Goal: Communication & Community: Answer question/provide support

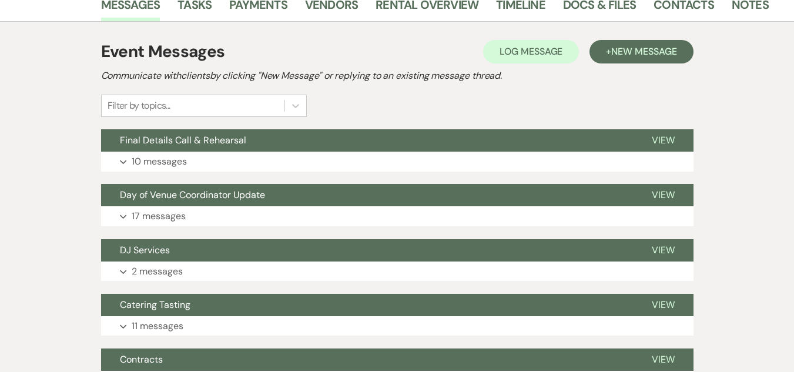
scroll to position [217, 0]
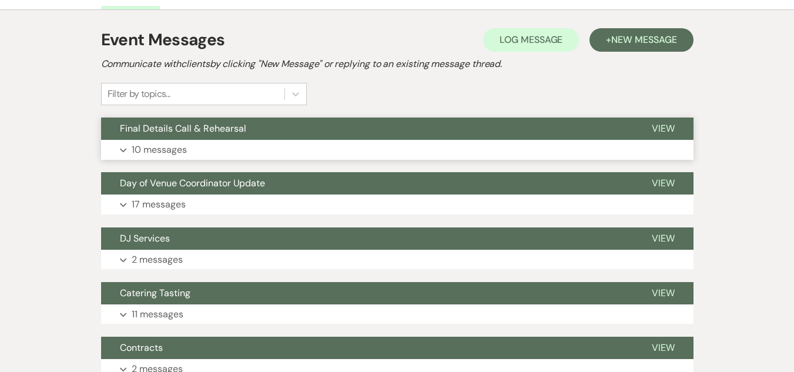
click at [209, 136] on button "Final Details Call & Rehearsal" at bounding box center [367, 129] width 532 height 22
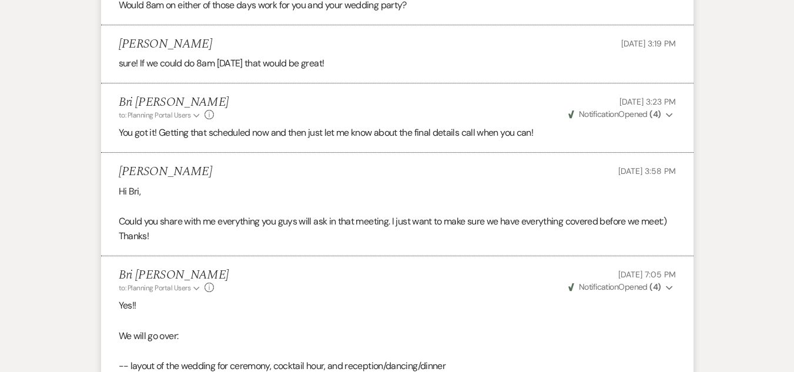
scroll to position [928, 0]
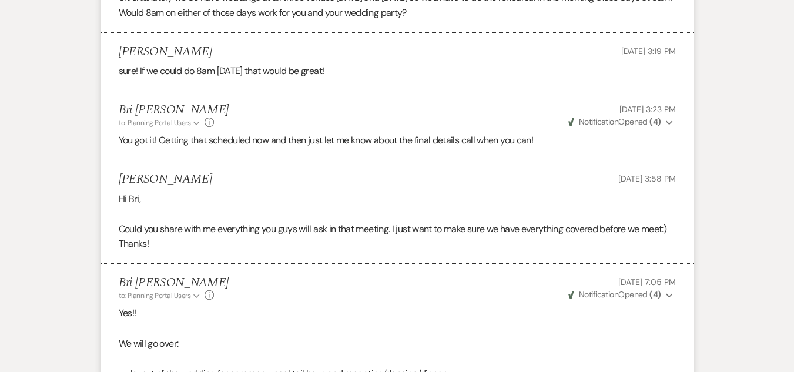
drag, startPoint x: 786, startPoint y: 180, endPoint x: 787, endPoint y: 155, distance: 25.9
click at [787, 155] on div "Messages Tasks Payments Vendors Rental Overview Timeline Docs & Files Contacts …" at bounding box center [397, 252] width 794 height 1974
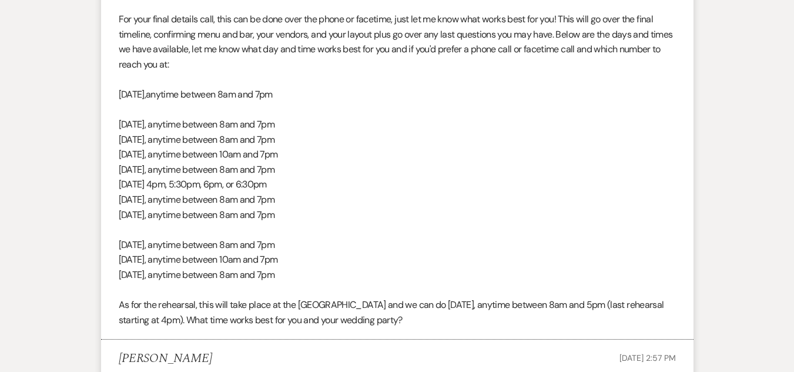
scroll to position [394, 0]
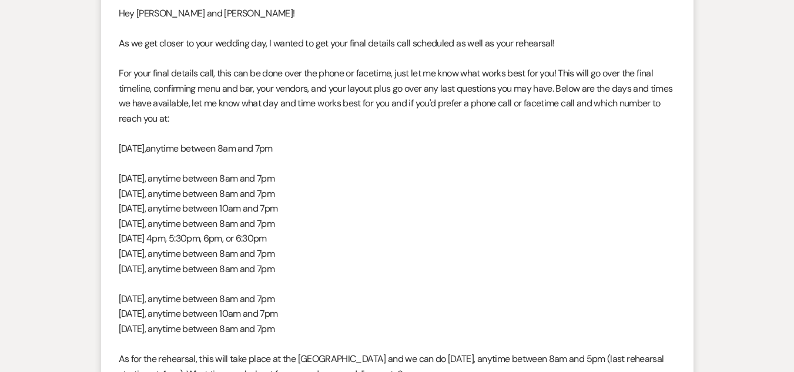
drag, startPoint x: 348, startPoint y: 279, endPoint x: 115, endPoint y: 73, distance: 310.6
click at [115, 73] on li "Bri Schnepf to: Planning Portal Users Expand Info Aug 04, 2025, 2:07 PM Weven C…" at bounding box center [397, 179] width 592 height 430
copy div "For your final details call, this can be done over the phone or facetime, just …"
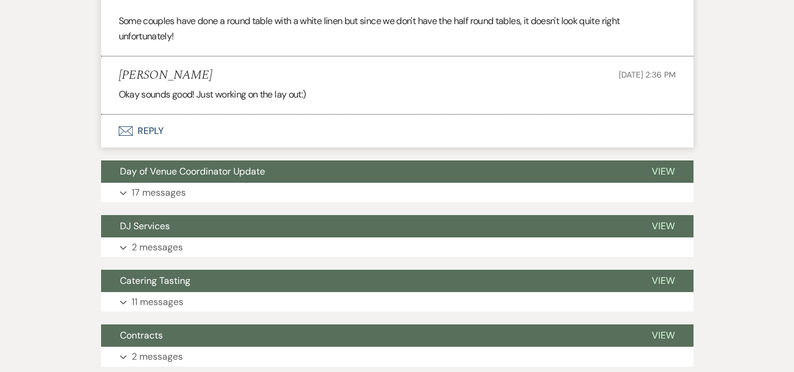
scroll to position [1600, 0]
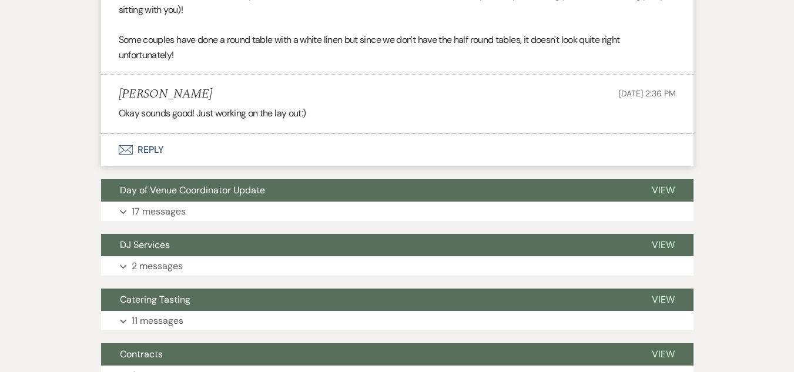
click at [140, 166] on button "Envelope Reply" at bounding box center [397, 149] width 592 height 33
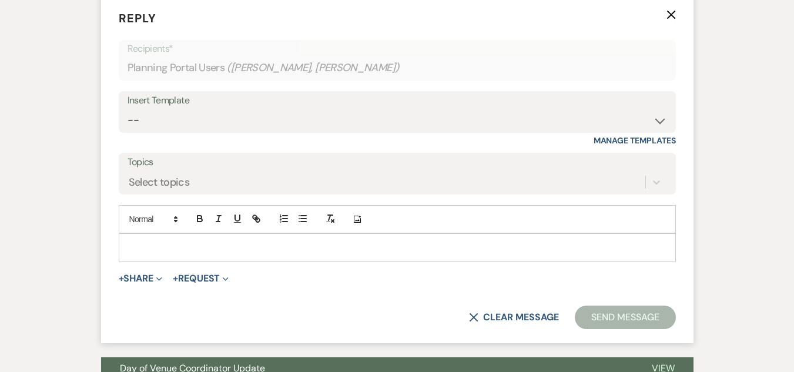
scroll to position [1777, 0]
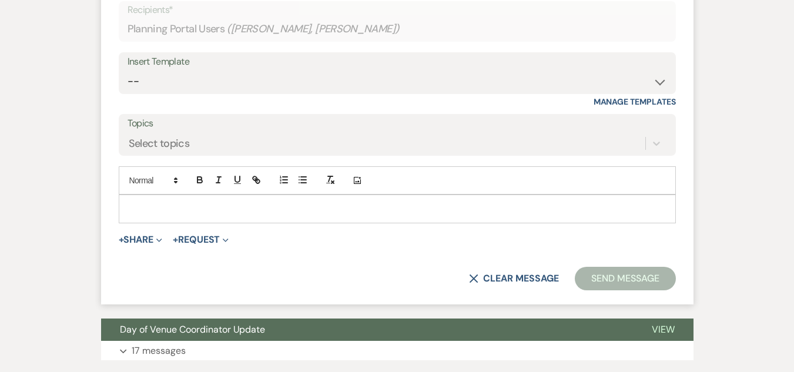
click at [324, 215] on p at bounding box center [397, 208] width 538 height 13
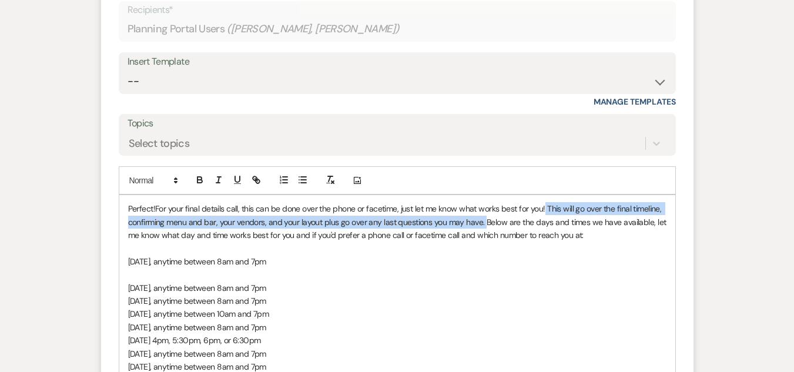
drag, startPoint x: 484, startPoint y: 237, endPoint x: 545, endPoint y: 215, distance: 65.1
click at [545, 215] on div "Perfect! For your final details call, this can be done over the phone or faceti…" at bounding box center [397, 320] width 556 height 251
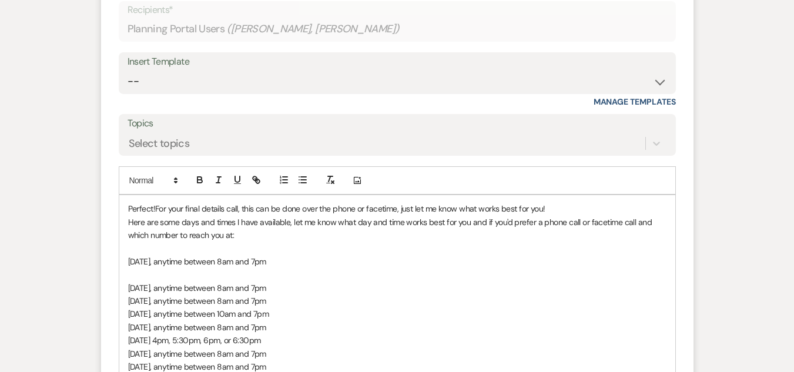
click at [287, 237] on span "Here are some days and times I have available, let me know what day and time wo…" at bounding box center [391, 229] width 526 height 24
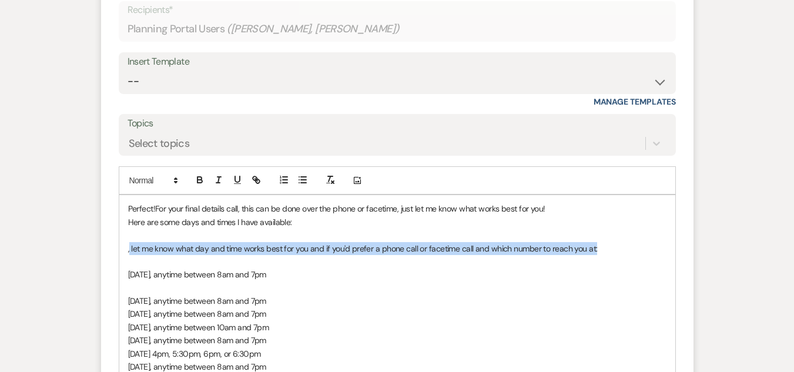
drag, startPoint x: 601, startPoint y: 266, endPoint x: 129, endPoint y: 260, distance: 472.5
click at [129, 255] on p "﻿ , let me know what day and time works best for you and if you'd prefer a phon…" at bounding box center [397, 248] width 538 height 13
copy span "let me know what day and time works best for you and if you'd prefer a phone ca…"
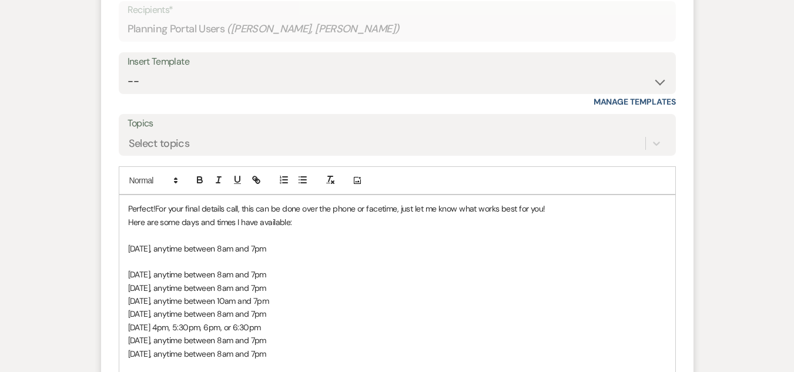
drag, startPoint x: 792, startPoint y: 243, endPoint x: 796, endPoint y: 280, distance: 36.6
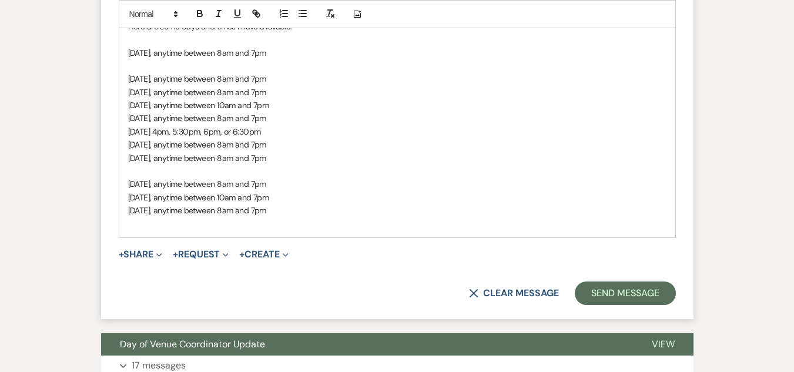
scroll to position [1968, 0]
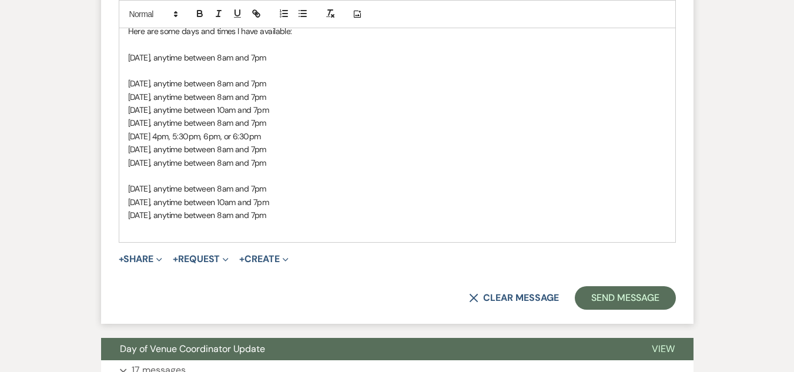
click at [340, 222] on p "Wednesday, October 1, anytime between 8am and 7pm" at bounding box center [397, 215] width 538 height 13
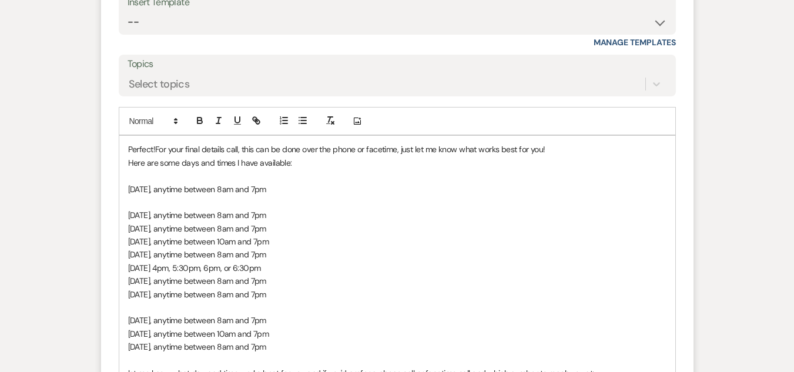
scroll to position [1808, 0]
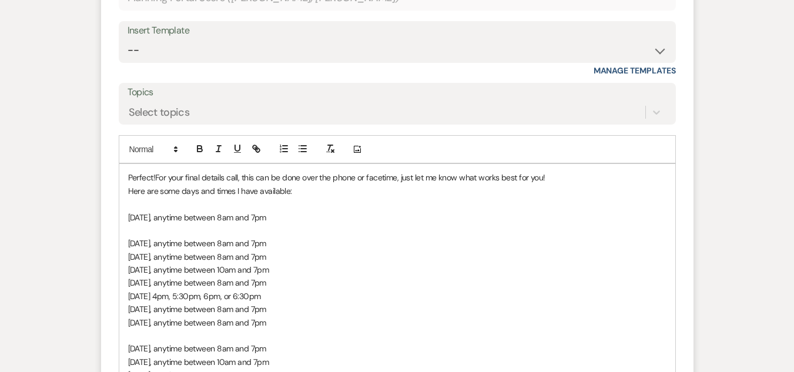
click at [282, 183] on span "For your final details call, this can be done over the phone or facetime, just …" at bounding box center [350, 177] width 390 height 11
click at [299, 183] on span "For your final details call, this can be done over the phone or facetime, just …" at bounding box center [350, 177] width 390 height 11
click at [543, 184] on p "Perfect! For your final details call, this can be done as a phone call or facet…" at bounding box center [397, 177] width 538 height 13
click at [307, 197] on p "Here are some days and times I have available:" at bounding box center [397, 191] width 538 height 13
click at [126, 209] on div "Perfect! For your final details call, this can be done as a phone call or facet…" at bounding box center [397, 296] width 556 height 264
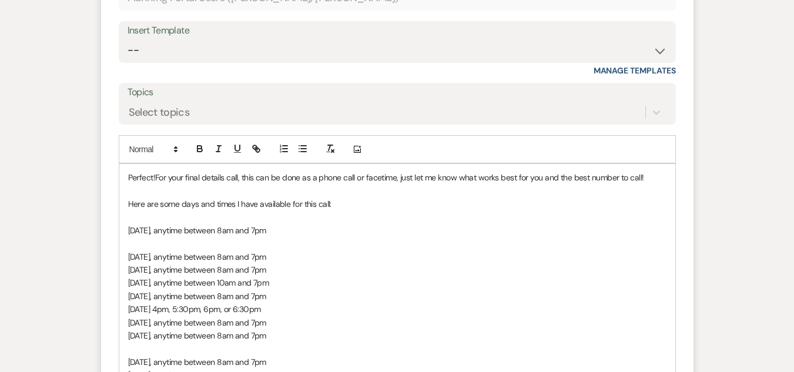
click at [157, 183] on span "For your final details call, this can be done as a phone call or facetime, just…" at bounding box center [399, 177] width 488 height 11
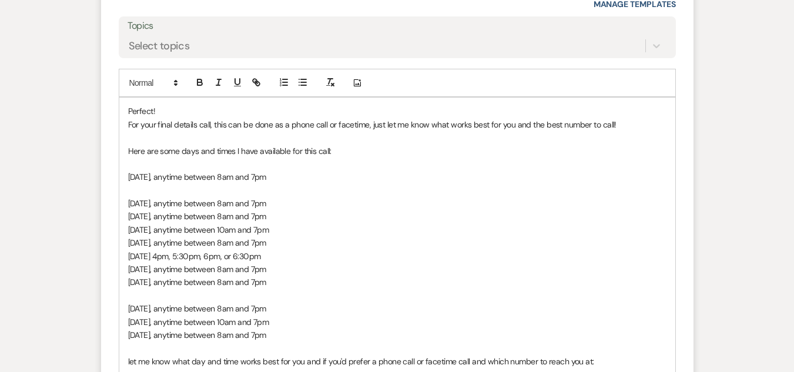
scroll to position [1893, 0]
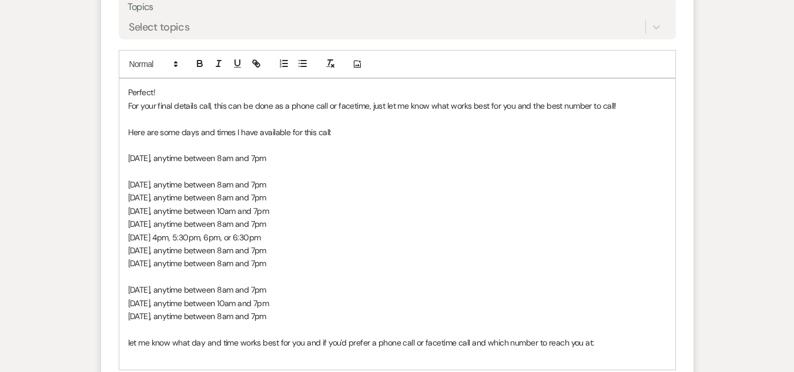
click at [130, 178] on p at bounding box center [397, 171] width 538 height 13
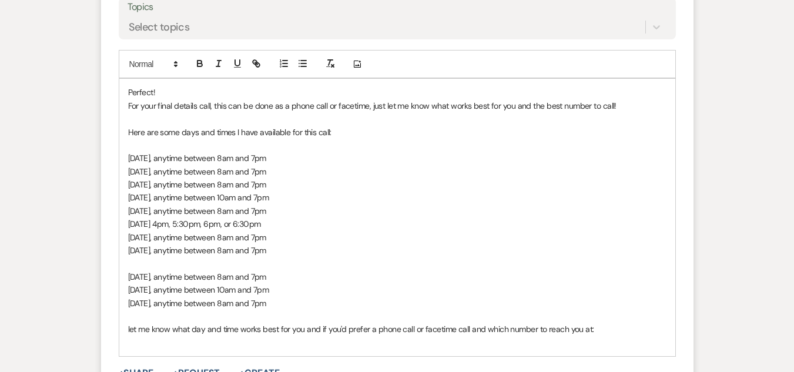
click at [266, 177] on span "Monday, September 22, anytime between 8am and 7pm" at bounding box center [197, 171] width 138 height 11
drag, startPoint x: 346, startPoint y: 185, endPoint x: 214, endPoint y: 187, distance: 132.2
click at [214, 178] on p "Monday, September 22, anytime 9am-11:30am OR 2pm-7pm" at bounding box center [397, 171] width 538 height 13
copy span "anytime 9am-11:30am OR 2pm-7pm"
click at [334, 191] on p "Tuesday, September 23, anytime between 8am and 7pm" at bounding box center [397, 184] width 538 height 13
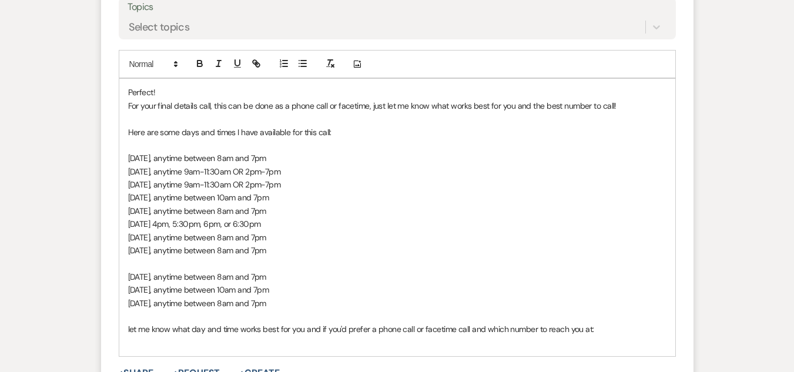
click at [266, 216] on span "Thursday, September 25, anytime between 8am and 7pm" at bounding box center [197, 211] width 138 height 11
click at [269, 203] on span "Wednesday, September 24, anytime between 10am and 7pm" at bounding box center [198, 197] width 141 height 11
click at [215, 229] on span "Friday, September 26, at 4pm, 5:30pm, 6pm, or 6:30pm" at bounding box center [194, 224] width 133 height 11
click at [333, 230] on p "Friday, September 26, at 3:30pm, 5:30pm, 6pm, or 6:30pm" at bounding box center [397, 223] width 538 height 13
click at [231, 229] on span "Friday, September 26, at 3:30pm, 5:30pm, 6pm" at bounding box center [179, 224] width 103 height 11
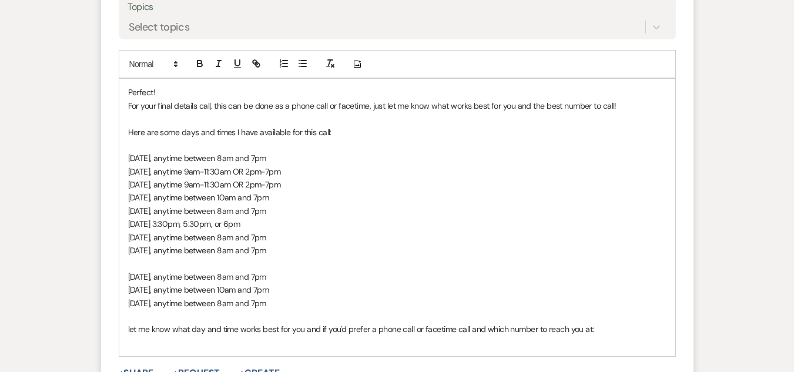
click at [216, 229] on span "Friday, September 26, at 3:30pm, 5:30pm, or 6pm" at bounding box center [184, 224] width 112 height 11
click at [125, 186] on div "Perfect! For your final details call, this can be done as a phone call or facet…" at bounding box center [397, 217] width 556 height 277
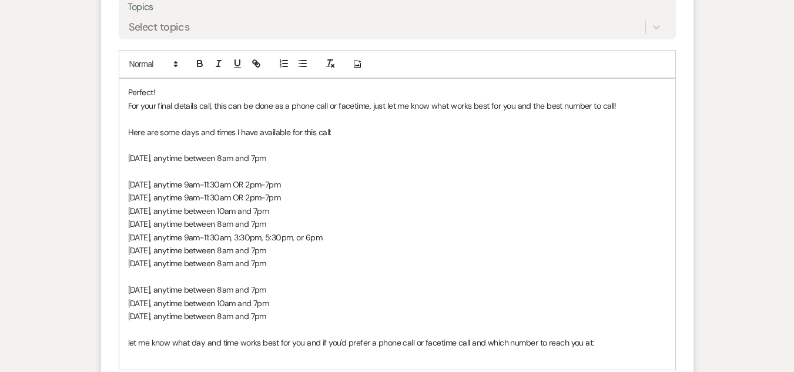
drag, startPoint x: 343, startPoint y: 212, endPoint x: 213, endPoint y: 210, distance: 129.9
click at [213, 204] on p "Tuesday, September 23, anytime 9am-11:30am OR 2pm-7pm" at bounding box center [397, 197] width 538 height 13
copy span "anytime 9am-11:30am OR 2pm-7pm"
drag, startPoint x: 328, startPoint y: 309, endPoint x: 213, endPoint y: 305, distance: 115.3
click at [213, 296] on p "Monday, September 29, anytime between 8am and 7pm" at bounding box center [397, 289] width 538 height 13
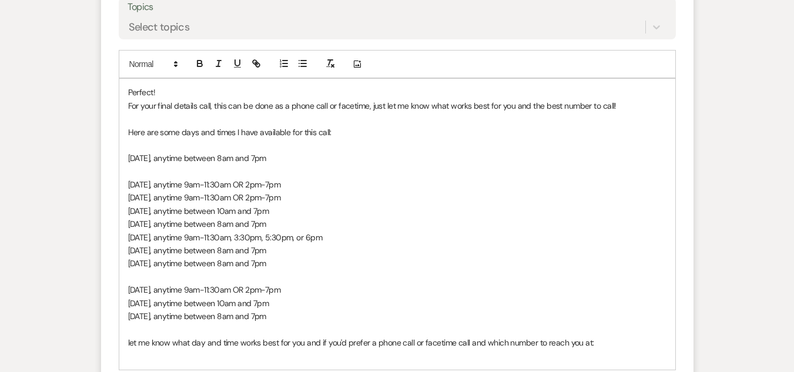
click at [266, 321] on span "Wednesday, October 1, anytime between 8am and 7pm" at bounding box center [197, 316] width 138 height 11
click at [207, 321] on span "Wednesday, October 1, 8am, 9am, and 7pm" at bounding box center [176, 316] width 96 height 11
click at [224, 321] on span "Wednesday, October 1, at 8am, 9am, and 7pm" at bounding box center [176, 316] width 96 height 11
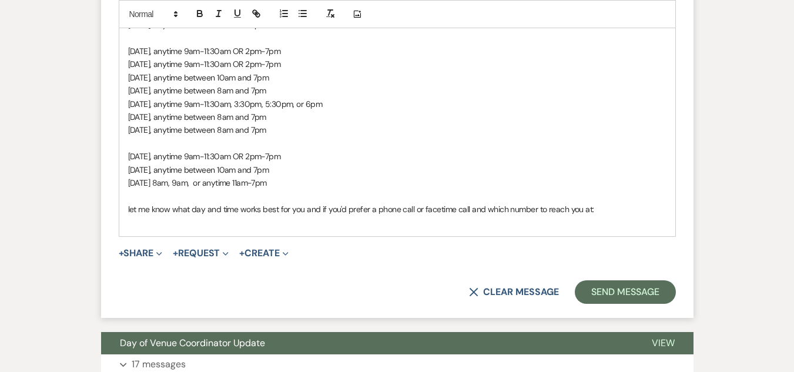
scroll to position [2055, 0]
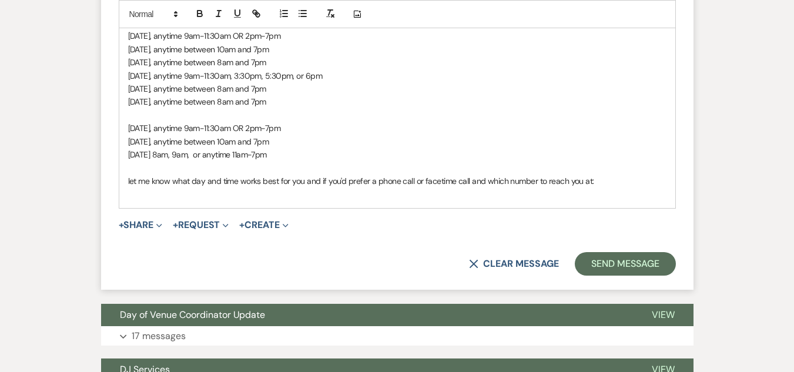
click at [134, 186] on span "let me know what day and time works best for you and if you'd prefer a phone ca…" at bounding box center [361, 181] width 466 height 11
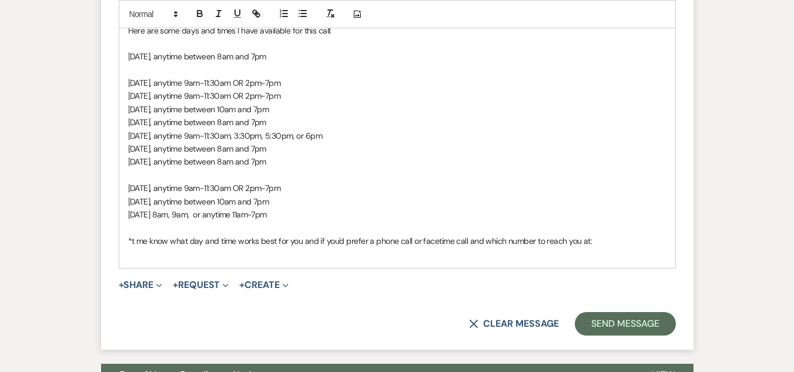
click at [131, 246] on span "*t me know what day and time works best for you and if you'd prefer a phone cal…" at bounding box center [360, 241] width 464 height 11
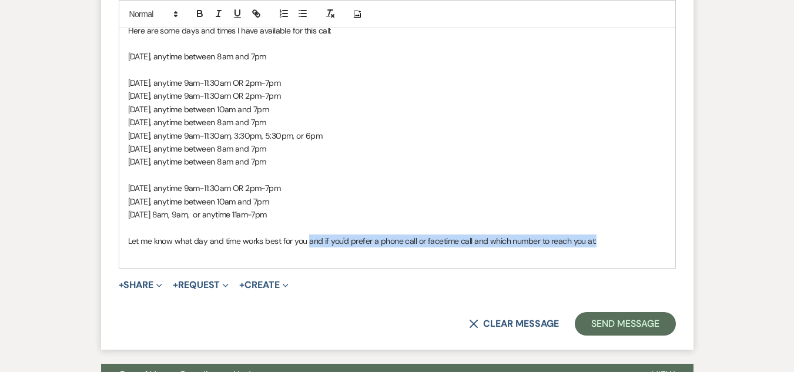
drag, startPoint x: 598, startPoint y: 259, endPoint x: 307, endPoint y: 259, distance: 290.9
click at [307, 247] on p "Let me know what day and time works best for you and if you'd prefer a phone ca…" at bounding box center [397, 240] width 538 height 13
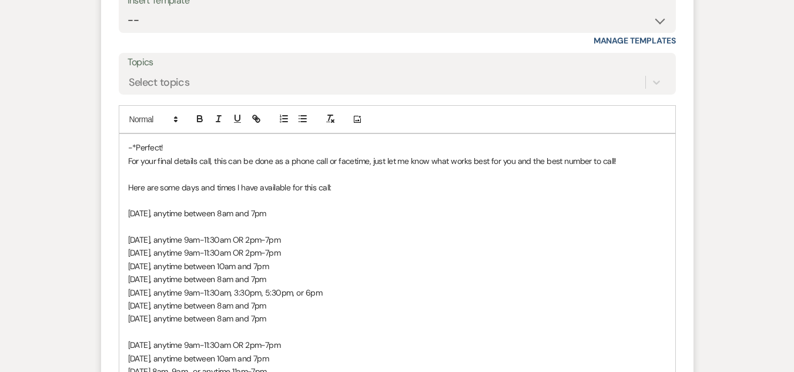
scroll to position [1852, 0]
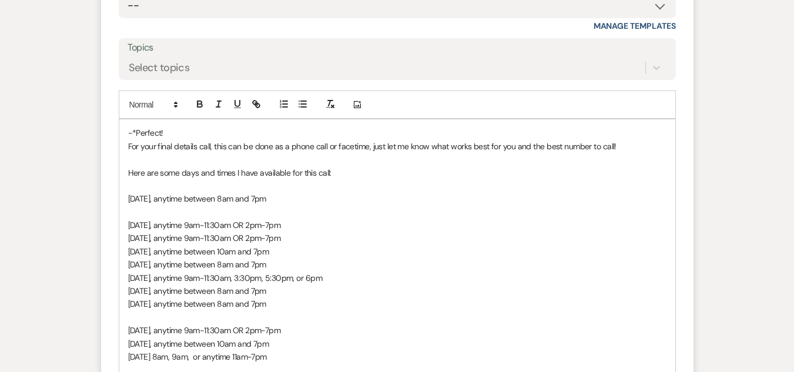
click at [138, 139] on p "-*Perfect!" at bounding box center [397, 132] width 538 height 13
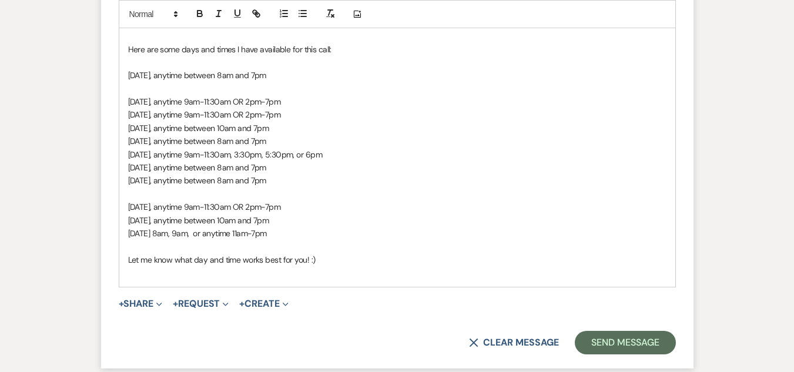
scroll to position [1980, 0]
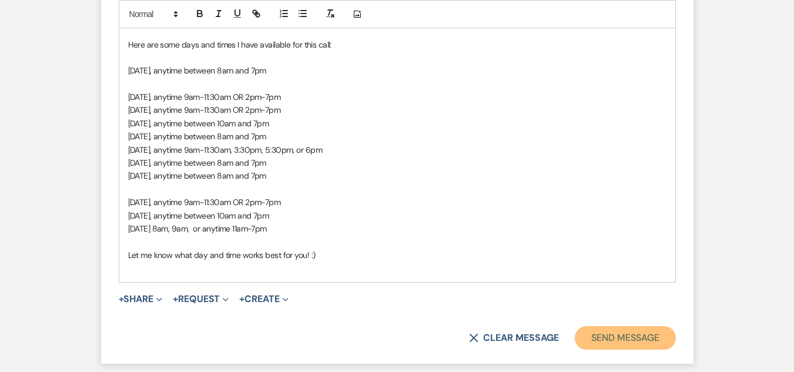
click at [629, 350] on button "Send Message" at bounding box center [625, 338] width 100 height 24
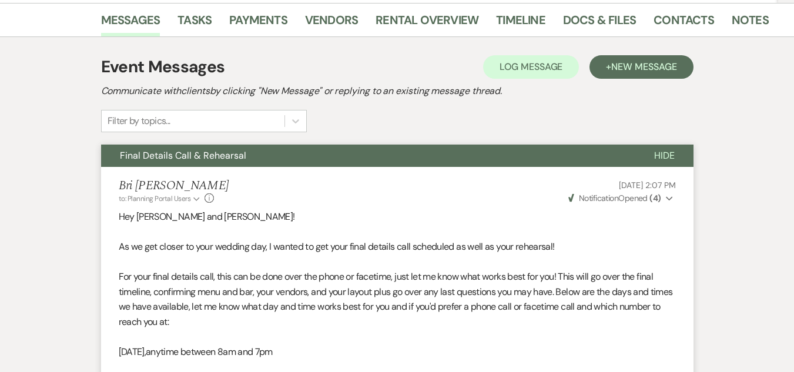
scroll to position [0, 0]
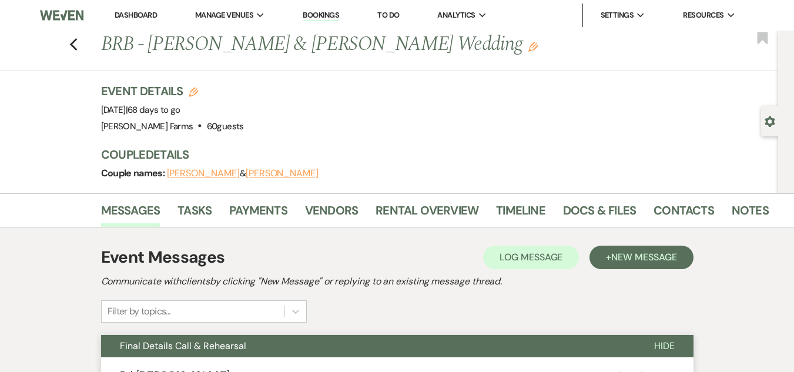
click at [128, 17] on link "Dashboard" at bounding box center [136, 15] width 42 height 10
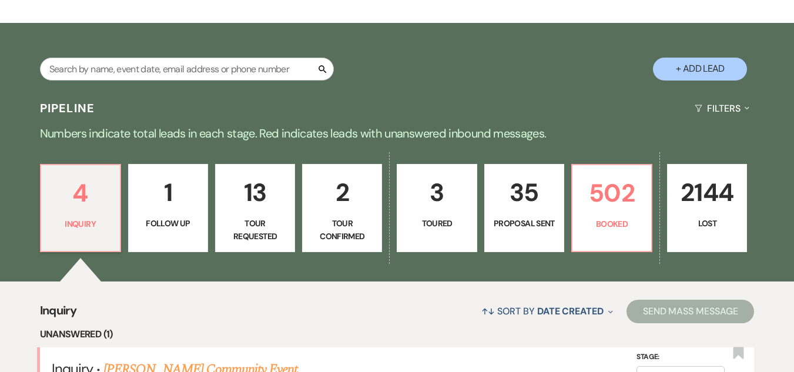
scroll to position [189, 0]
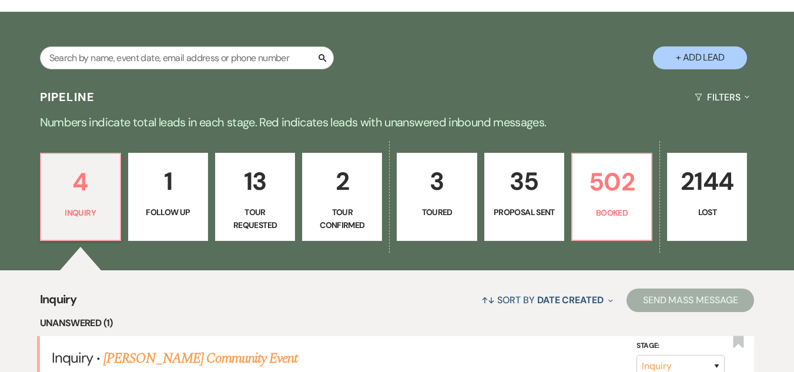
click at [437, 196] on p "3" at bounding box center [436, 181] width 65 height 39
select select "5"
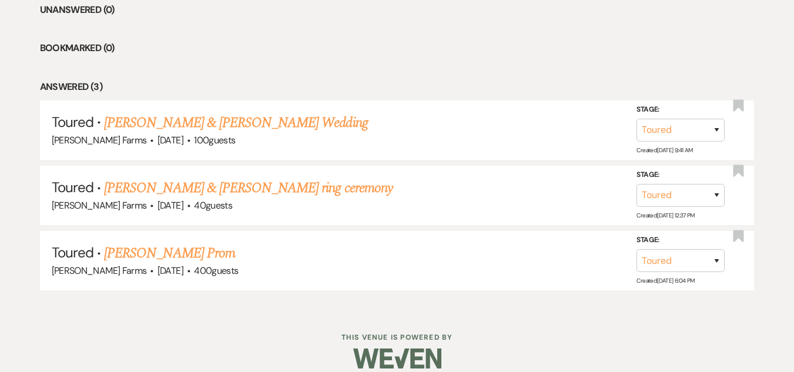
scroll to position [505, 0]
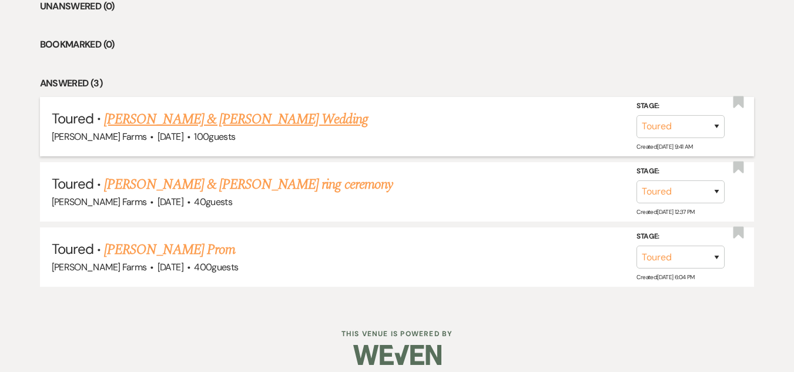
click at [309, 128] on link "Oscar Balderrama & Cynthia Flake's Wedding" at bounding box center [235, 119] width 263 height 21
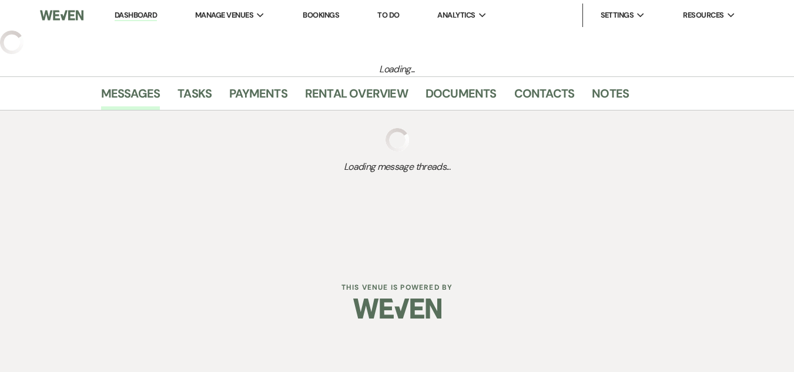
select select "5"
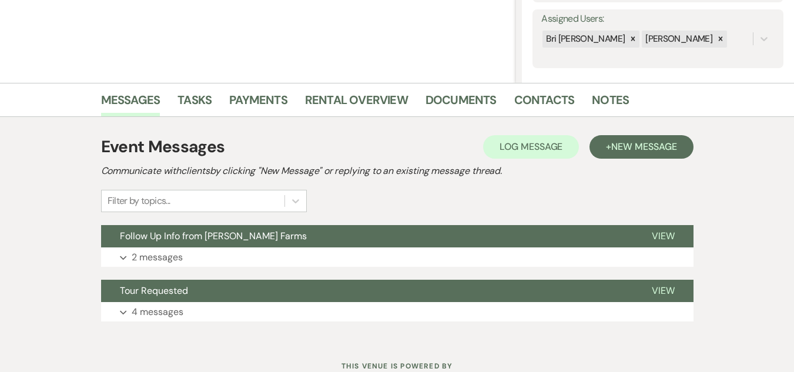
scroll to position [220, 0]
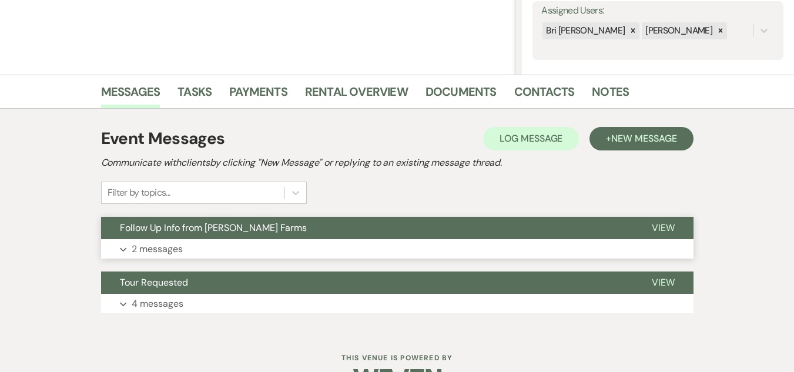
drag, startPoint x: 210, startPoint y: 240, endPoint x: 597, endPoint y: 254, distance: 386.9
click at [597, 254] on button "Expand 2 messages" at bounding box center [397, 249] width 592 height 20
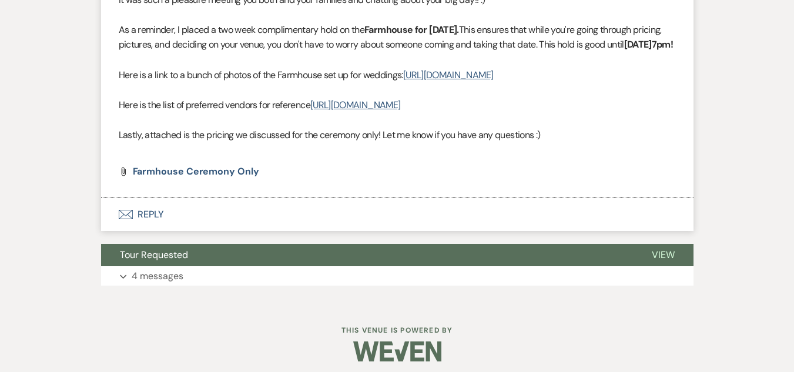
scroll to position [800, 0]
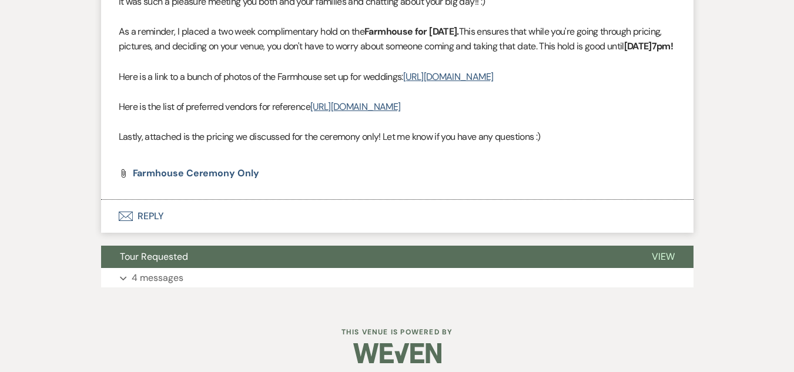
click at [142, 233] on button "Envelope Reply" at bounding box center [397, 216] width 592 height 33
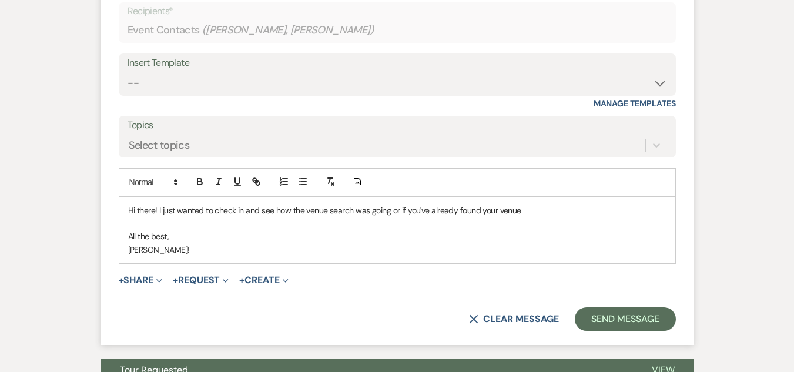
scroll to position [1056, 0]
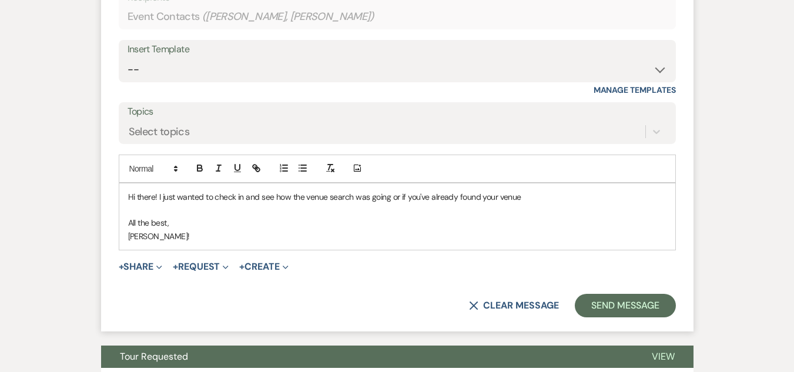
click at [530, 203] on p "Hi there! I just wanted to check in and see how the venue search was going or i…" at bounding box center [397, 196] width 538 height 13
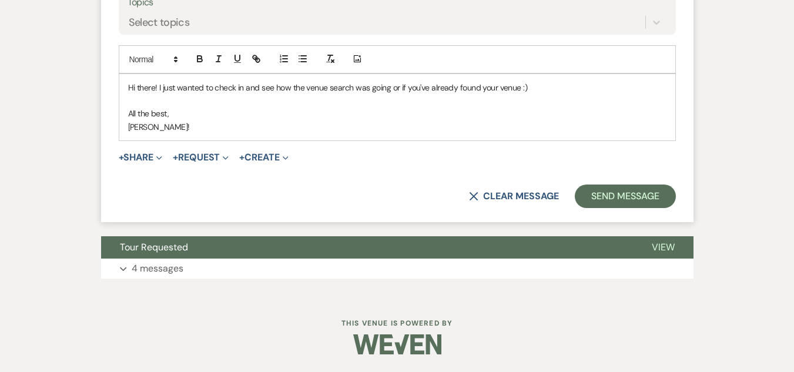
scroll to position [1255, 0]
click at [654, 201] on button "Send Message" at bounding box center [625, 197] width 100 height 24
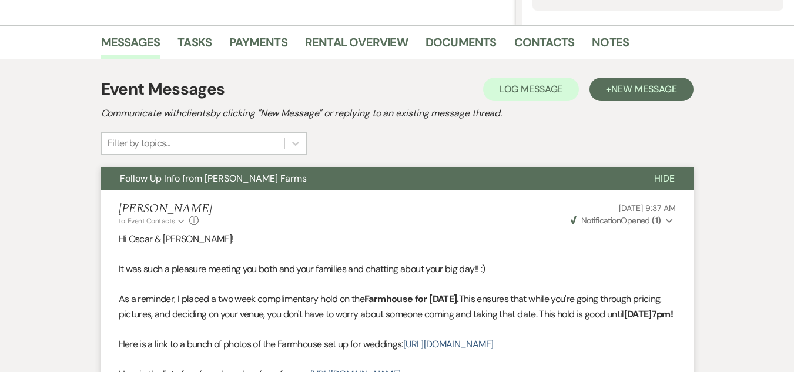
scroll to position [0, 0]
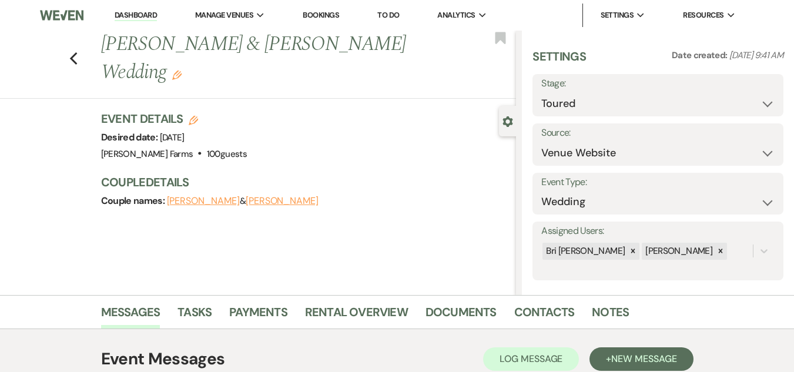
click at [143, 14] on link "Dashboard" at bounding box center [136, 15] width 42 height 11
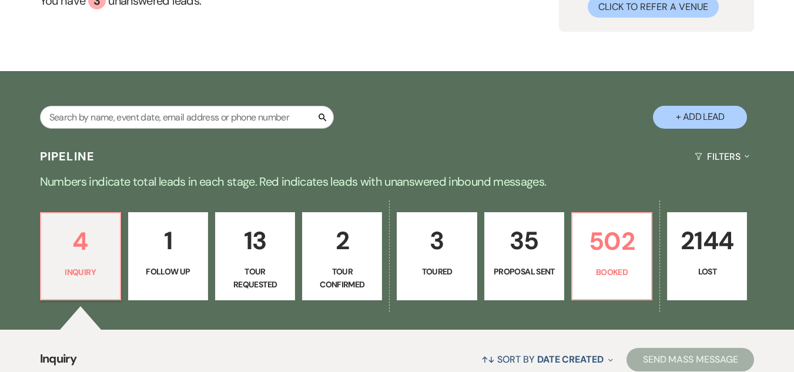
scroll to position [138, 0]
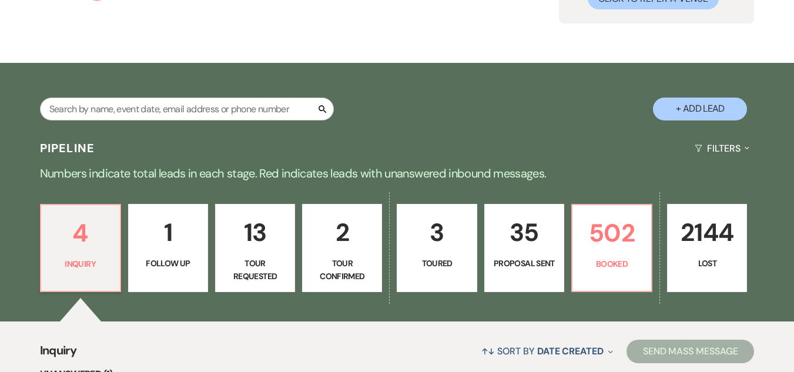
click at [462, 240] on p "3" at bounding box center [436, 232] width 65 height 39
select select "5"
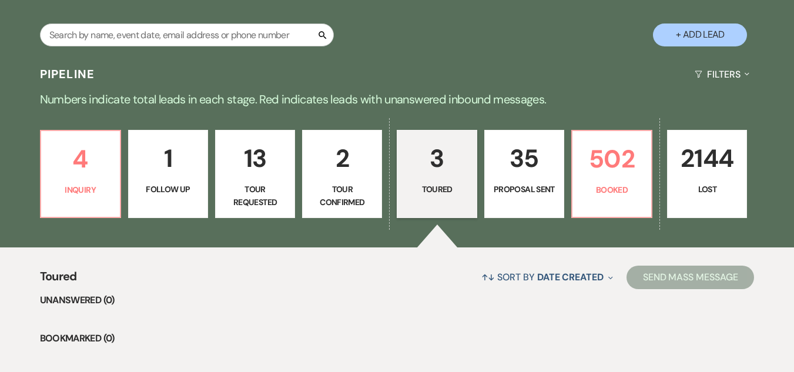
scroll to position [216, 0]
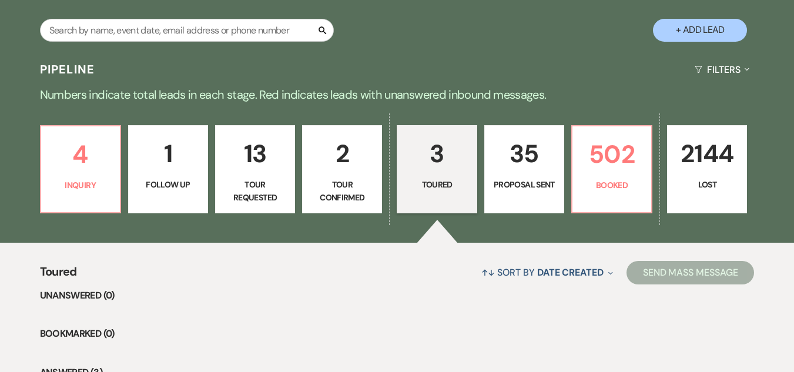
click at [527, 178] on p "Proposal Sent" at bounding box center [524, 184] width 65 height 13
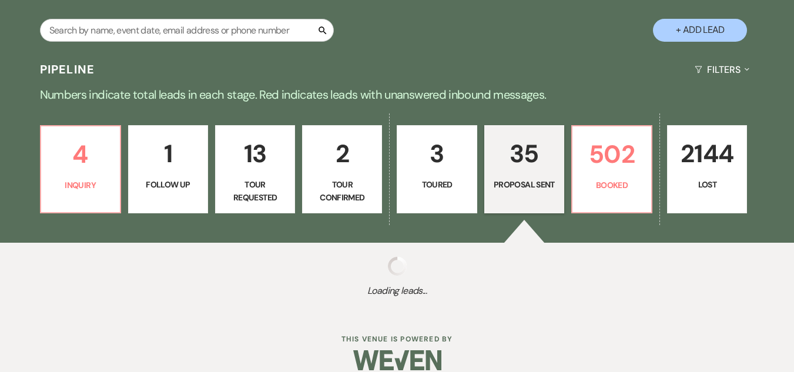
select select "6"
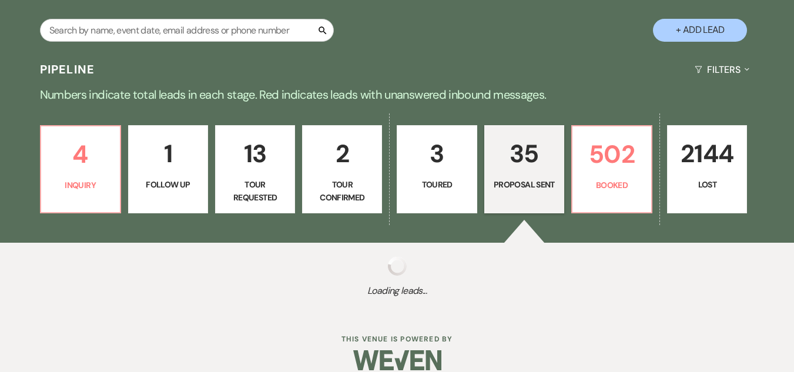
select select "6"
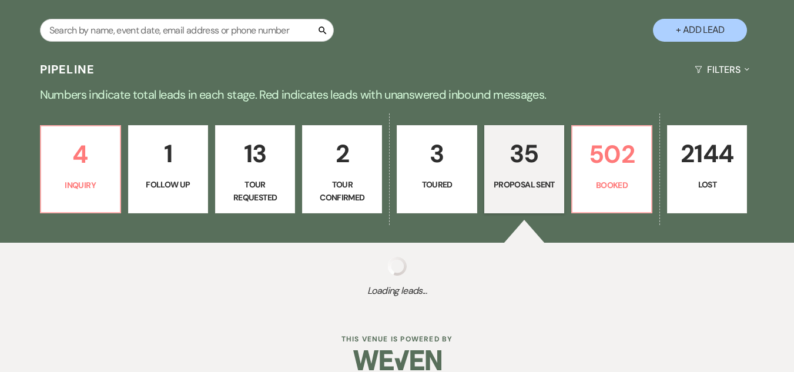
select select "6"
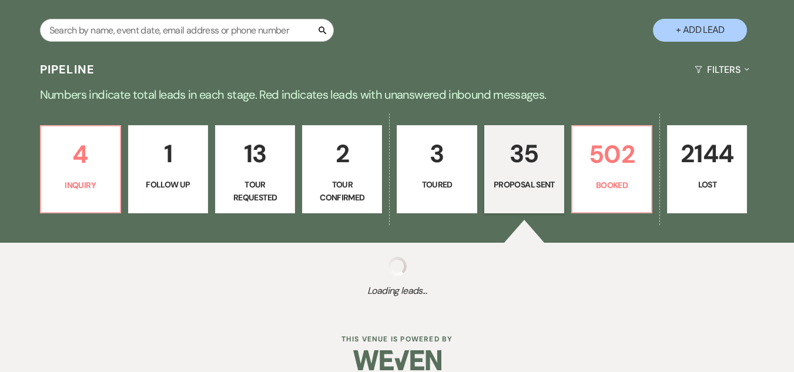
select select "6"
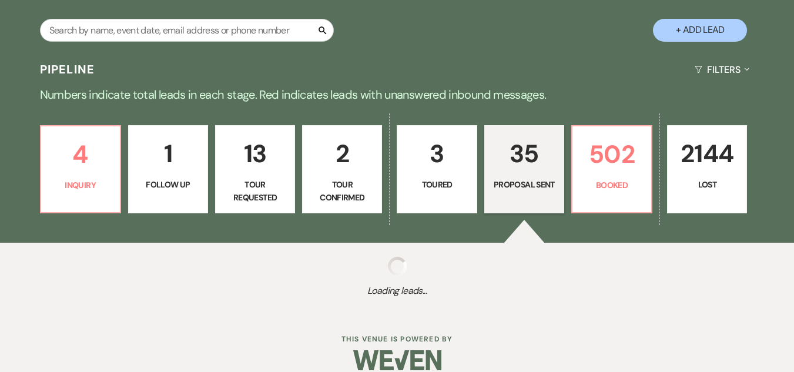
select select "6"
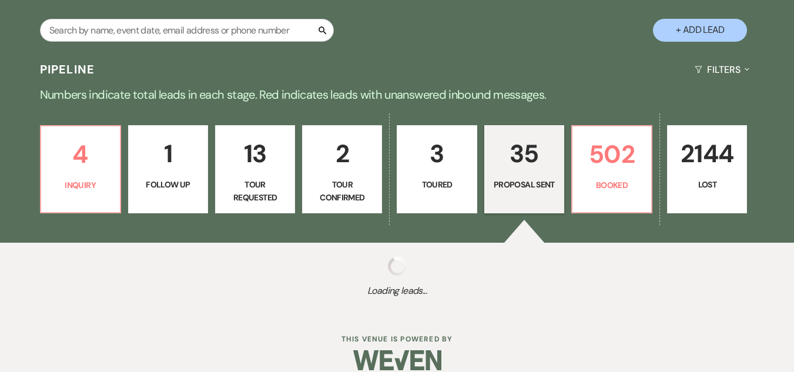
select select "6"
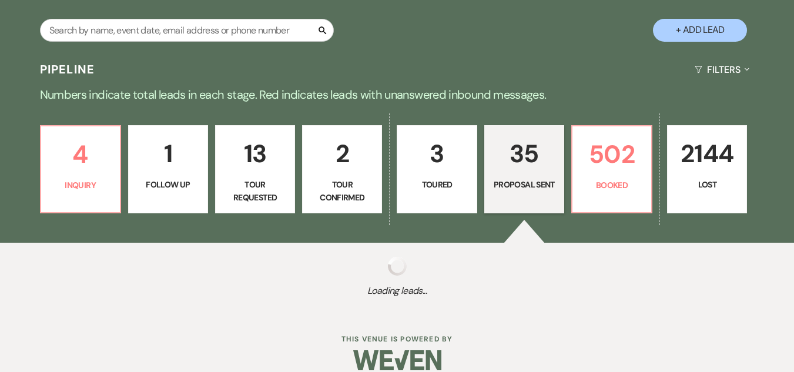
select select "6"
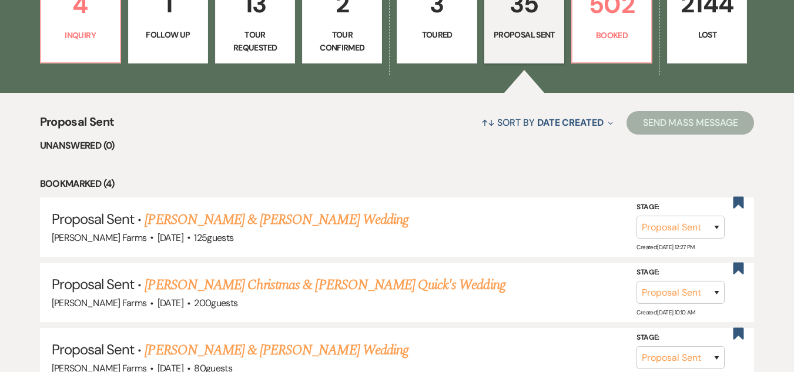
scroll to position [376, 0]
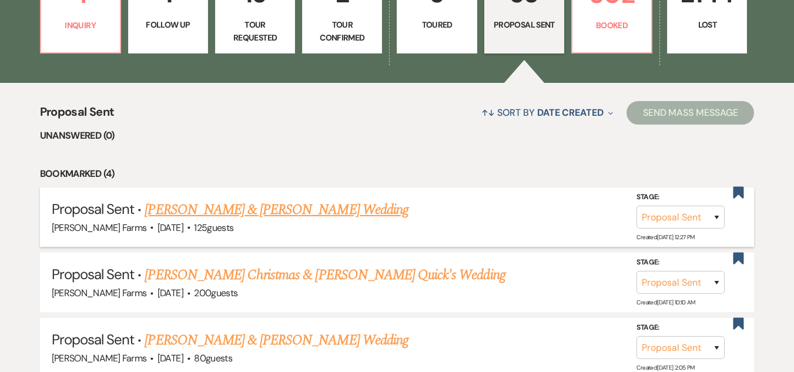
click at [250, 213] on link "Tyler Delong & Jessica Urban's Wedding" at bounding box center [276, 209] width 263 height 21
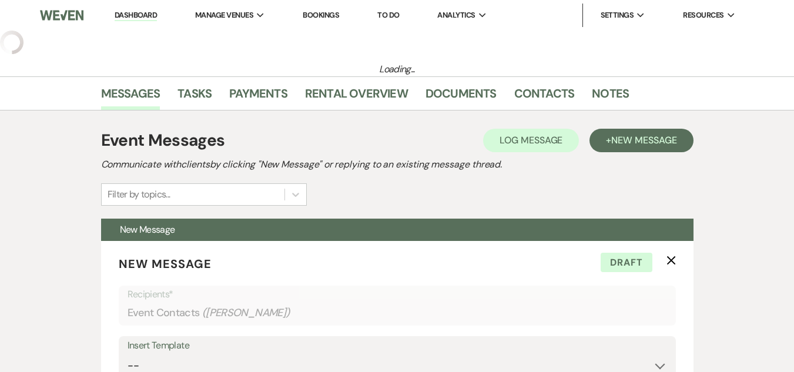
select select "6"
select select "5"
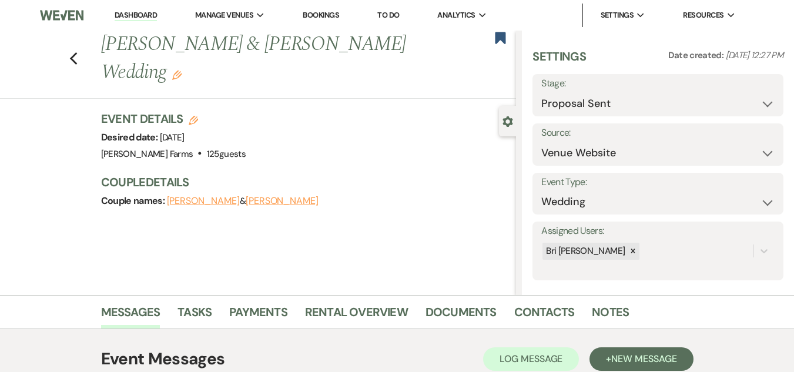
select select "6"
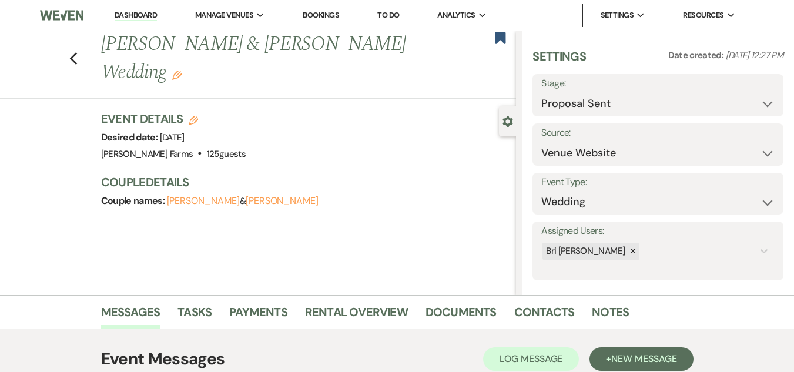
select select "6"
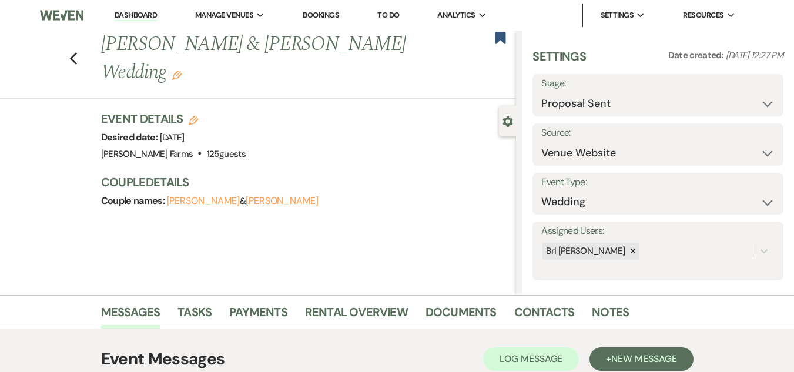
select select "6"
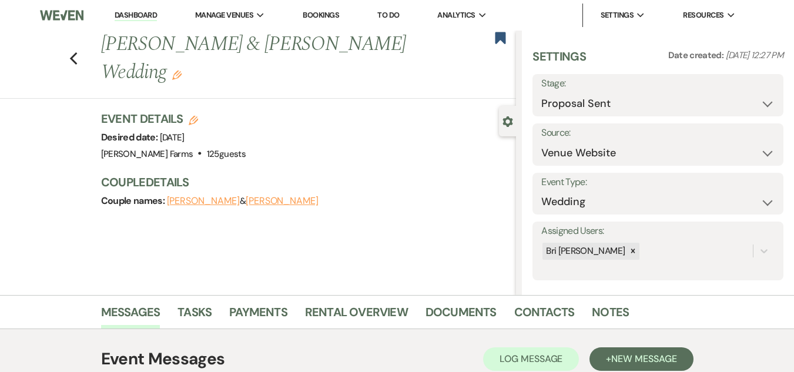
select select "6"
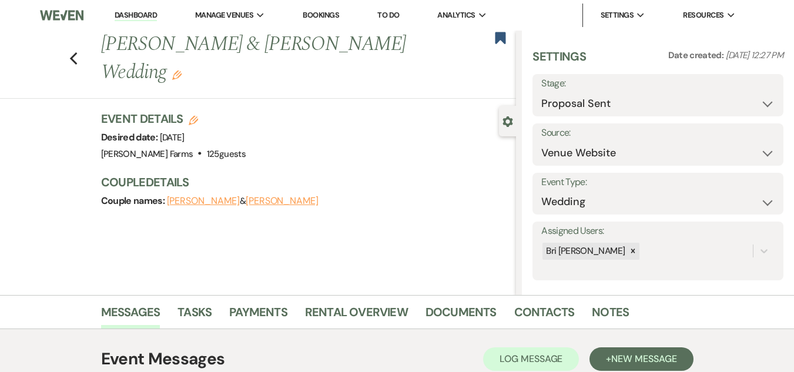
select select "6"
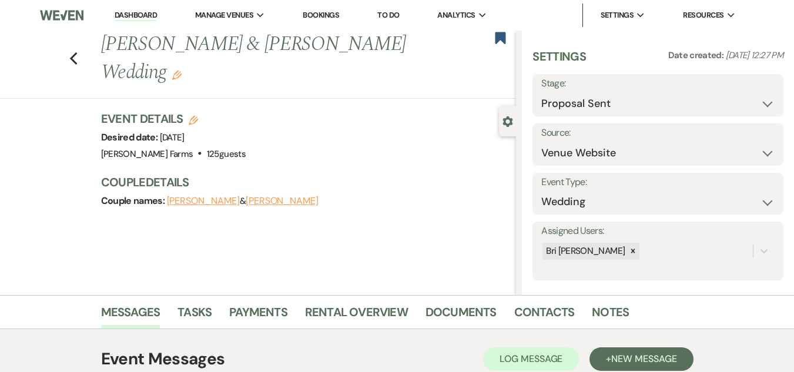
select select "6"
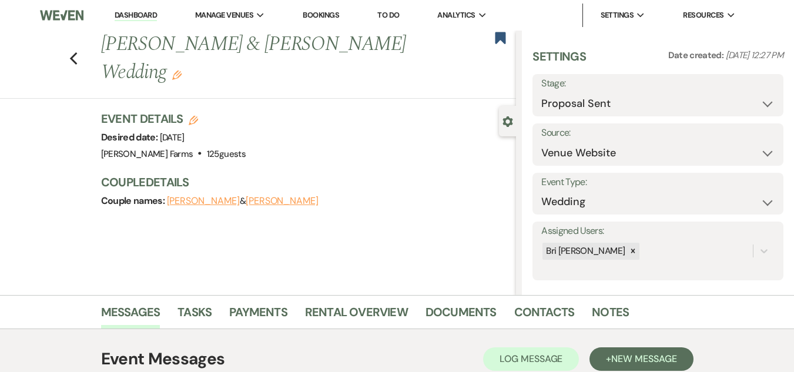
select select "6"
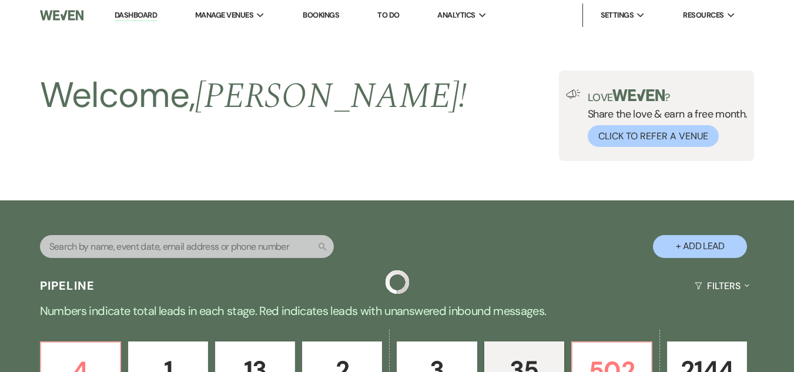
scroll to position [376, 0]
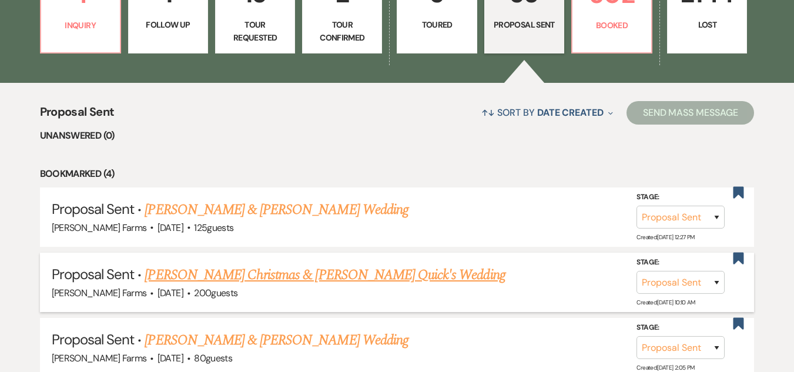
click at [299, 279] on link "Titus Christmas & Kaylin Quick's Wedding" at bounding box center [325, 274] width 360 height 21
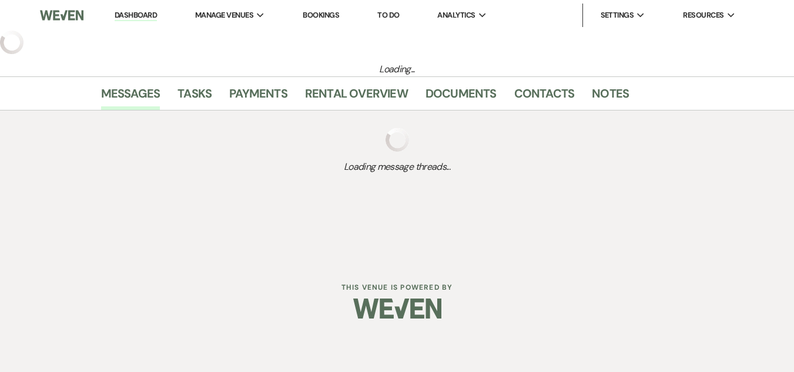
select select "6"
select select "5"
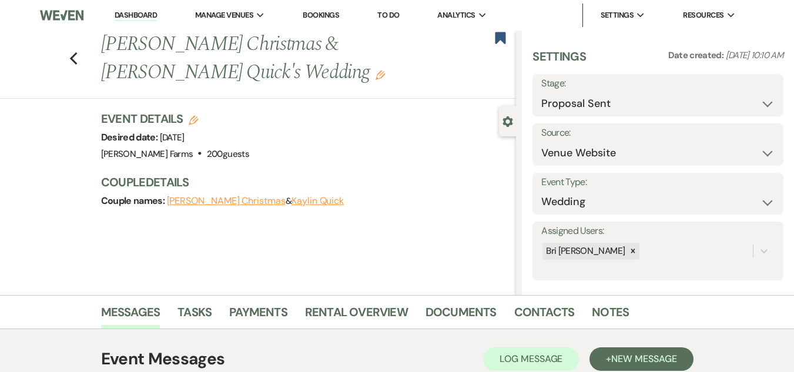
select select "6"
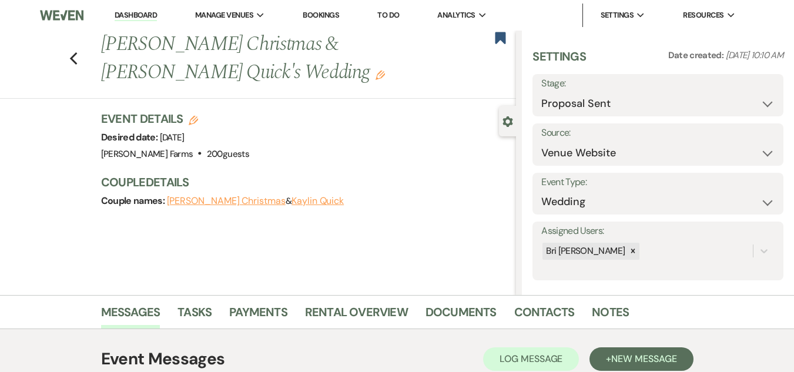
select select "6"
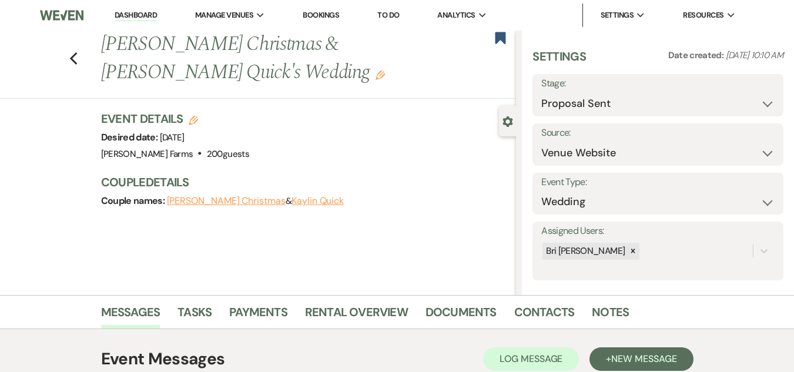
select select "6"
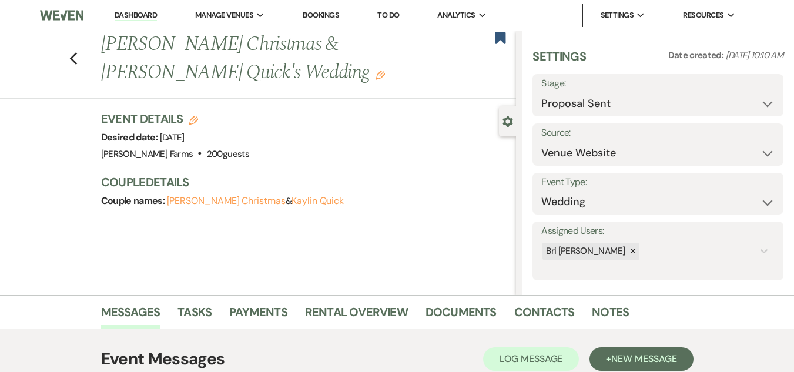
select select "6"
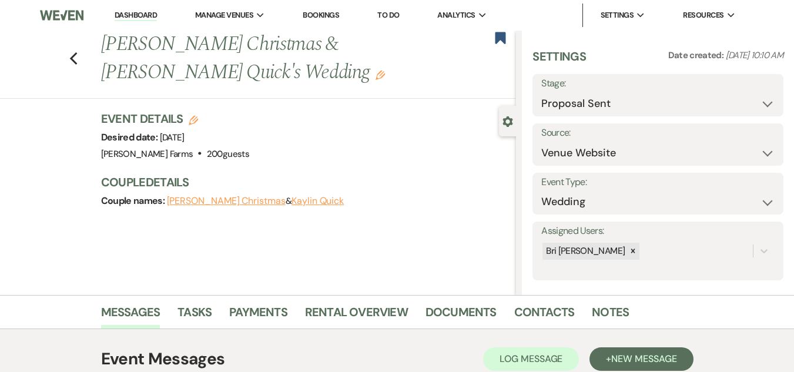
select select "6"
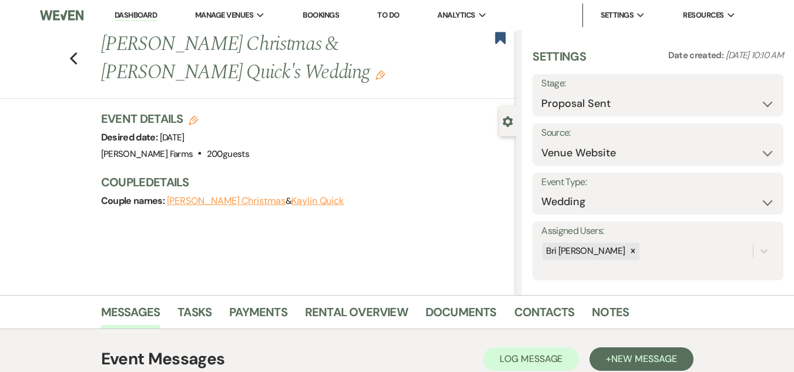
select select "6"
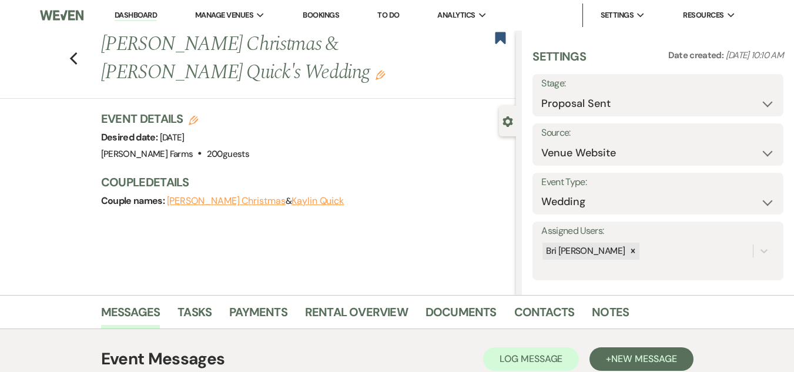
select select "6"
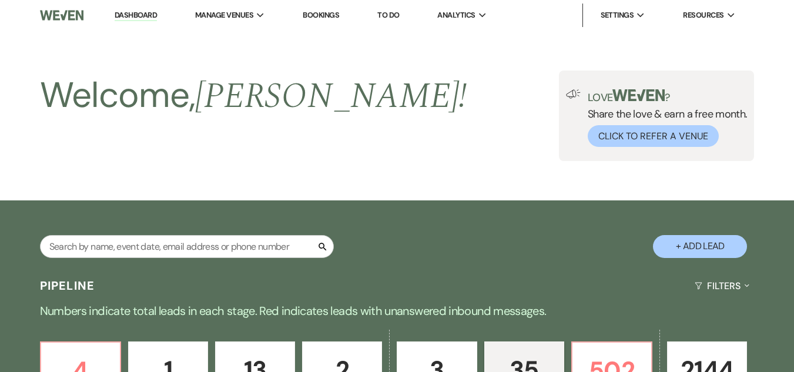
scroll to position [376, 0]
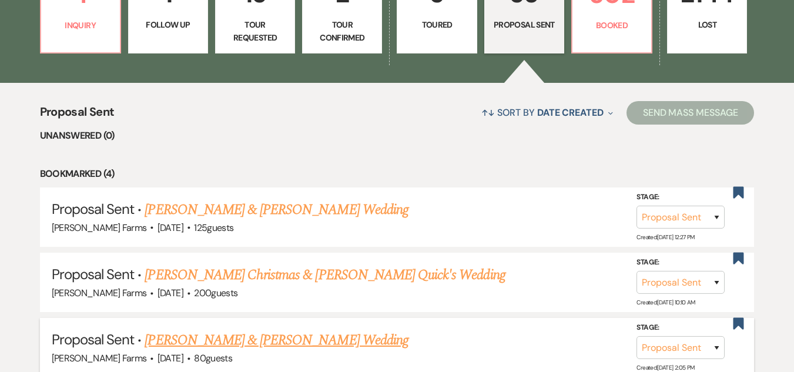
click at [237, 343] on link "Alyssa Mesa & Jaxon Langdon's Wedding" at bounding box center [276, 340] width 263 height 21
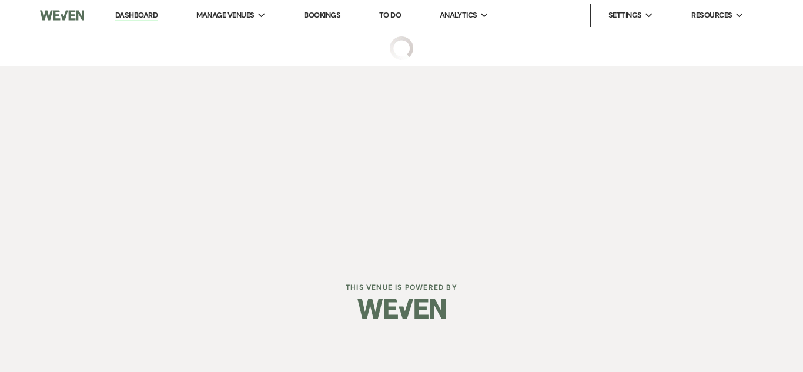
select select "6"
select select "5"
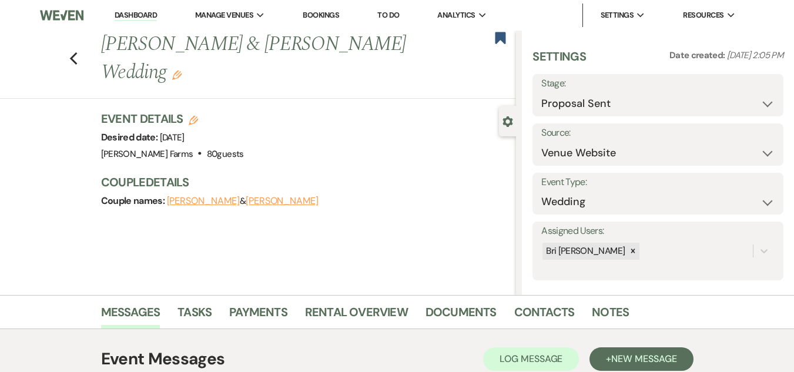
select select "6"
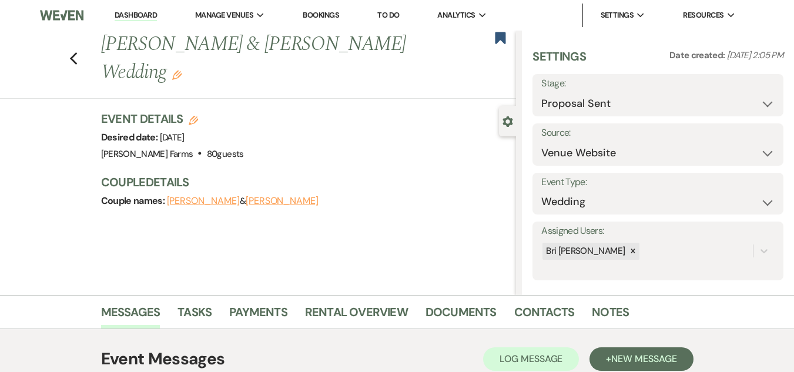
select select "6"
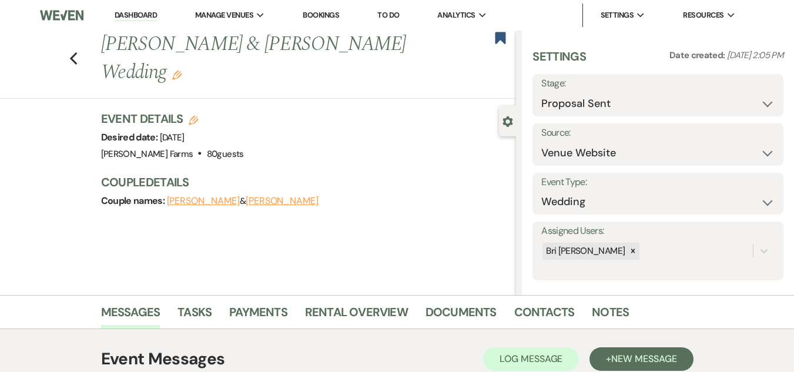
select select "6"
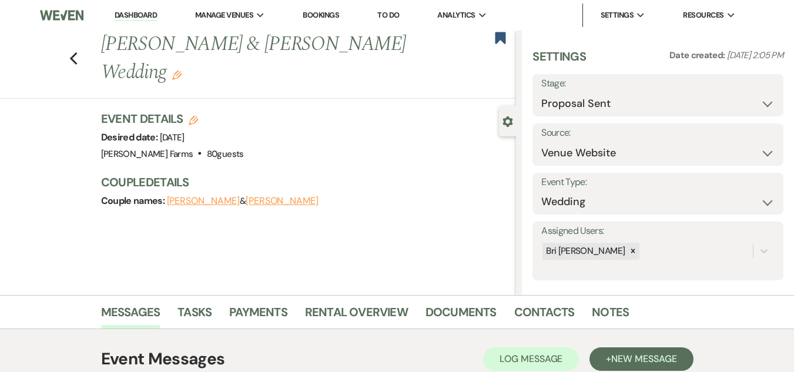
select select "6"
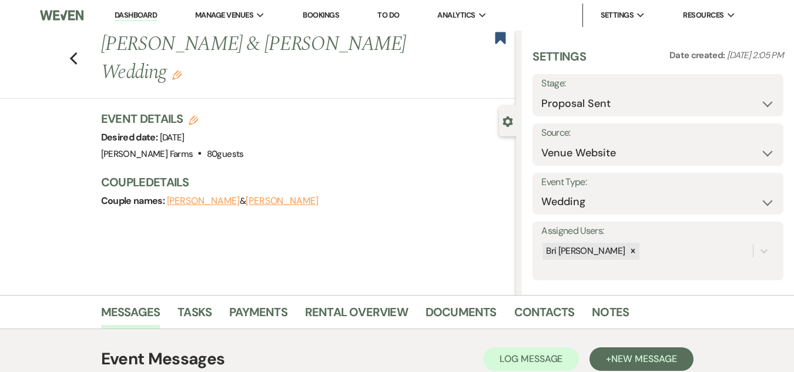
select select "6"
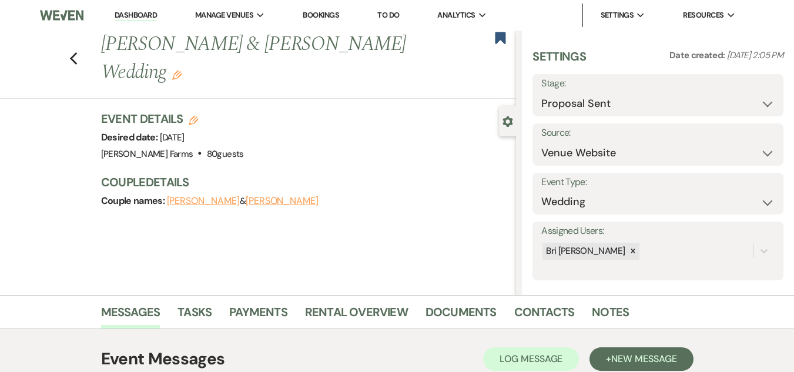
select select "6"
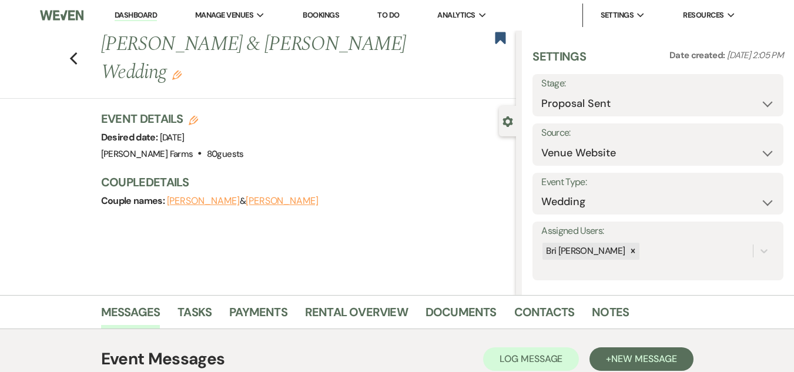
select select "6"
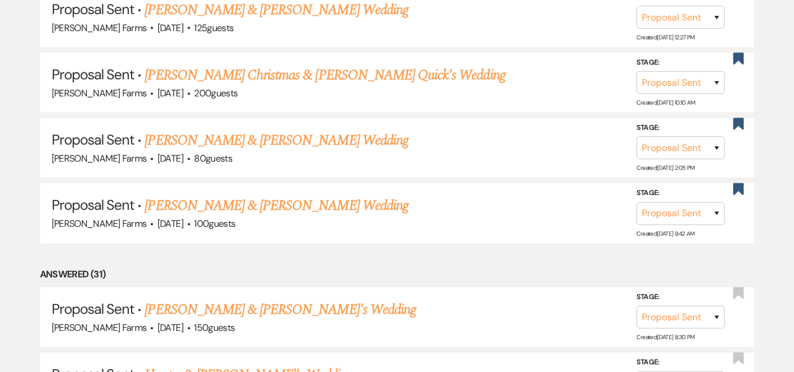
scroll to position [591, 0]
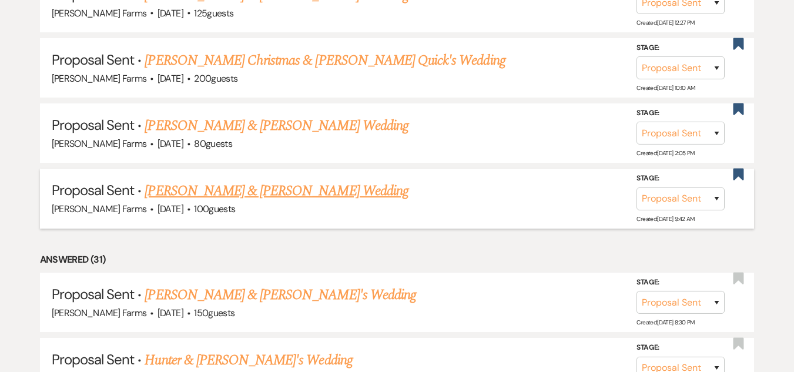
click at [249, 191] on link "Anthony Berrios & Julie Jackson's Wedding" at bounding box center [276, 190] width 263 height 21
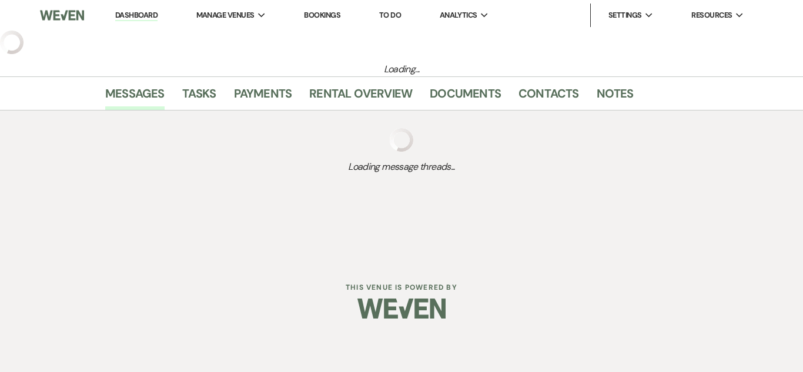
select select "6"
select select "5"
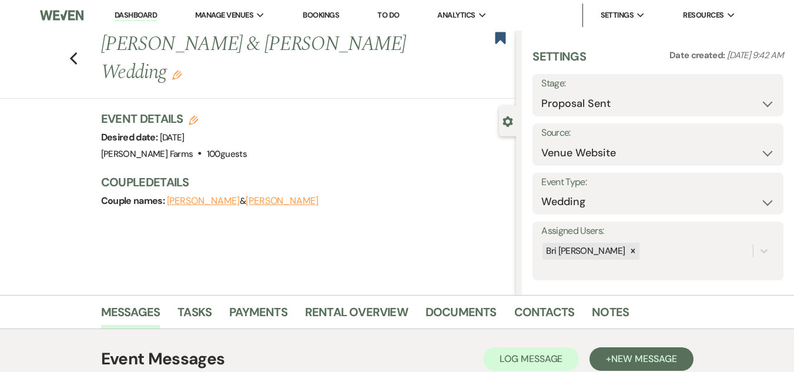
select select "6"
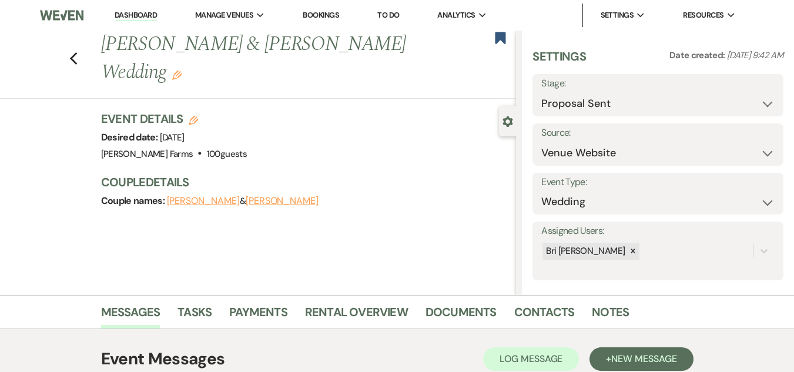
select select "6"
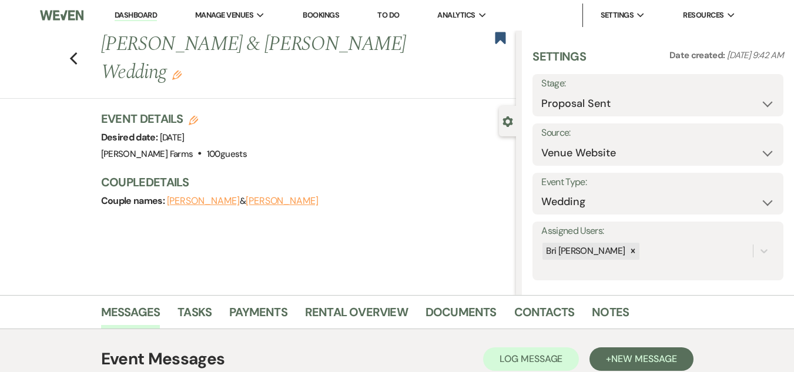
select select "6"
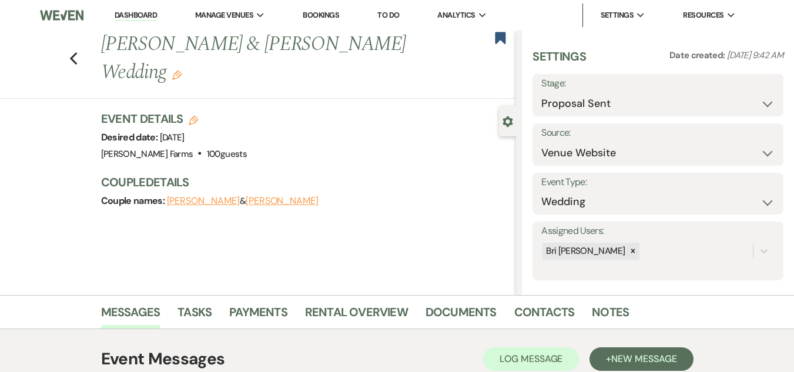
select select "6"
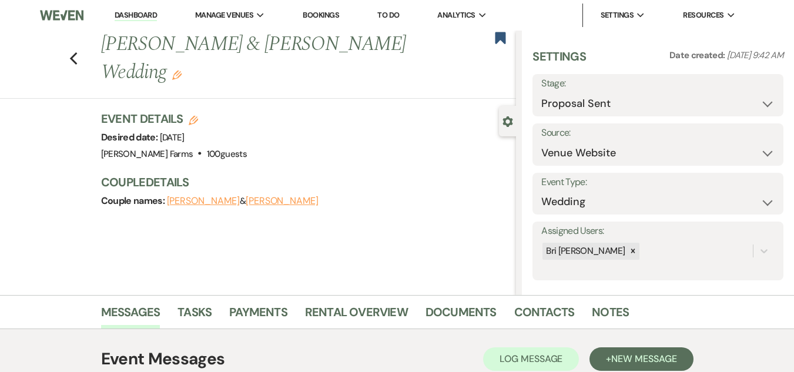
select select "6"
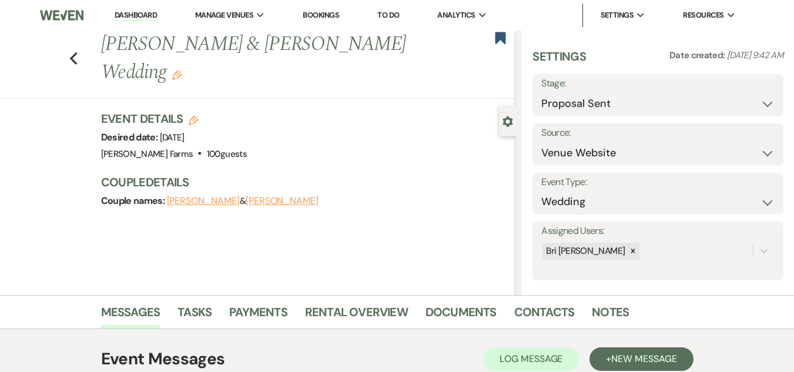
select select "6"
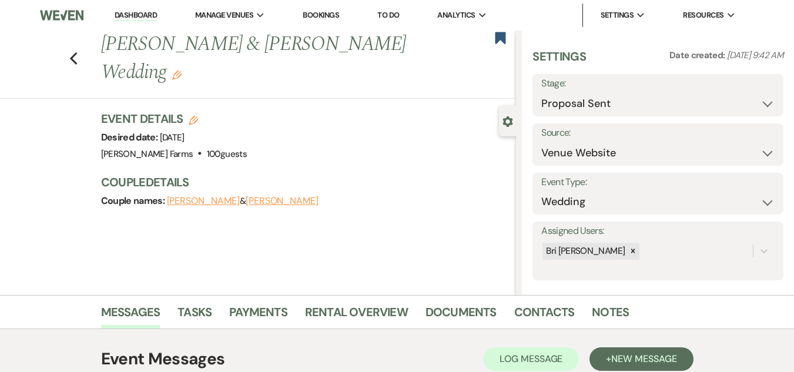
select select "6"
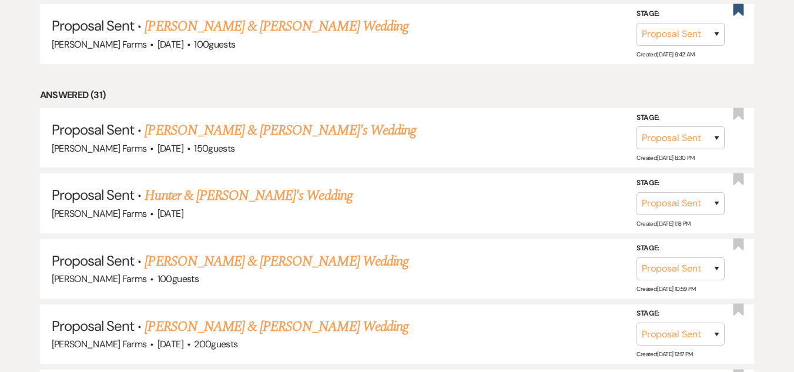
scroll to position [760, 0]
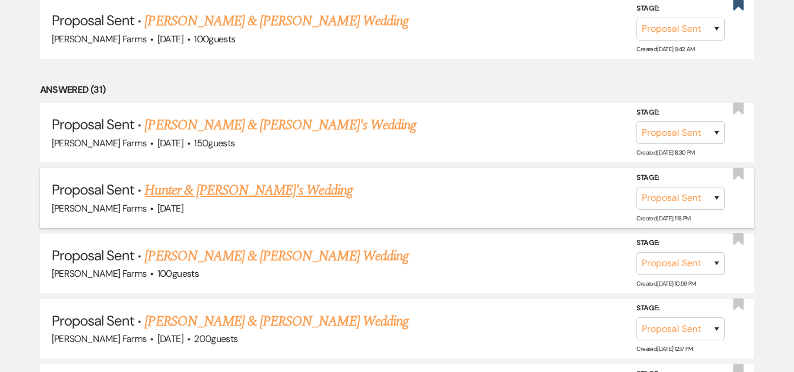
click at [251, 190] on link "Hunter & Anna's Wedding" at bounding box center [248, 190] width 207 height 21
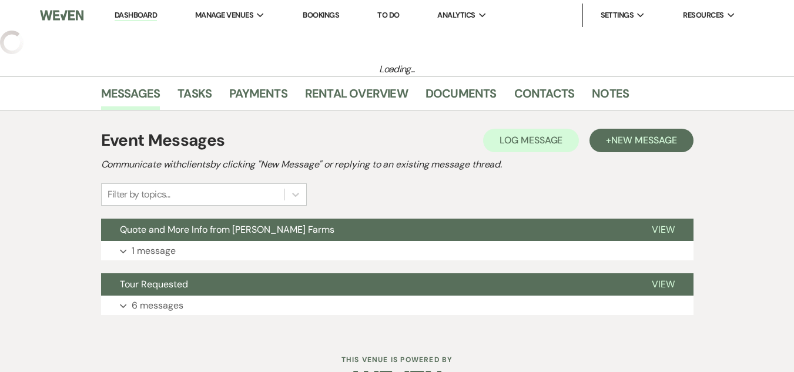
select select "6"
select select "5"
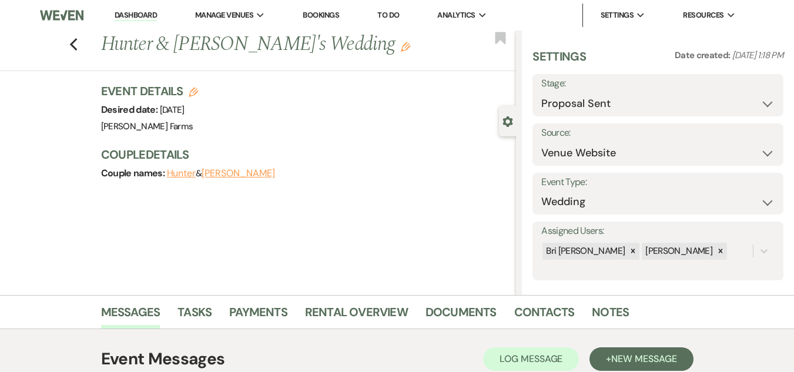
select select "6"
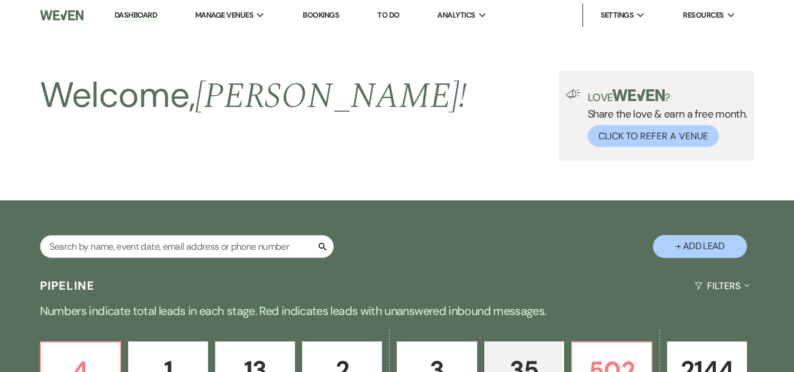
scroll to position [760, 0]
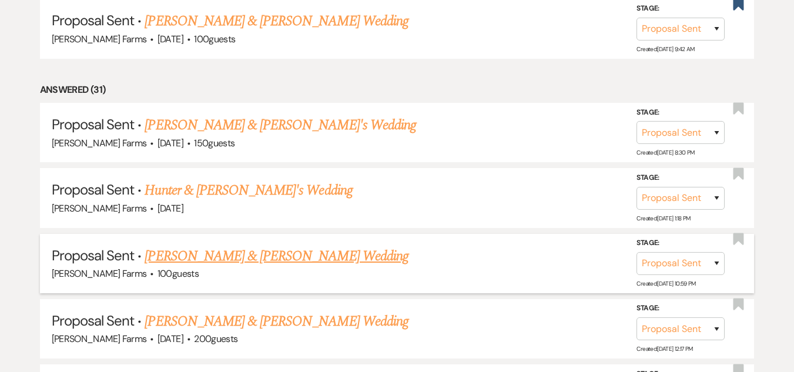
click at [217, 254] on link "Fernando Munguia & Kristi Munguia's Wedding" at bounding box center [276, 256] width 263 height 21
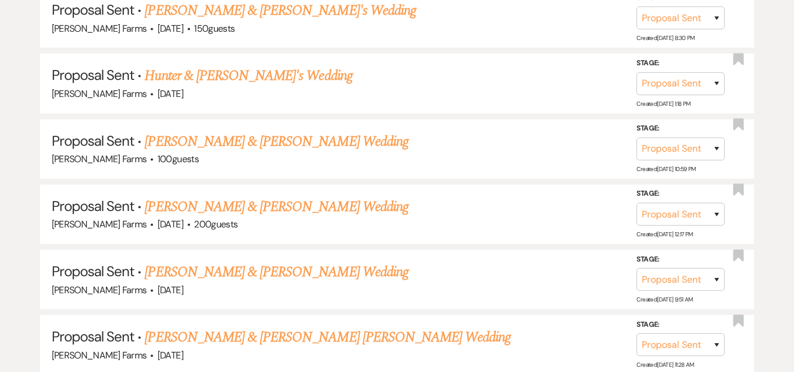
scroll to position [900, 0]
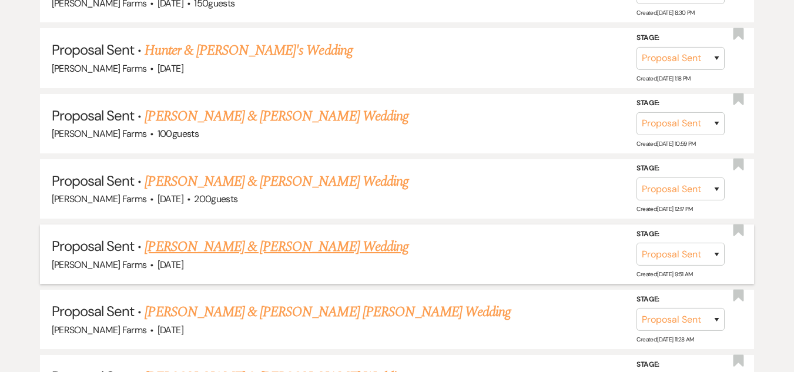
click at [257, 244] on link "Nico Ceotto & Cintia Cantor's Wedding" at bounding box center [276, 246] width 263 height 21
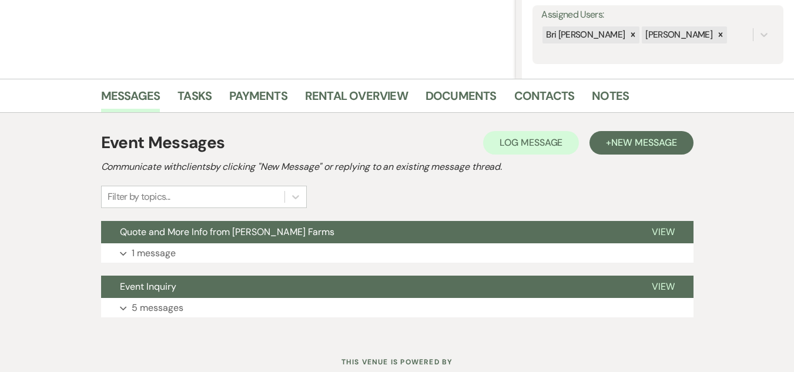
scroll to position [217, 0]
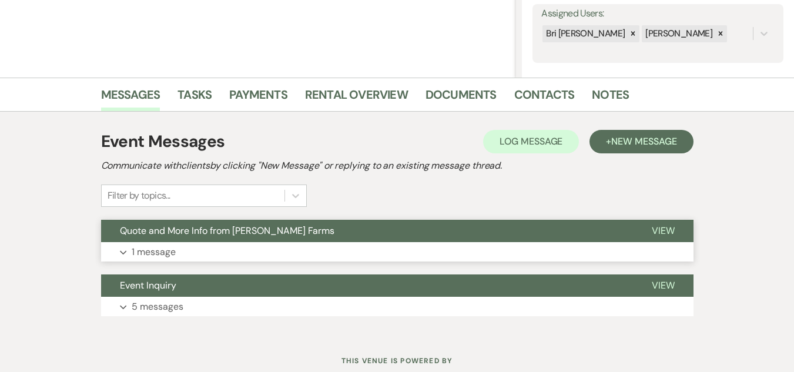
click at [398, 236] on button "Quote and More Info from Schnepf Farms" at bounding box center [367, 231] width 532 height 22
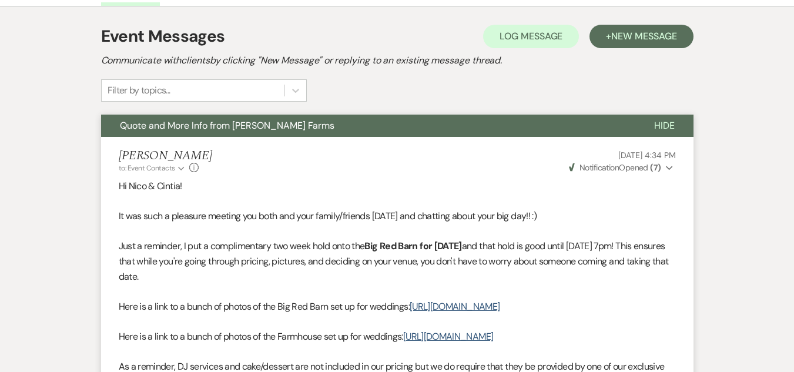
scroll to position [317, 0]
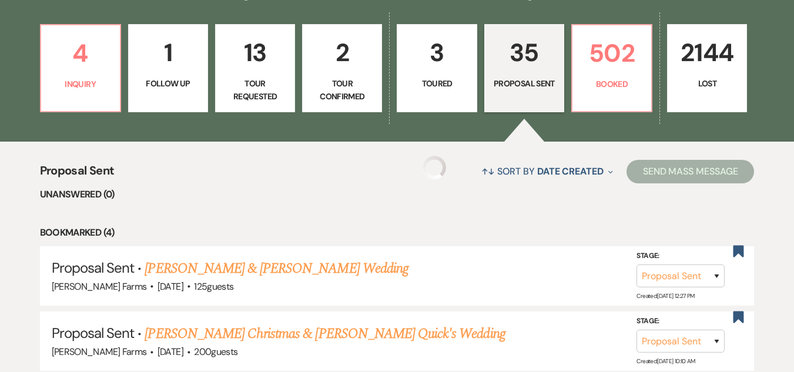
scroll to position [900, 0]
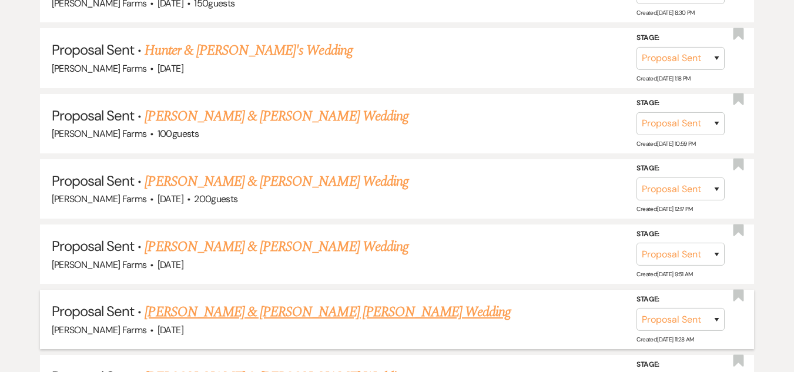
click at [286, 311] on link "Adriana Vallenari & Connor Kriegel's Wedding" at bounding box center [328, 311] width 366 height 21
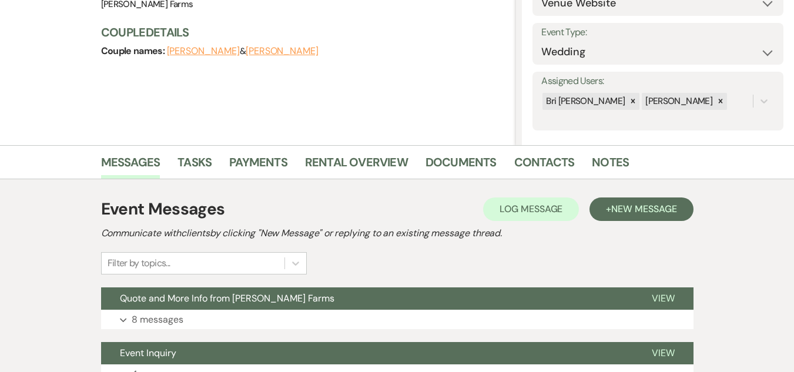
scroll to position [160, 0]
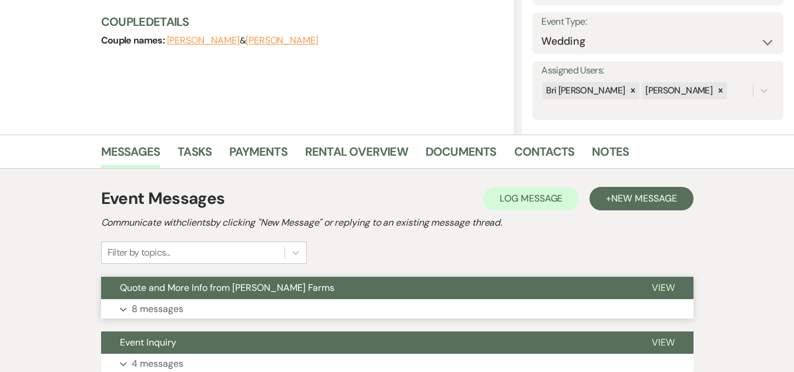
click at [261, 291] on span "Quote and More Info from Schnepf Farms" at bounding box center [227, 288] width 215 height 12
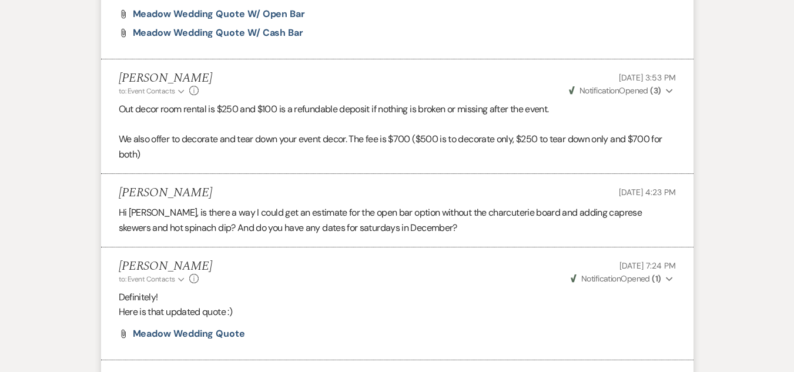
scroll to position [748, 0]
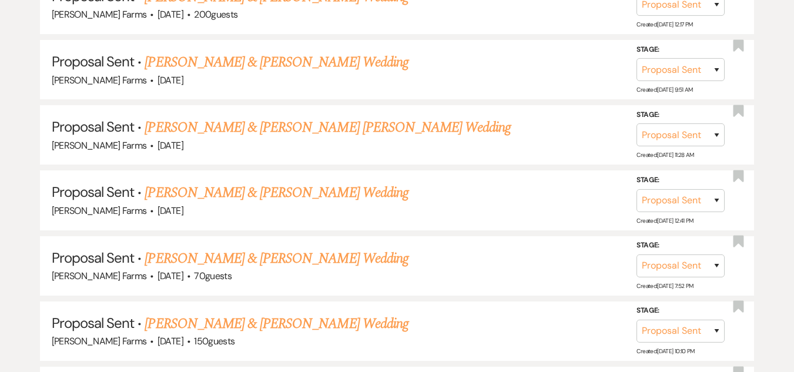
scroll to position [1100, 0]
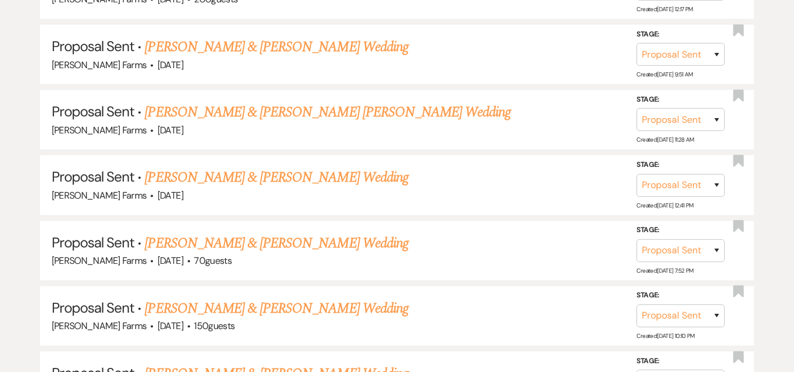
drag, startPoint x: 316, startPoint y: 180, endPoint x: 229, endPoint y: 176, distance: 86.5
click at [229, 176] on link "Dylan Hanley & Carlamaria Montoya's Wedding" at bounding box center [276, 177] width 263 height 21
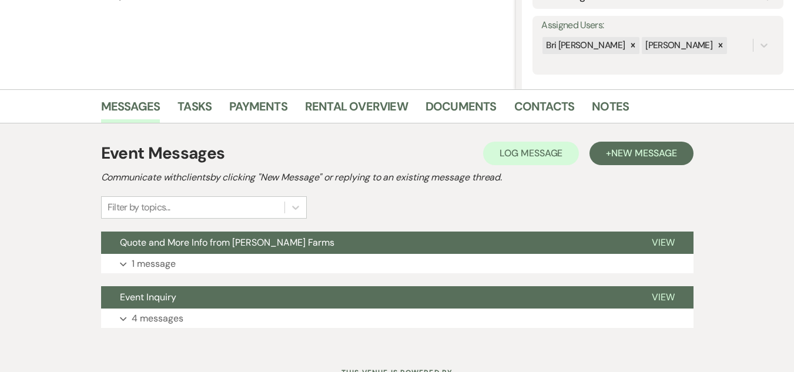
scroll to position [212, 0]
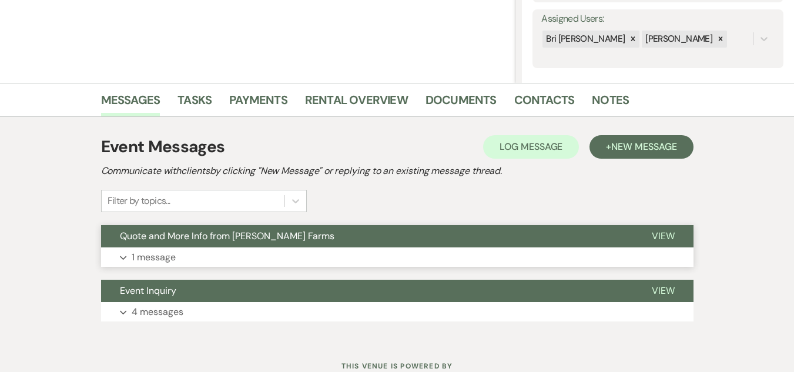
click at [410, 247] on button "Quote and More Info from Schnepf Farms" at bounding box center [367, 236] width 532 height 22
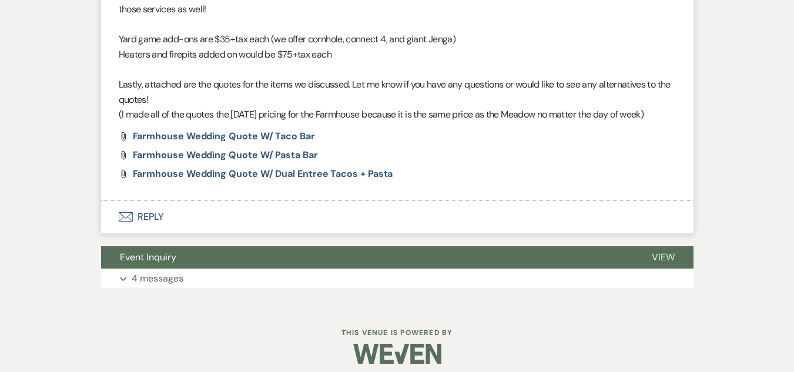
scroll to position [719, 0]
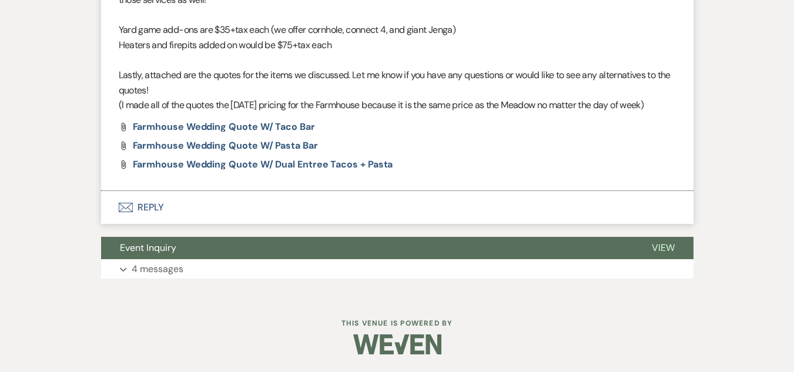
click at [178, 224] on button "Envelope Reply" at bounding box center [397, 207] width 592 height 33
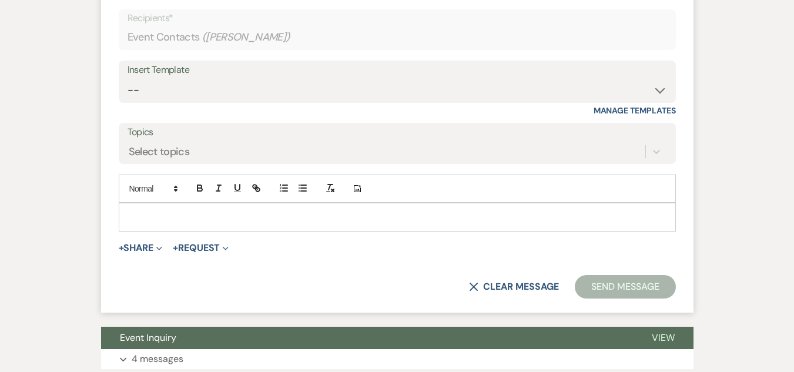
scroll to position [958, 0]
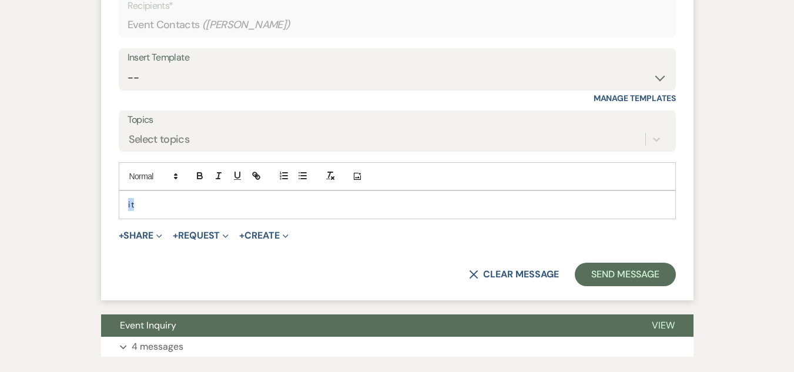
drag, startPoint x: 135, startPoint y: 286, endPoint x: 90, endPoint y: 273, distance: 46.5
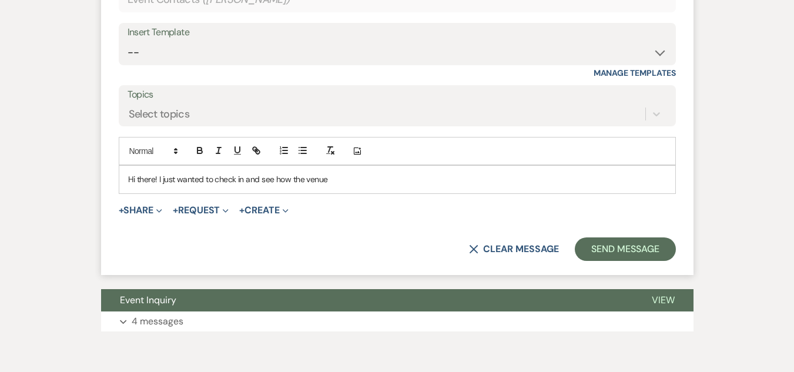
scroll to position [1008, 0]
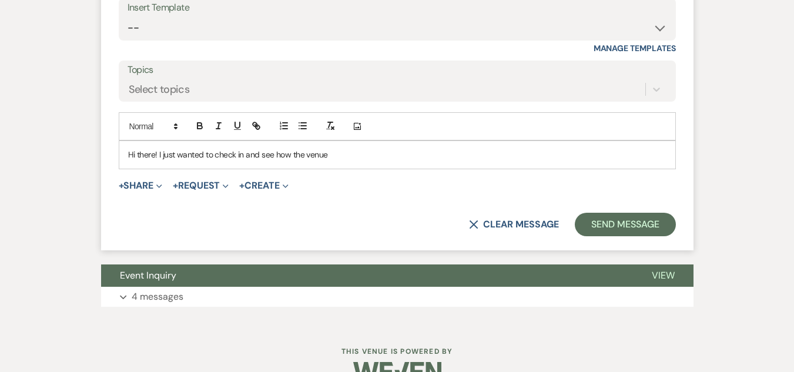
click at [159, 161] on p "Hi there! I just wanted to check in and see how the venue" at bounding box center [397, 154] width 538 height 13
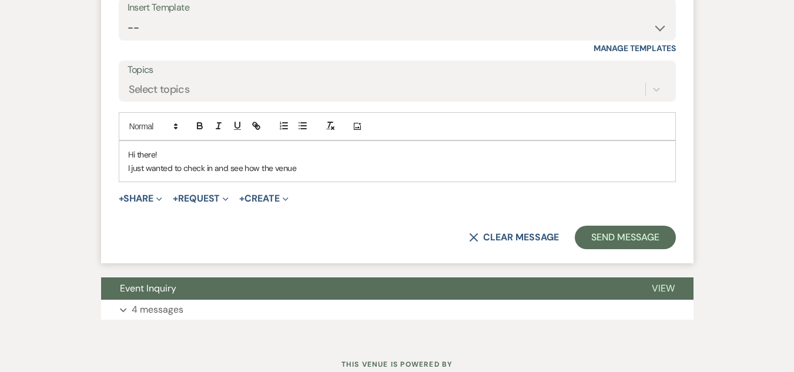
click at [301, 175] on p "I just wanted to check in and see how the venue" at bounding box center [397, 168] width 538 height 13
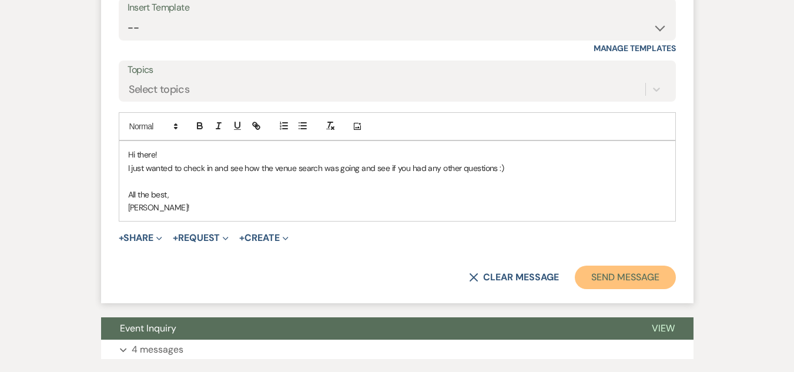
click at [619, 289] on button "Send Message" at bounding box center [625, 278] width 100 height 24
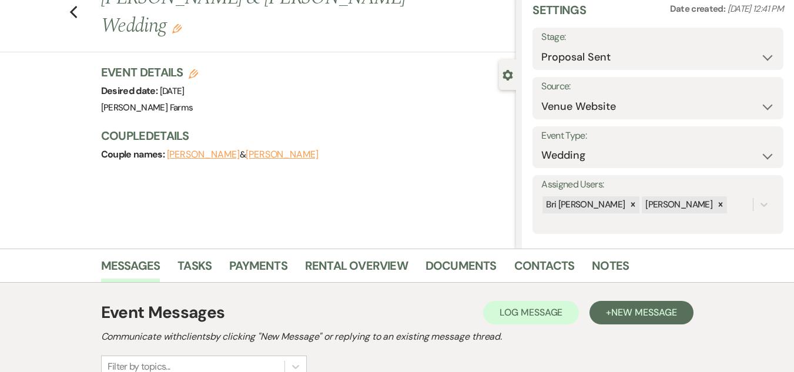
scroll to position [20, 0]
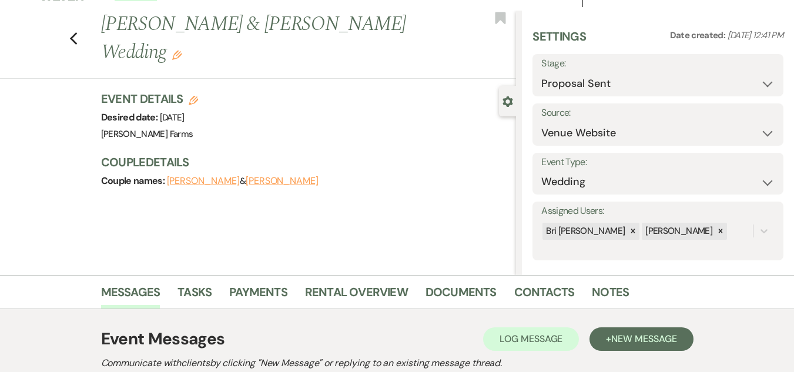
click at [83, 42] on div "Previous Dylan Hanley & Carlamaria Montoya's Wedding Edit Bookmark" at bounding box center [255, 45] width 522 height 68
click at [77, 42] on icon "Previous" at bounding box center [73, 39] width 9 height 14
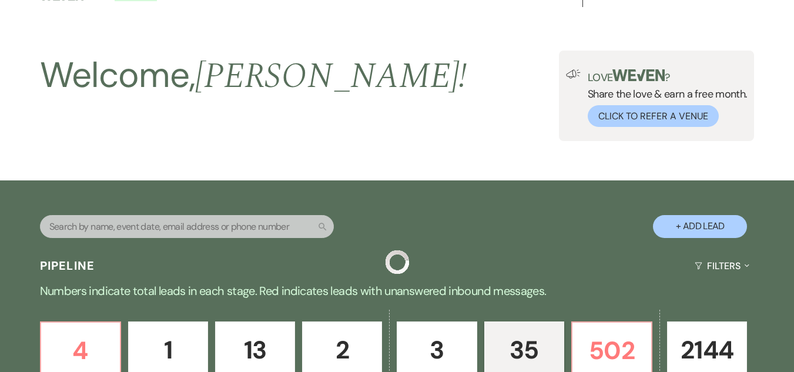
scroll to position [1100, 0]
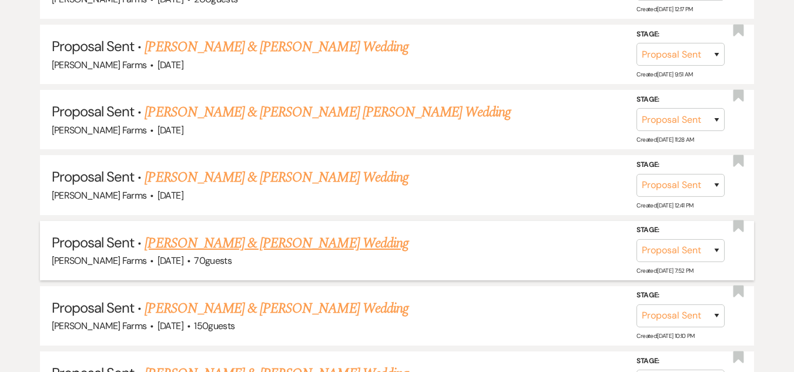
click at [187, 245] on link "Mateo Oramas & Jenna Colwell's Wedding" at bounding box center [276, 243] width 263 height 21
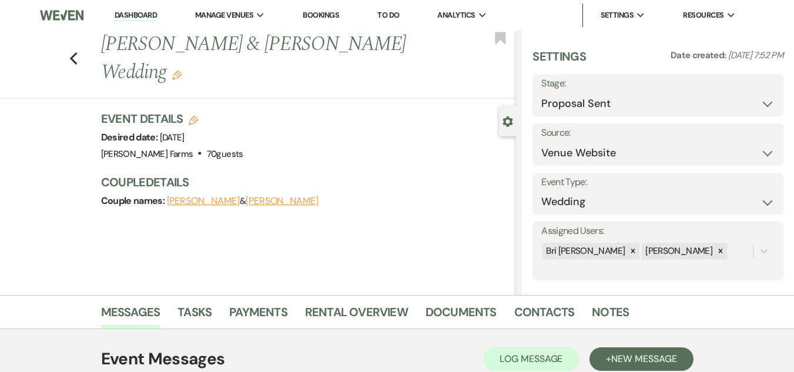
click at [72, 59] on div "Previous Mateo Oramas & Jenna Colwell's Wedding Edit Bookmark" at bounding box center [255, 65] width 522 height 68
click at [78, 60] on icon "Previous" at bounding box center [73, 59] width 9 height 14
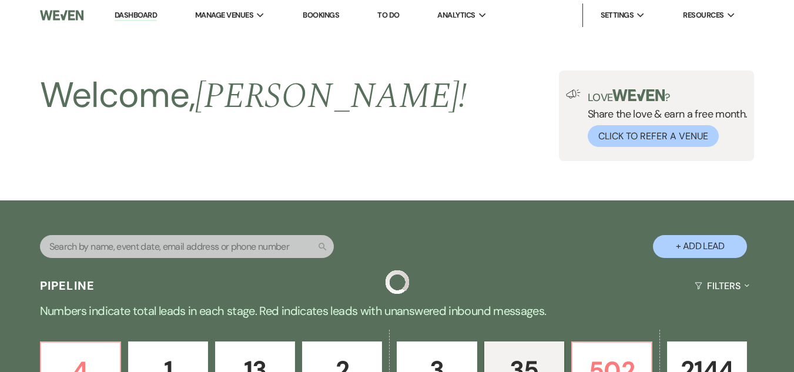
scroll to position [1100, 0]
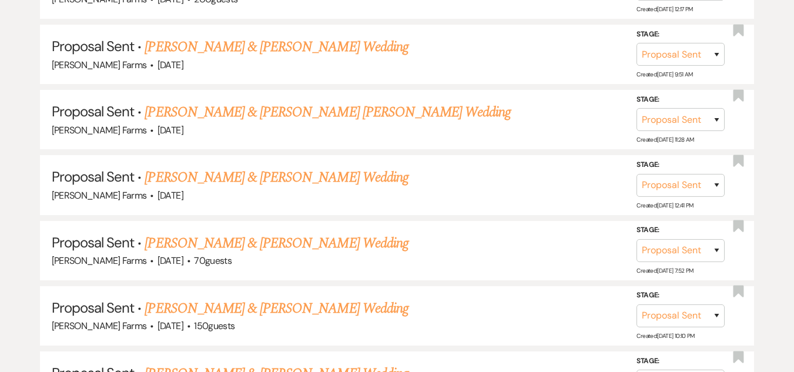
click at [259, 303] on link "Jordan Ewbank & Julianne M Bonsaver's Wedding" at bounding box center [276, 308] width 263 height 21
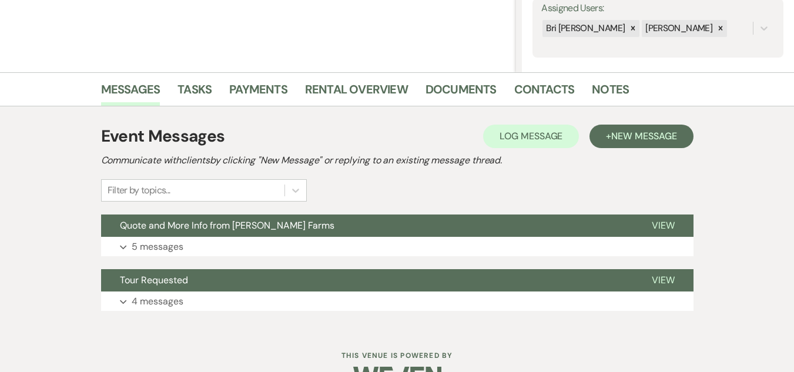
scroll to position [243, 0]
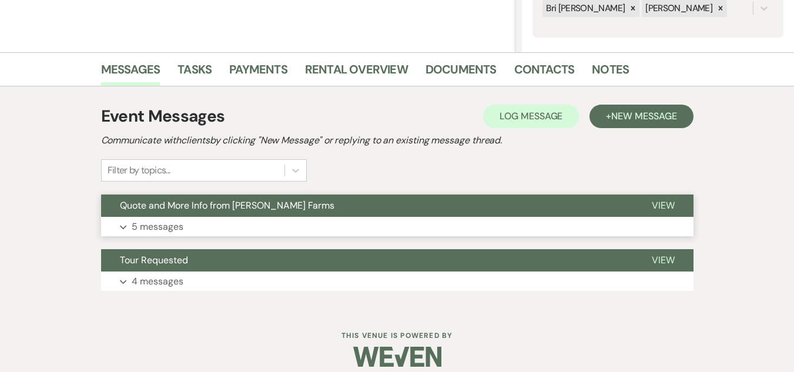
click at [375, 215] on button "Quote and More Info from Schnepf Farms" at bounding box center [367, 206] width 532 height 22
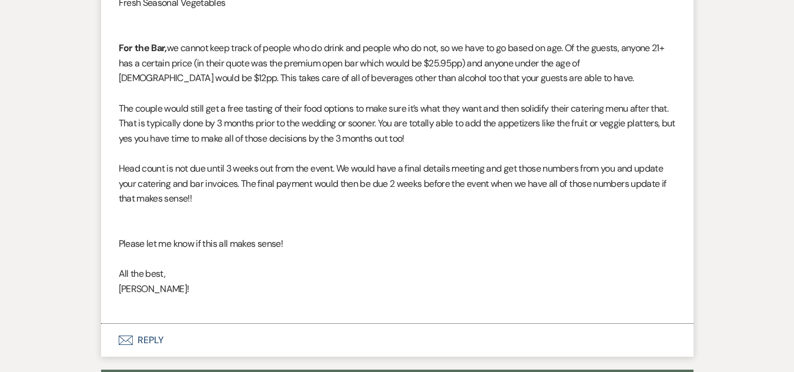
scroll to position [2343, 0]
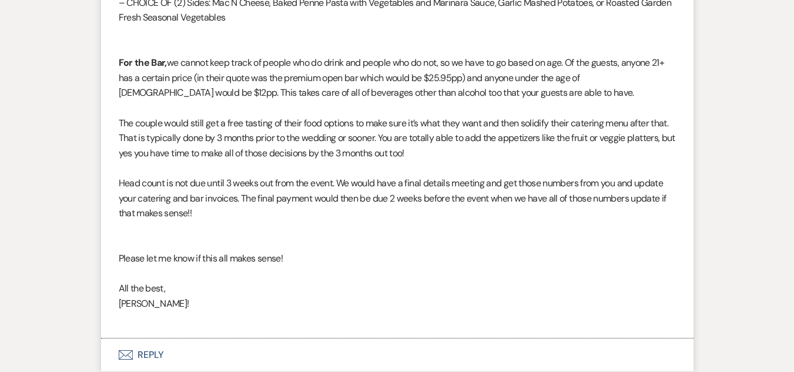
click at [126, 360] on icon "Envelope" at bounding box center [126, 354] width 14 height 9
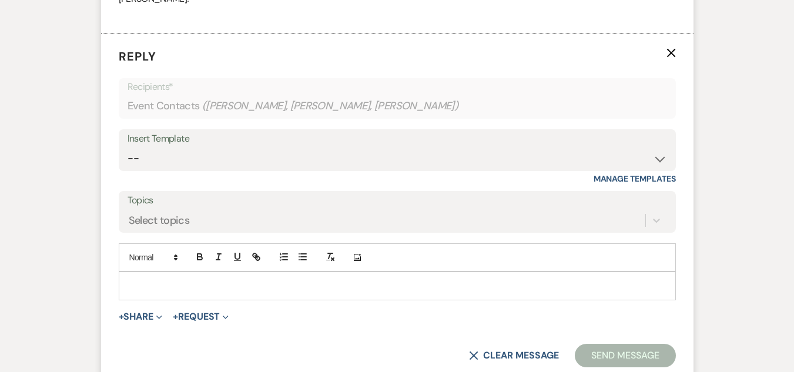
scroll to position [2653, 0]
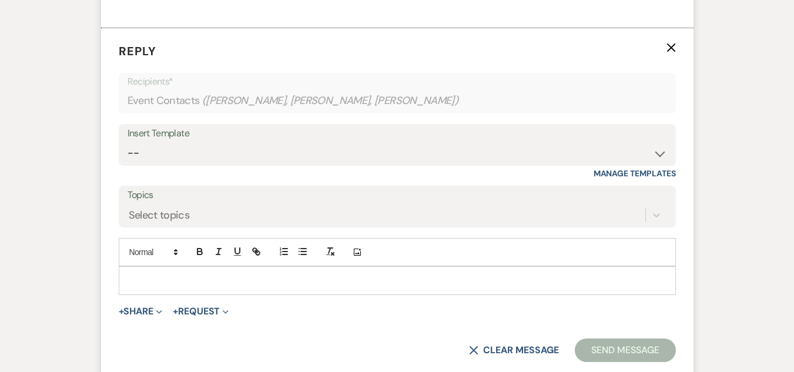
click at [403, 287] on p at bounding box center [397, 280] width 538 height 13
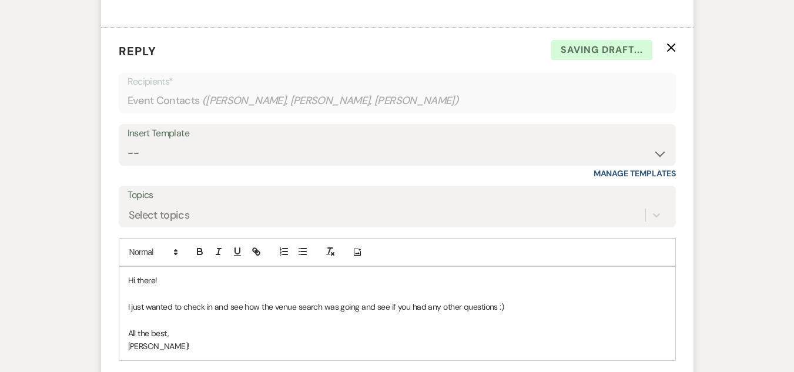
click at [175, 353] on p "Ashley!" at bounding box center [397, 346] width 538 height 13
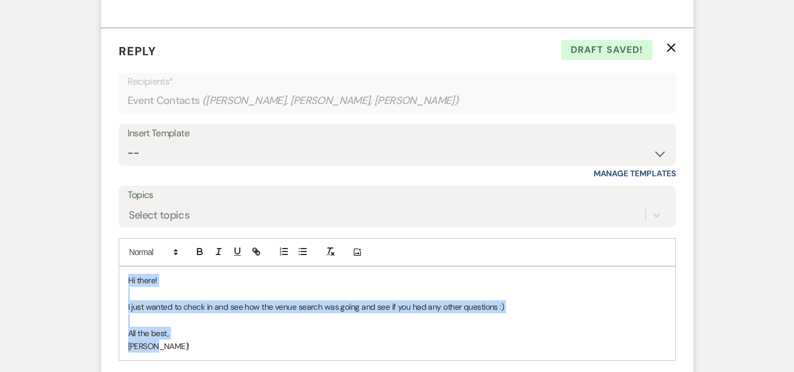
drag, startPoint x: 160, startPoint y: 360, endPoint x: 124, endPoint y: 291, distance: 77.8
click at [124, 291] on div "Hi there! I just wanted to check in and see how the venue search was going and …" at bounding box center [397, 313] width 556 height 93
copy div "Hi there! I just wanted to check in and see how the venue search was going and …"
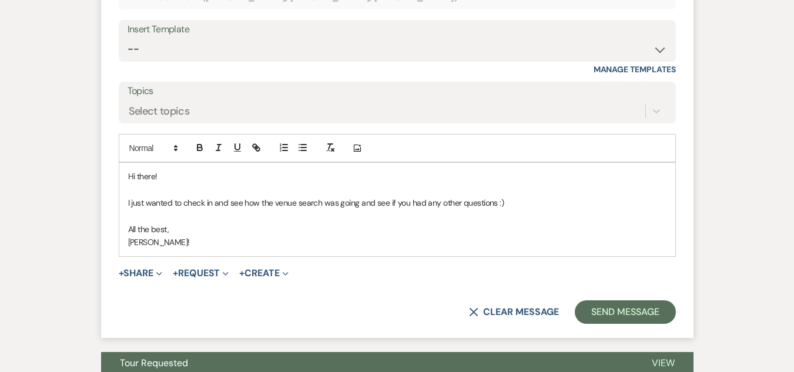
scroll to position [2887, 0]
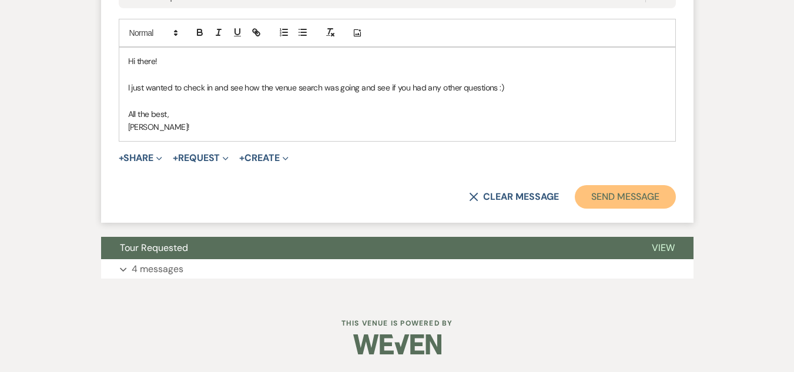
click at [644, 202] on button "Send Message" at bounding box center [625, 197] width 100 height 24
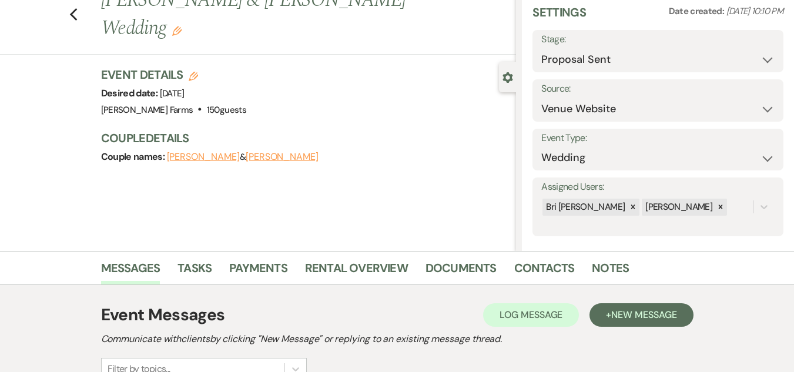
scroll to position [39, 0]
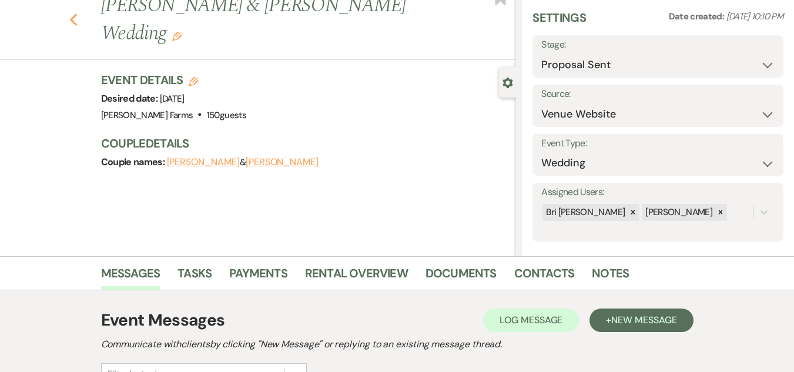
click at [77, 21] on use "button" at bounding box center [73, 20] width 8 height 13
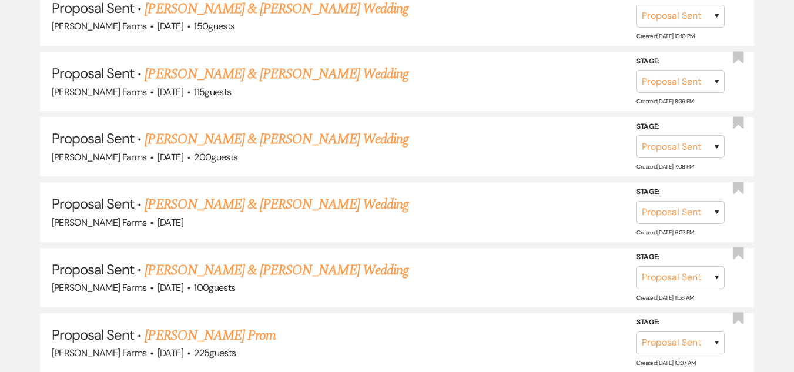
scroll to position [1410, 0]
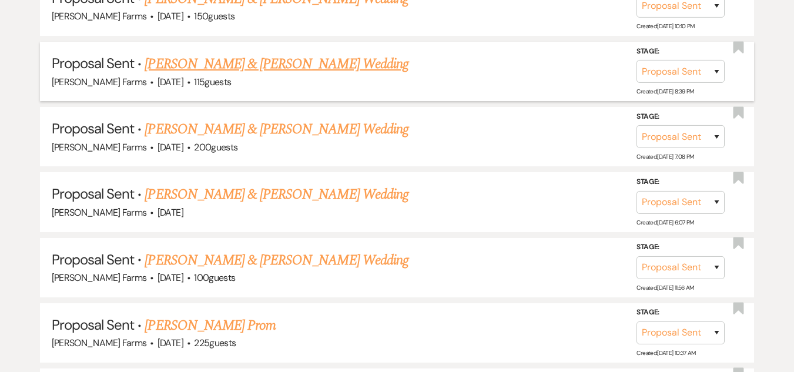
click at [250, 71] on link "Keaton Schmid & Cameron Frautnick's Wedding" at bounding box center [276, 63] width 263 height 21
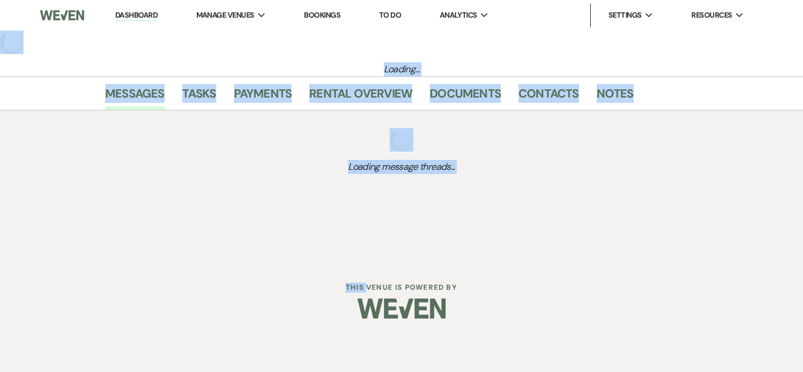
click at [250, 71] on div "Dashboard Manage Venues Expand Schnepf Farms Bookings To Do Analytics Expand Sc…" at bounding box center [401, 130] width 803 height 260
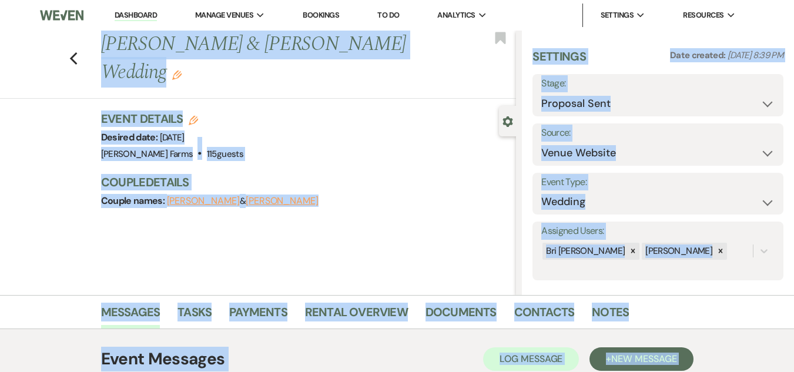
click at [36, 109] on div "Previous Keaton Schmid & Cameron Frautnick's Wedding Edit Bookmark Gear Setting…" at bounding box center [258, 163] width 516 height 264
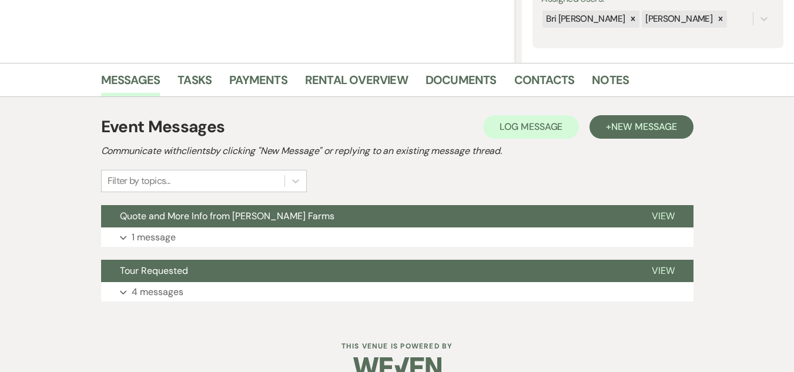
scroll to position [234, 0]
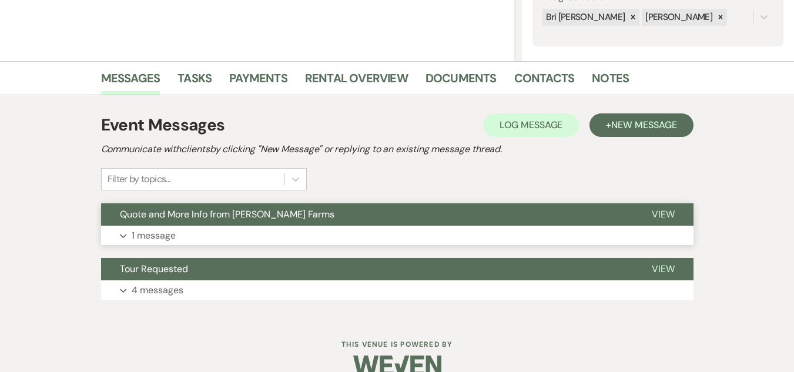
click at [304, 218] on button "Quote and More Info from Schnepf Farms" at bounding box center [367, 214] width 532 height 22
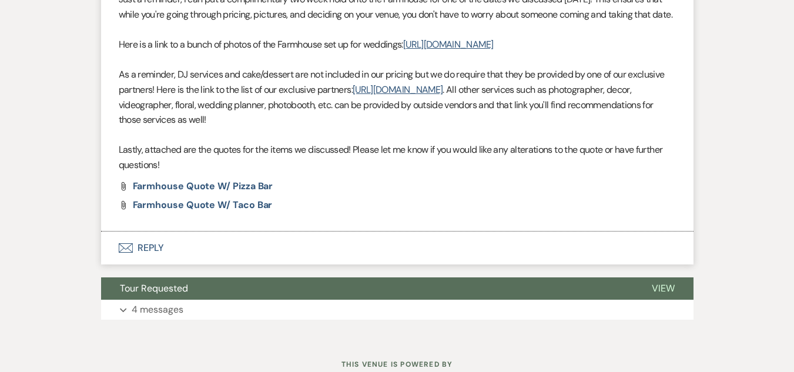
scroll to position [578, 0]
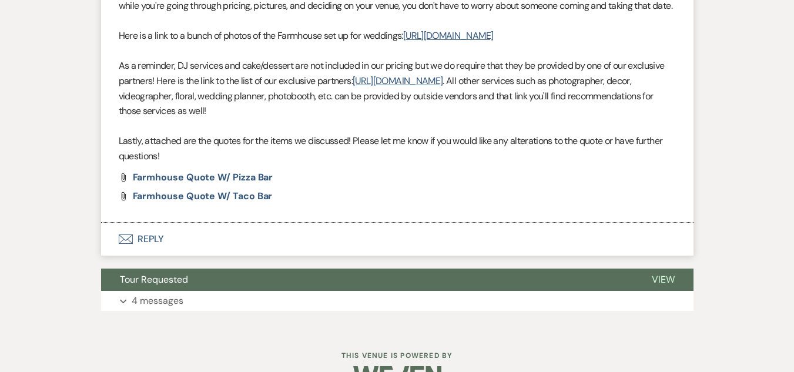
click at [146, 256] on button "Envelope Reply" at bounding box center [397, 239] width 592 height 33
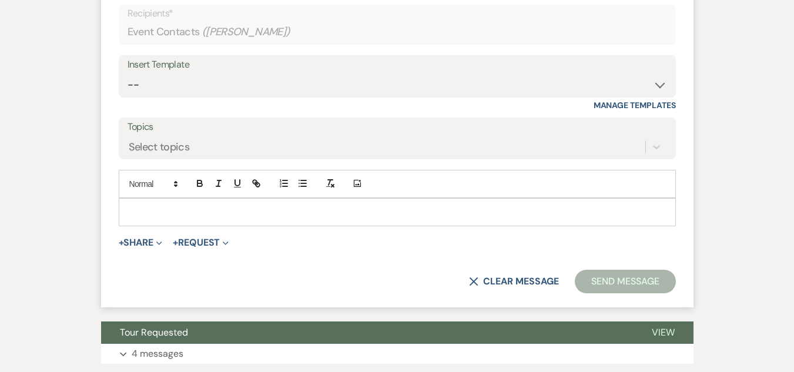
scroll to position [864, 0]
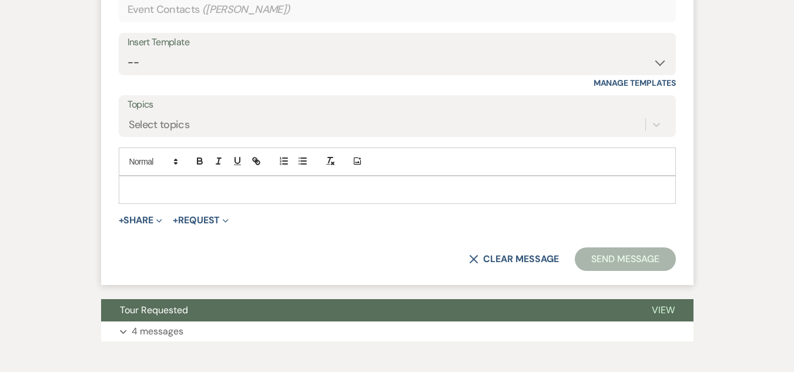
click at [327, 203] on div at bounding box center [397, 189] width 556 height 27
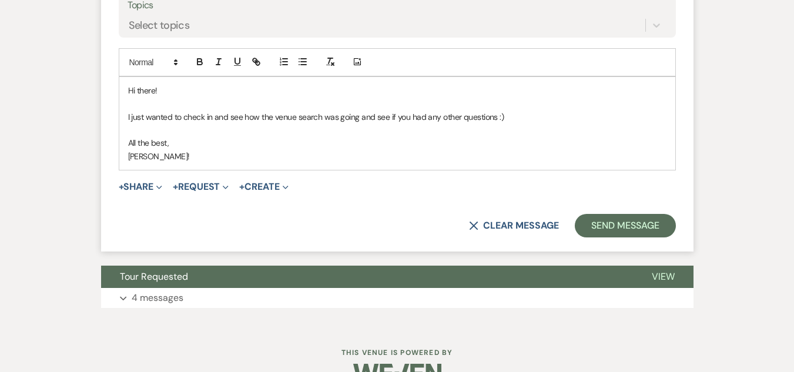
scroll to position [975, 0]
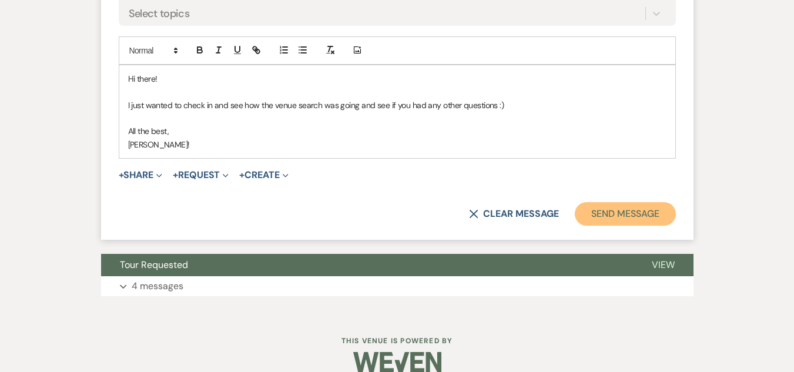
click at [633, 226] on button "Send Message" at bounding box center [625, 214] width 100 height 24
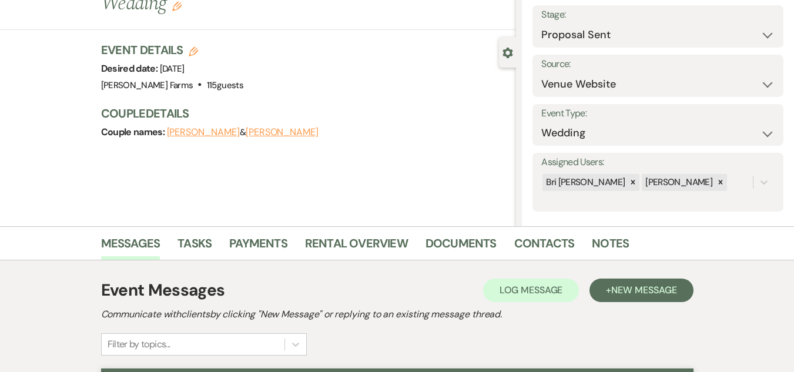
scroll to position [0, 0]
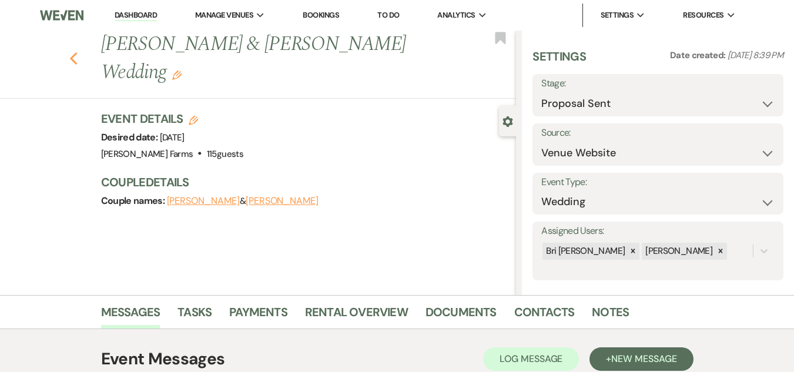
click at [78, 58] on icon "Previous" at bounding box center [73, 59] width 9 height 14
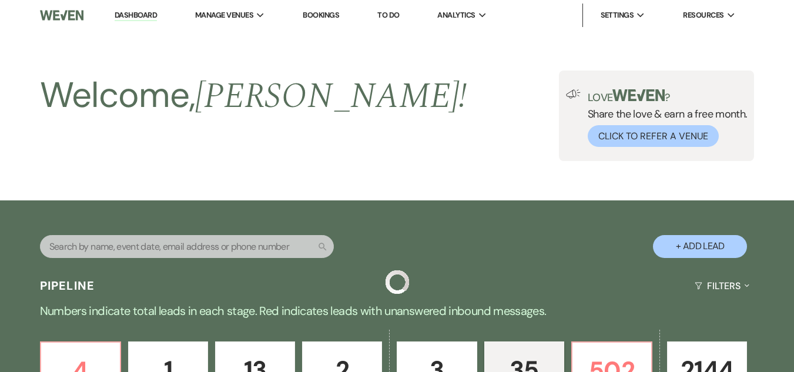
scroll to position [1410, 0]
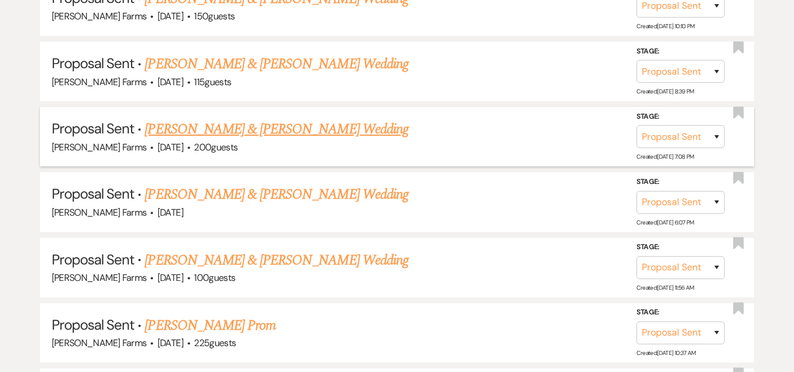
click at [319, 134] on link "Conner DuCray & Shannon Kent's Wedding" at bounding box center [276, 129] width 263 height 21
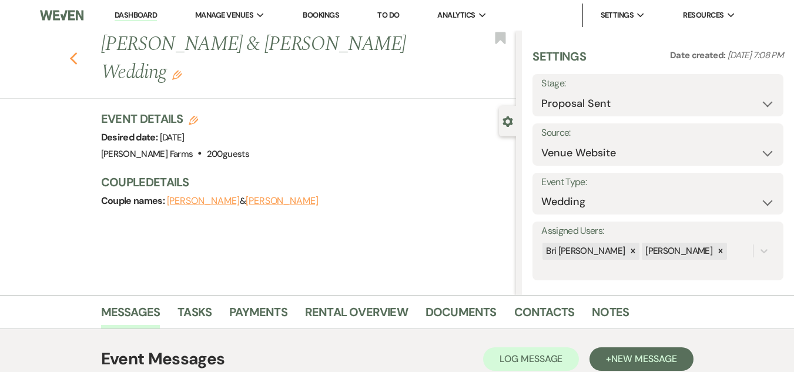
click at [78, 56] on icon "Previous" at bounding box center [73, 59] width 9 height 14
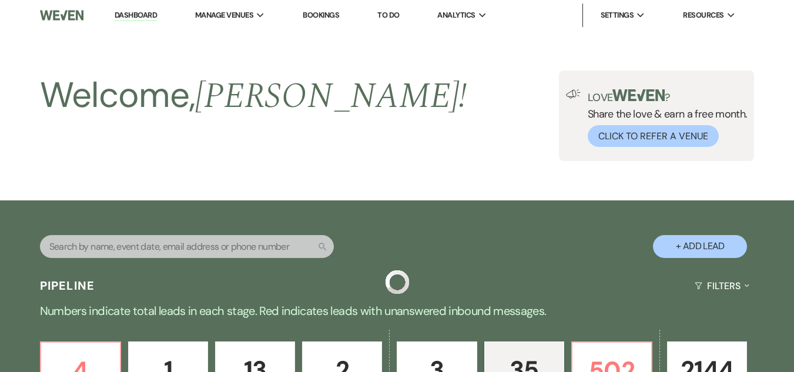
scroll to position [1410, 0]
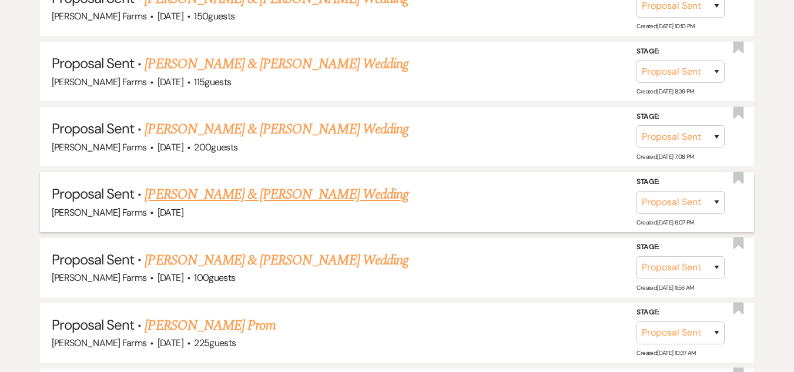
click at [255, 199] on link "Nikole Labonte & Jeremy Robertson's Wedding" at bounding box center [276, 194] width 263 height 21
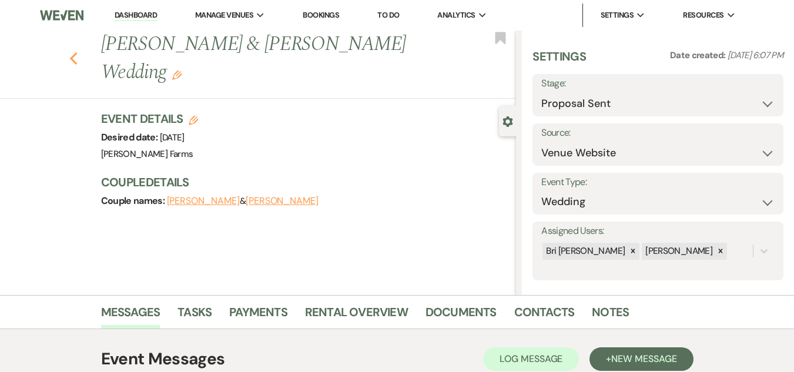
click at [74, 58] on icon "Previous" at bounding box center [73, 59] width 9 height 14
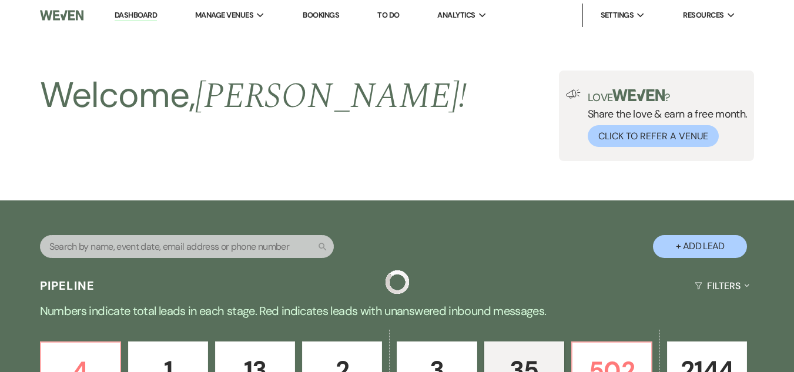
scroll to position [1410, 0]
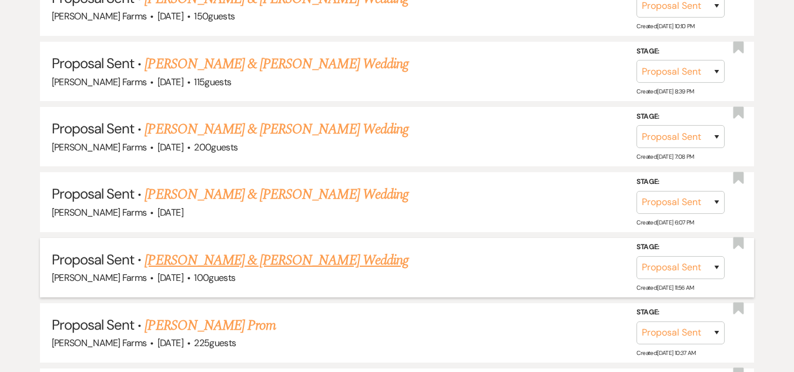
click at [254, 262] on link "Steven Galbraith & Killeen Partridge's Wedding" at bounding box center [276, 260] width 263 height 21
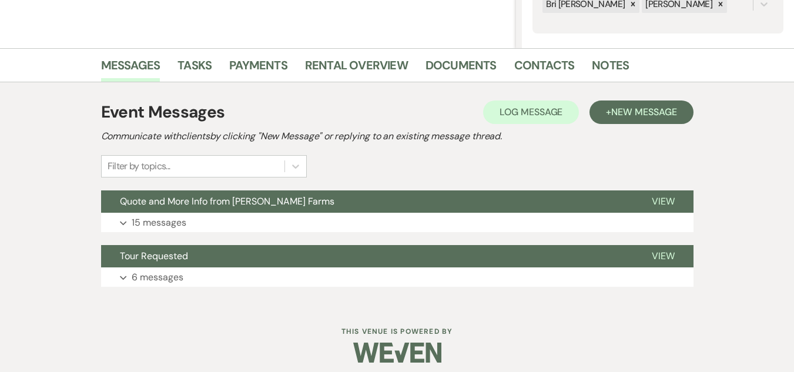
scroll to position [252, 0]
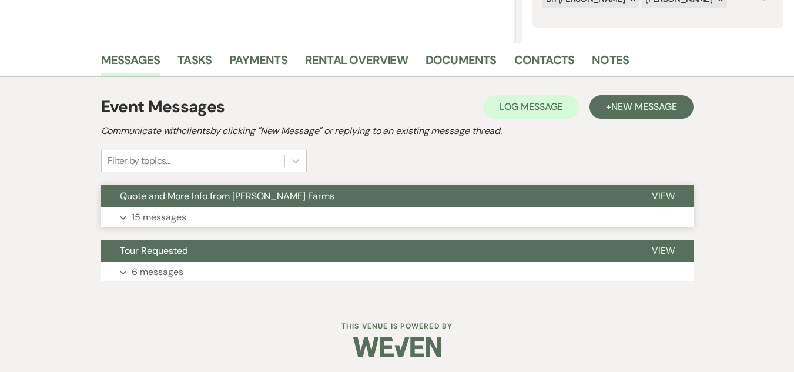
click at [344, 217] on button "Expand 15 messages" at bounding box center [397, 217] width 592 height 20
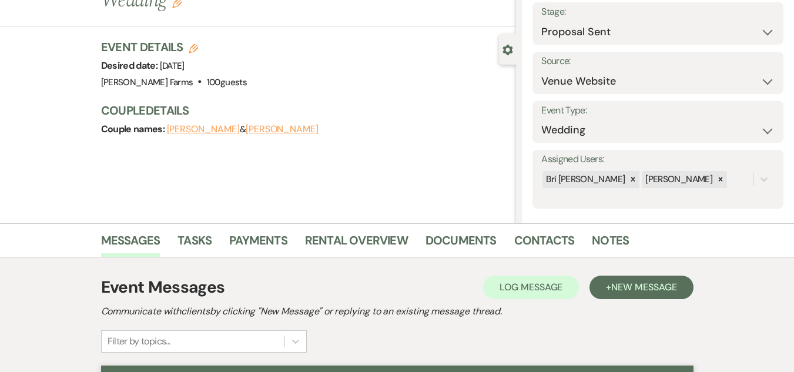
scroll to position [45, 0]
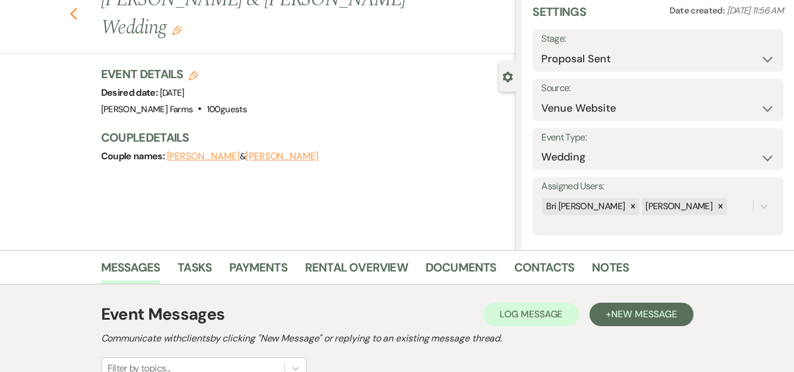
click at [78, 14] on icon "Previous" at bounding box center [73, 14] width 9 height 14
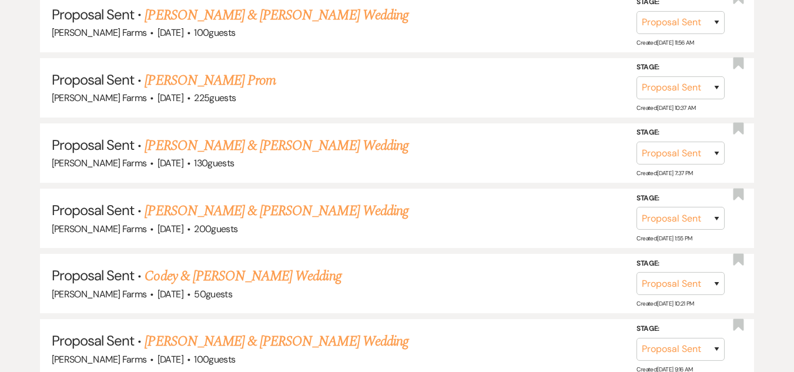
scroll to position [1660, 0]
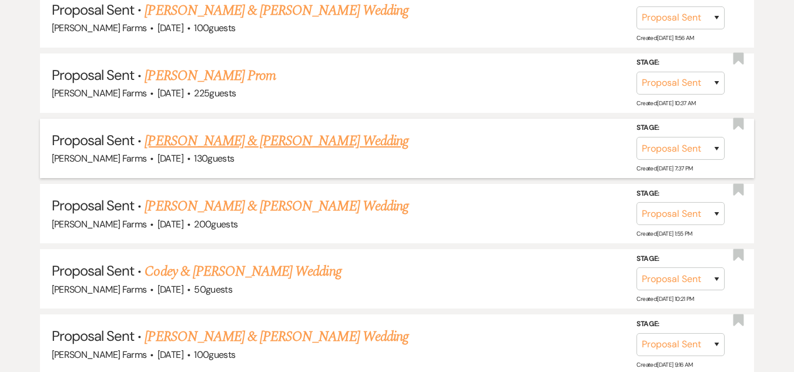
click at [299, 143] on link "Cade Martin & Brooke Samuelson's Wedding" at bounding box center [276, 140] width 263 height 21
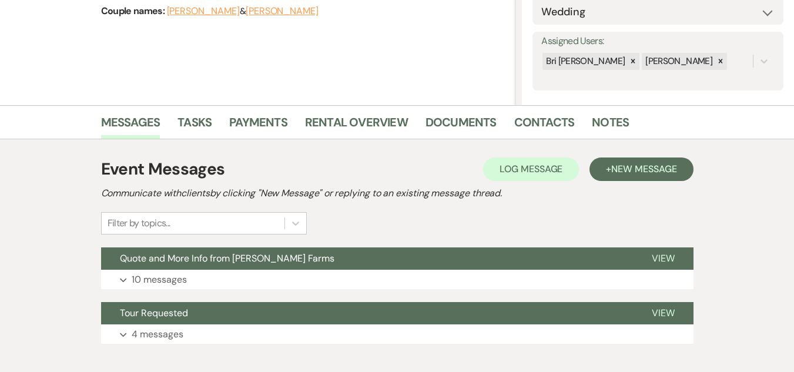
scroll to position [191, 0]
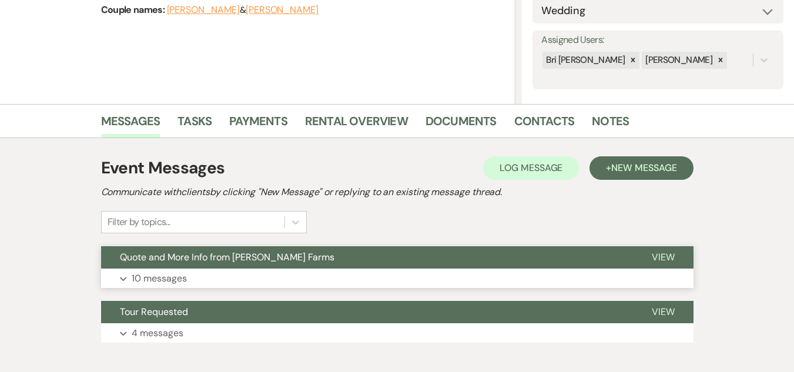
click at [377, 259] on button "Quote and More Info from Schnepf Farms" at bounding box center [367, 257] width 532 height 22
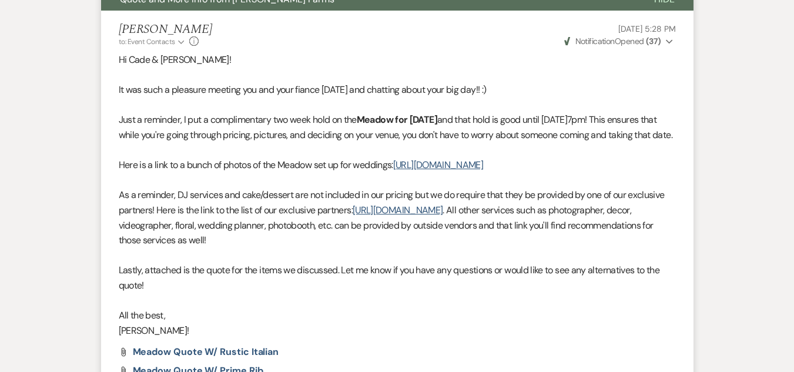
scroll to position [0, 0]
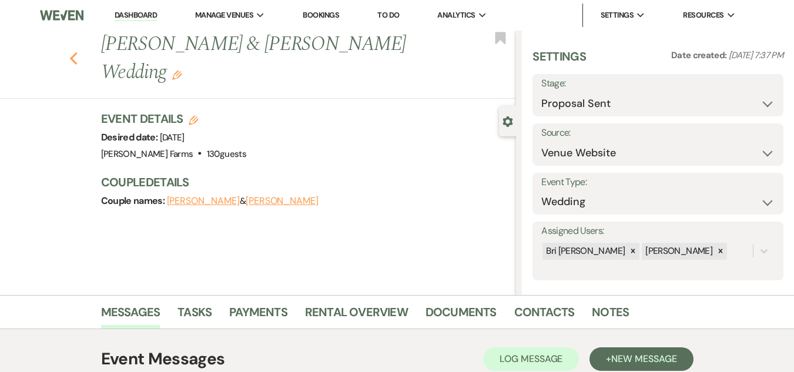
click at [75, 58] on use "button" at bounding box center [73, 58] width 8 height 13
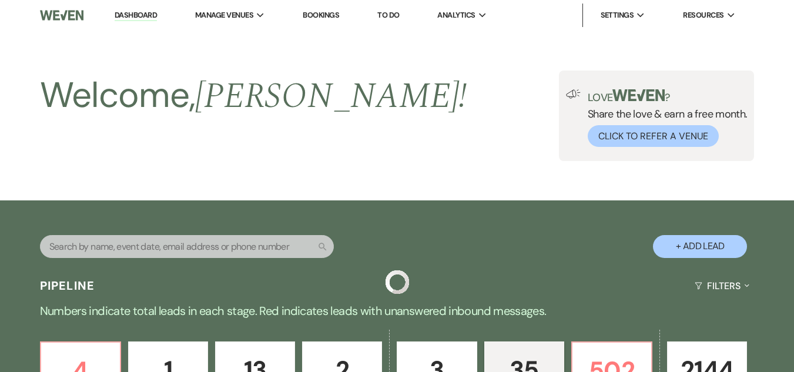
scroll to position [1660, 0]
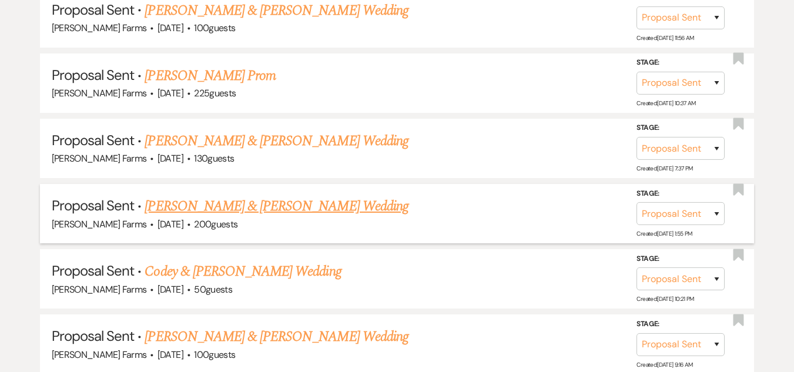
click at [212, 209] on link "Mason Matlock & Maegan Lindsley's Wedding" at bounding box center [276, 206] width 263 height 21
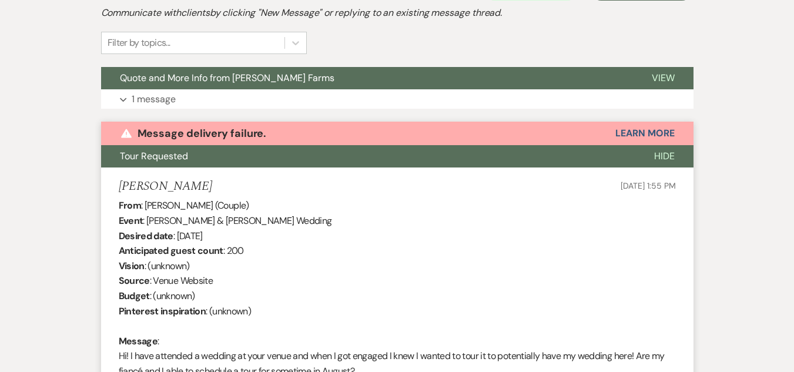
scroll to position [368, 0]
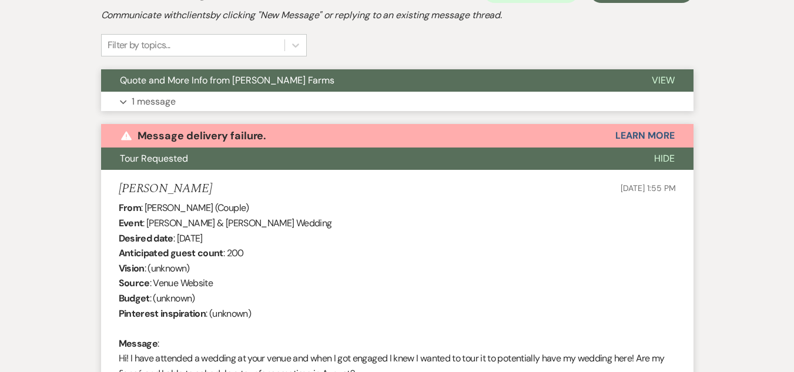
drag, startPoint x: 664, startPoint y: 154, endPoint x: 676, endPoint y: 159, distance: 12.9
click at [676, 159] on button "Hide" at bounding box center [664, 159] width 58 height 22
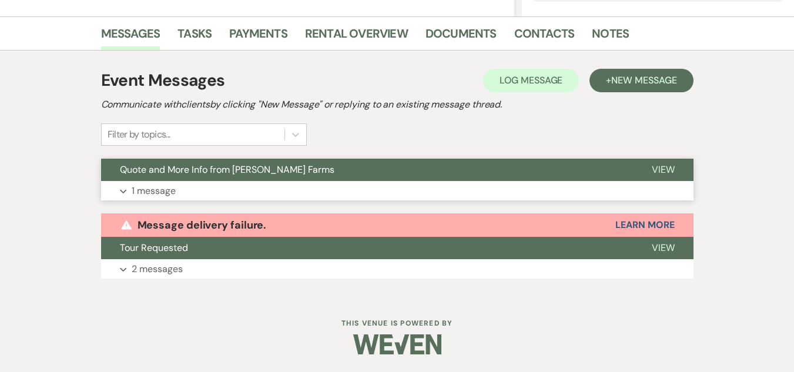
scroll to position [279, 0]
click at [426, 180] on button "Quote and More Info from Schnepf Farms" at bounding box center [367, 170] width 532 height 22
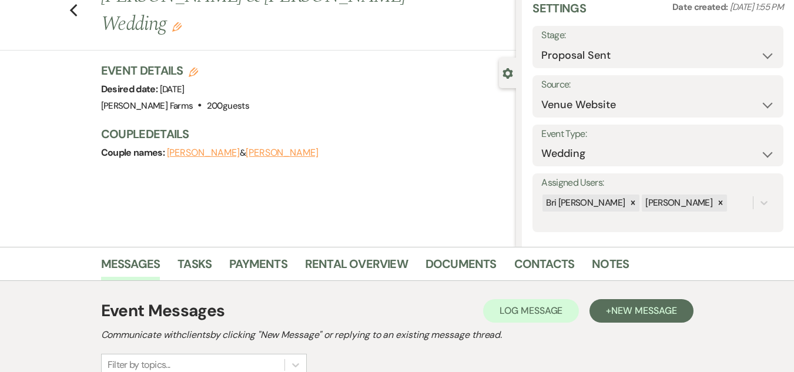
scroll to position [0, 0]
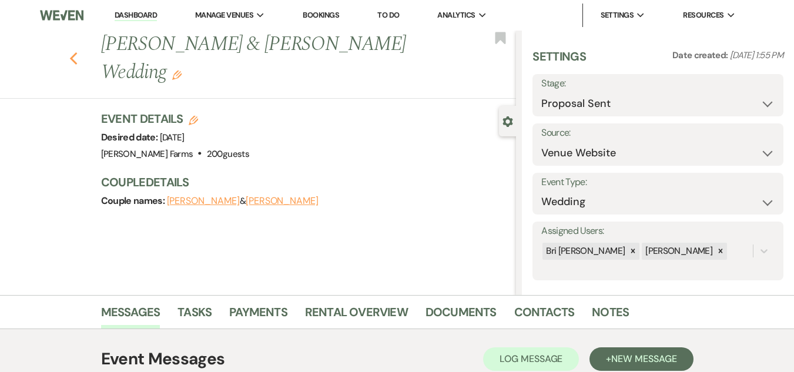
click at [76, 56] on icon "Previous" at bounding box center [73, 59] width 9 height 14
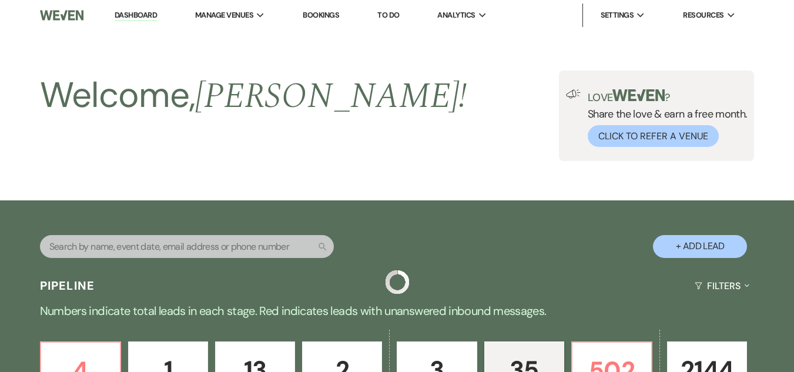
scroll to position [1660, 0]
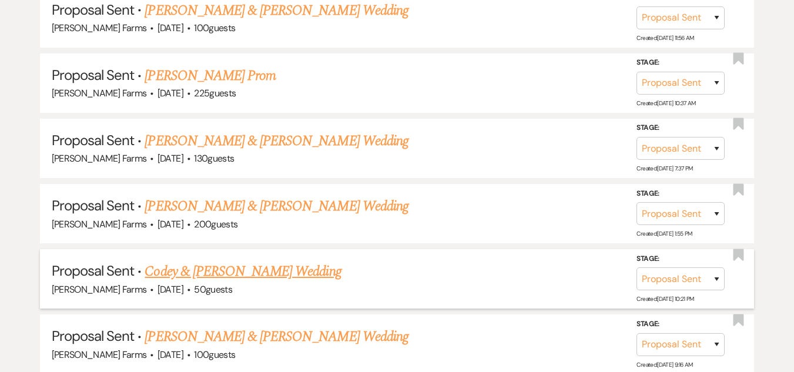
click at [242, 270] on link "Codey & Megan Felix's Wedding" at bounding box center [243, 271] width 196 height 21
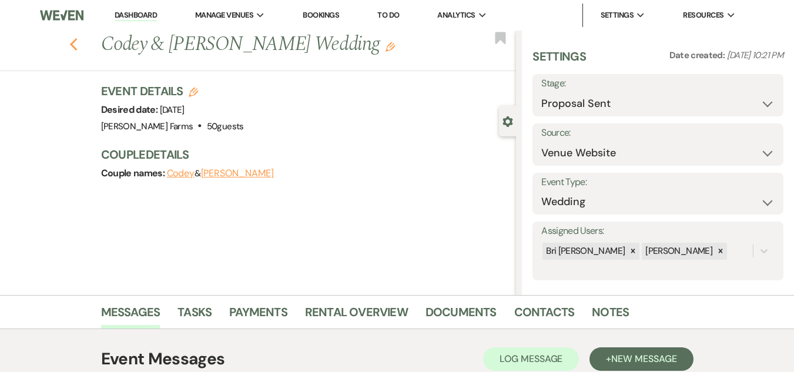
click at [75, 44] on use "button" at bounding box center [73, 44] width 8 height 13
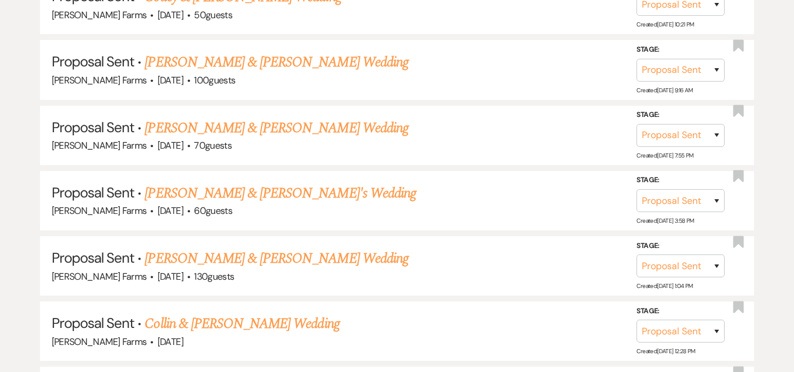
scroll to position [1929, 0]
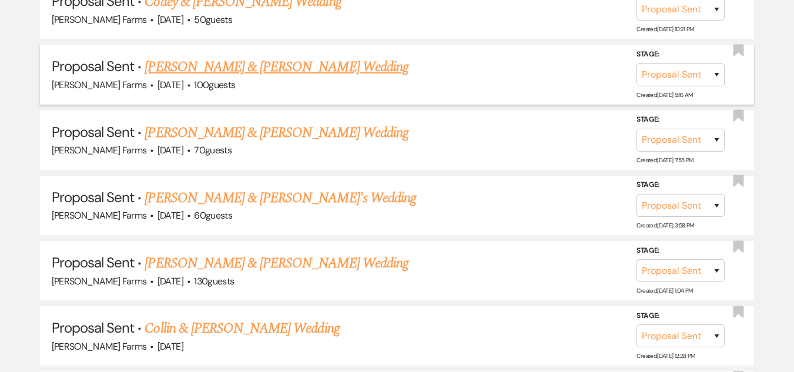
click at [236, 68] on link "Weston Wiederhold & Sarah Paquette's Wedding" at bounding box center [276, 66] width 263 height 21
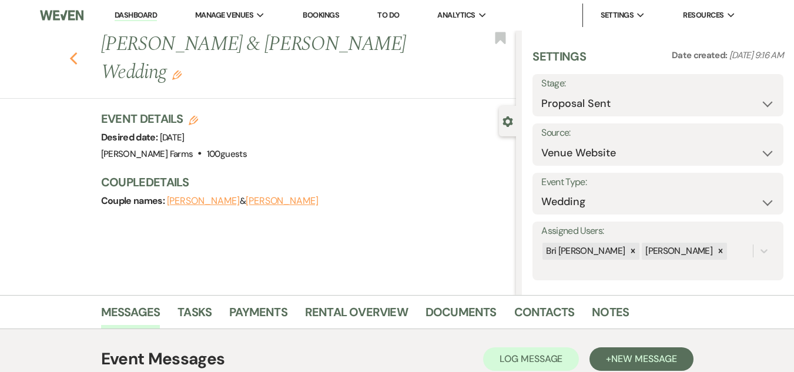
click at [78, 58] on icon "Previous" at bounding box center [73, 59] width 9 height 14
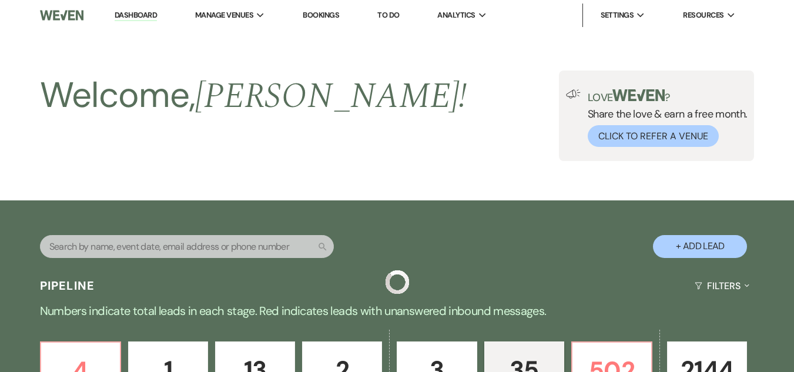
scroll to position [1929, 0]
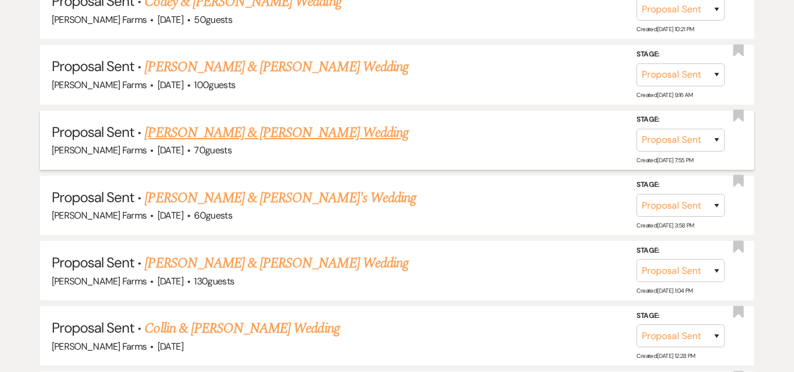
click at [225, 133] on link "Craig & Kelsie Lucas's Wedding" at bounding box center [276, 132] width 263 height 21
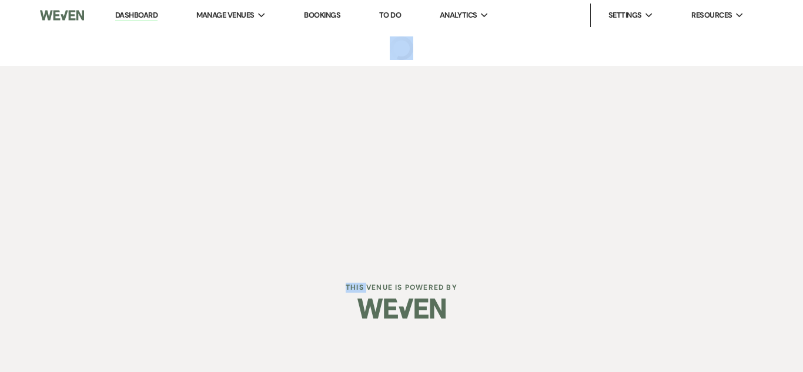
click at [225, 133] on div "Dashboard Manage Venues Expand Schnepf Farms Bookings To Do Analytics Expand Sc…" at bounding box center [401, 130] width 803 height 260
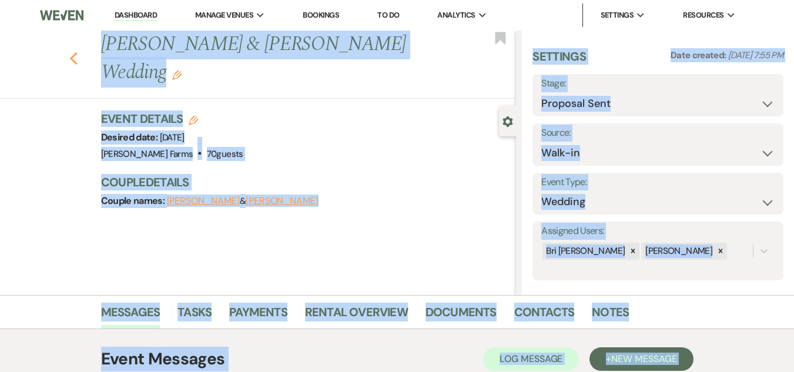
click at [76, 52] on icon "Previous" at bounding box center [73, 59] width 9 height 14
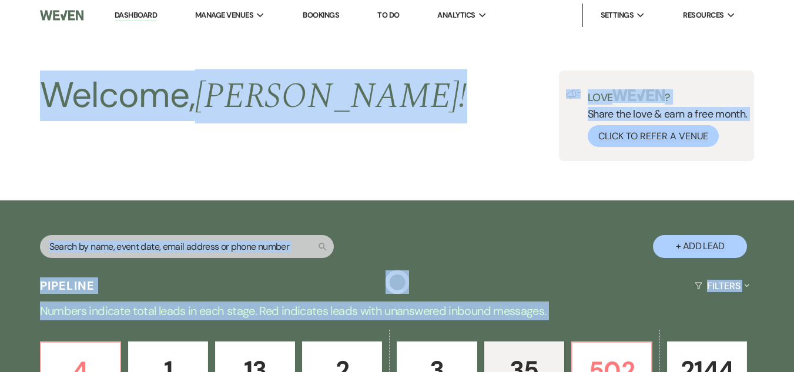
scroll to position [1929, 0]
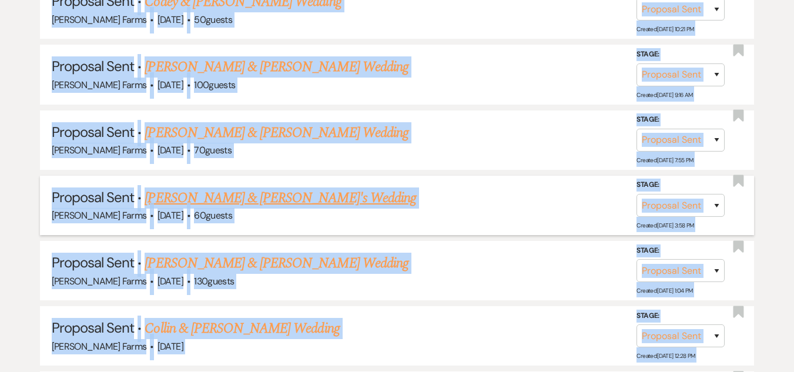
click at [386, 196] on link "David De la Guardia & Laura Alshamie's Wedding" at bounding box center [281, 197] width 272 height 21
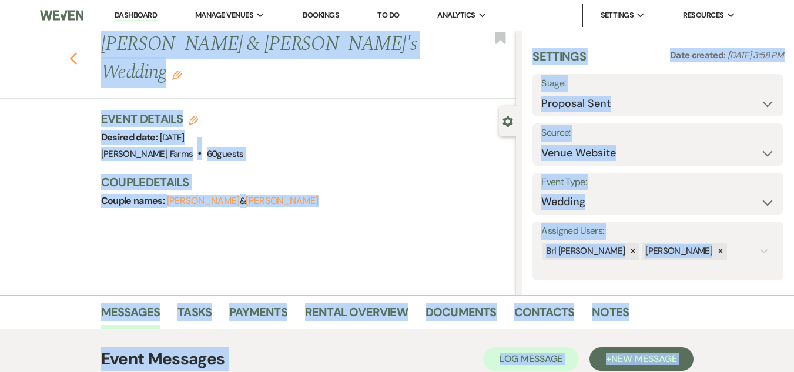
click at [78, 56] on icon "Previous" at bounding box center [73, 59] width 9 height 14
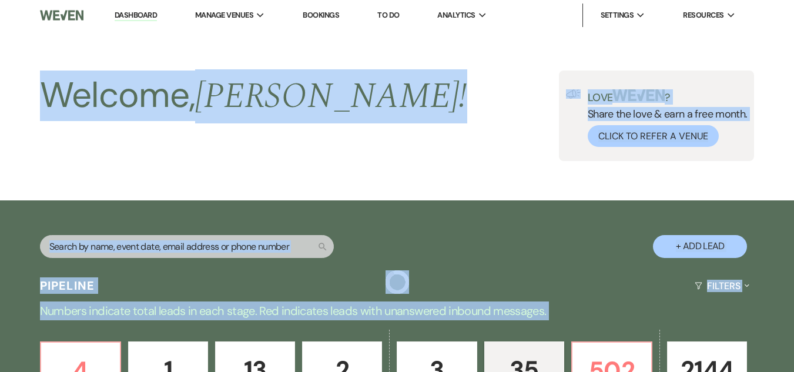
scroll to position [1929, 0]
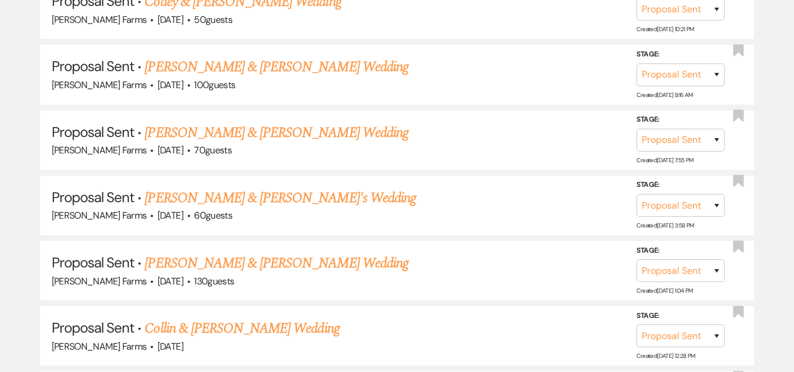
click at [202, 269] on link "Bree Anderson & Mason Taylor's Wedding" at bounding box center [276, 263] width 263 height 21
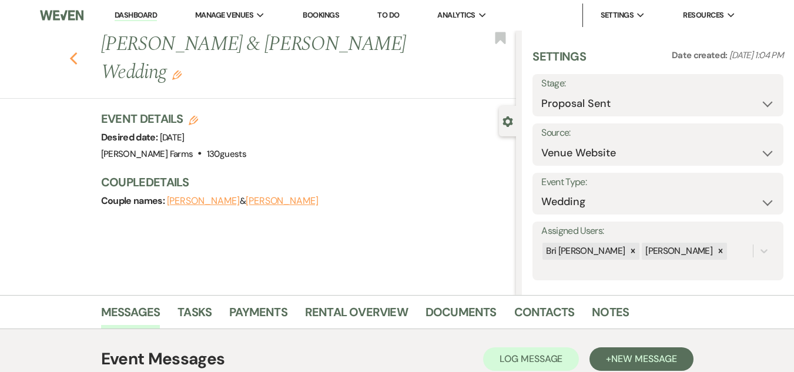
click at [78, 52] on icon "Previous" at bounding box center [73, 59] width 9 height 14
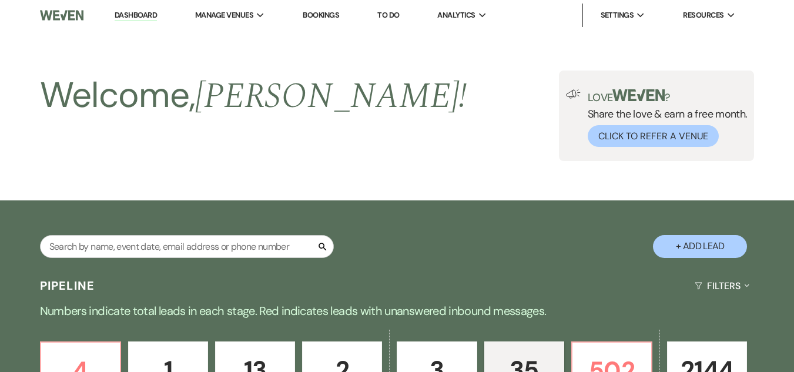
scroll to position [1929, 0]
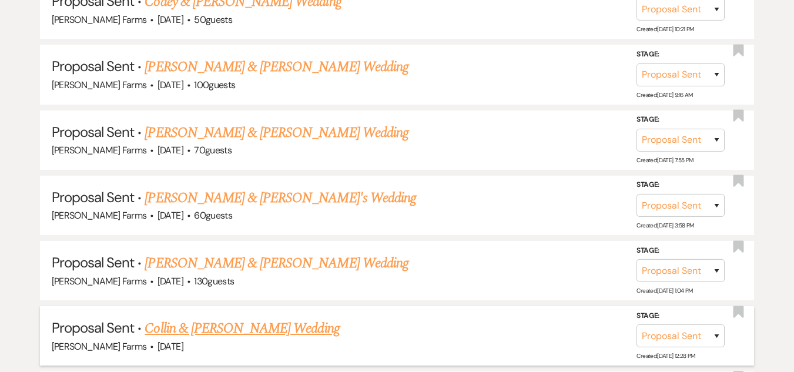
click at [272, 328] on link "Collin & Jullie Bundesen's Wedding" at bounding box center [242, 328] width 195 height 21
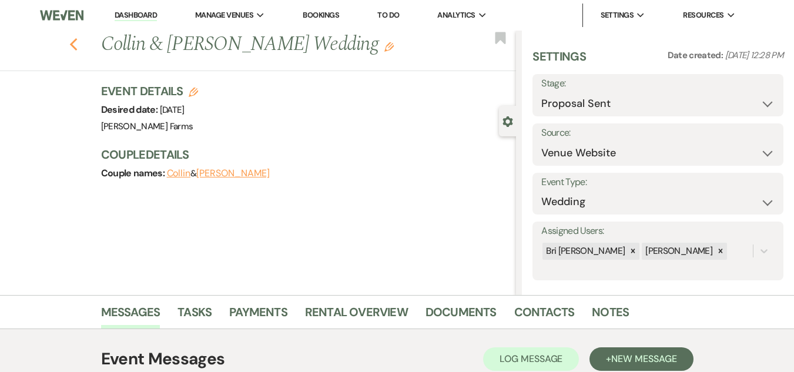
click at [78, 46] on icon "Previous" at bounding box center [73, 45] width 9 height 14
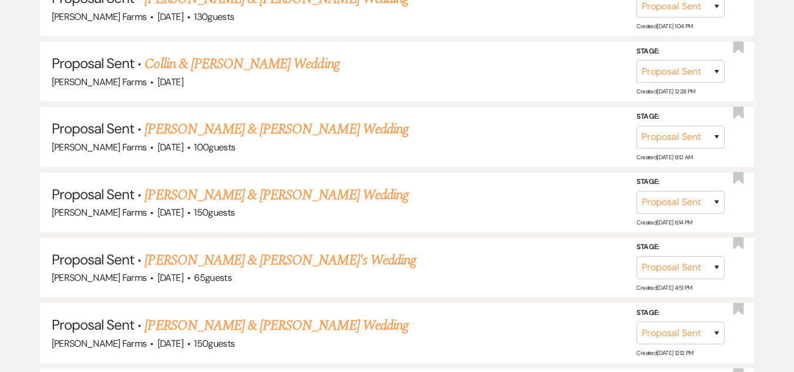
scroll to position [2209, 0]
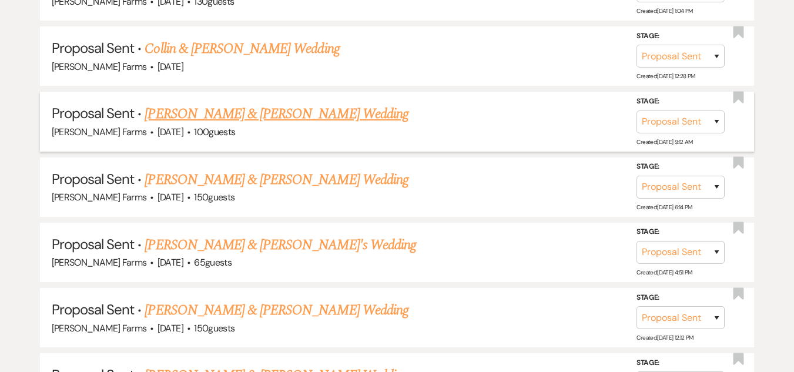
click at [278, 115] on link "Donovan Oberle & Vanessa Jones's Wedding" at bounding box center [276, 113] width 263 height 21
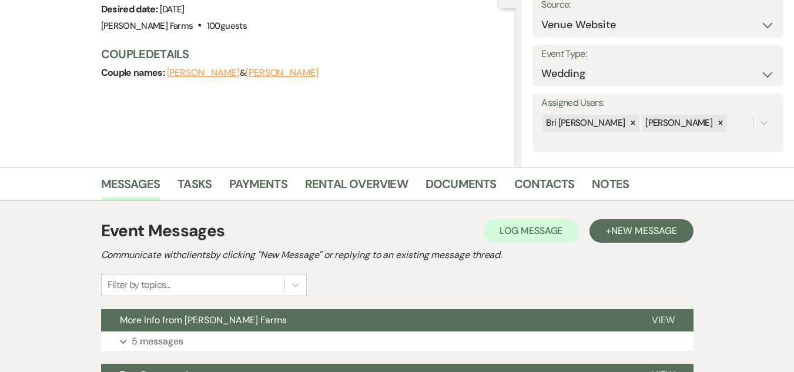
scroll to position [182, 0]
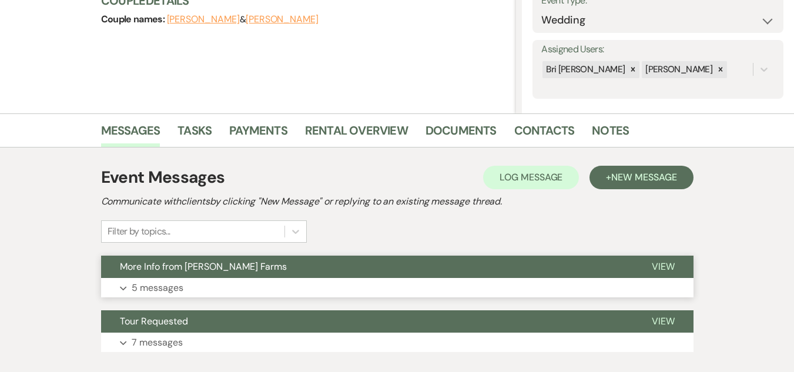
click at [251, 270] on button "More Info from Schnepf Farms" at bounding box center [367, 267] width 532 height 22
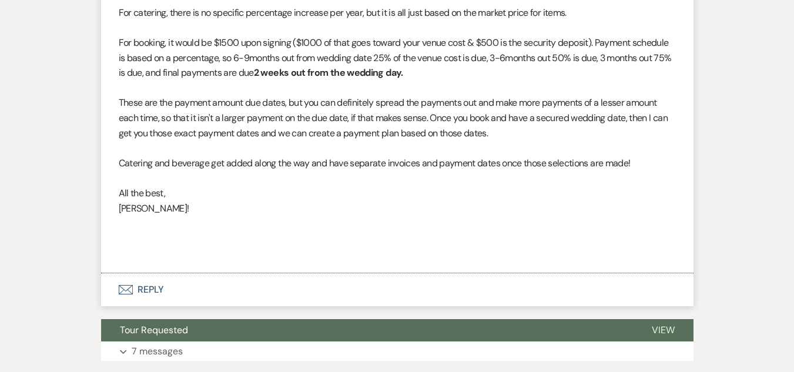
scroll to position [1640, 0]
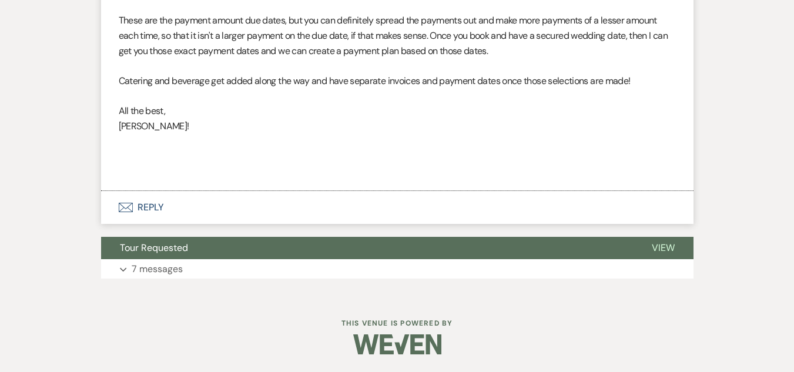
click at [129, 212] on use "button" at bounding box center [125, 207] width 14 height 9
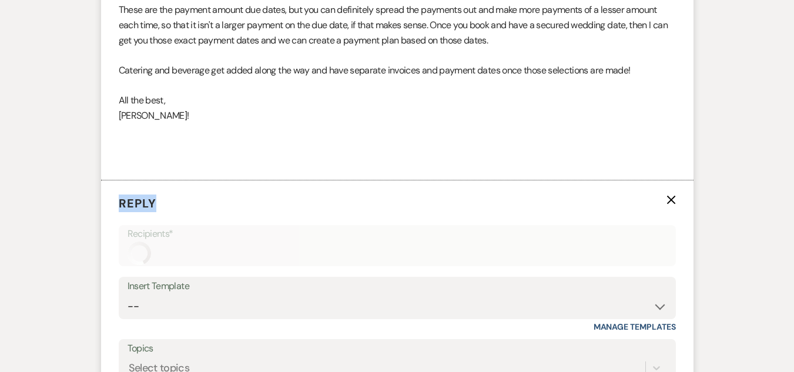
click at [129, 237] on form "Reply X Recipients* Insert Template -- Tour Request Response Follow Up Contract…" at bounding box center [397, 354] width 592 height 348
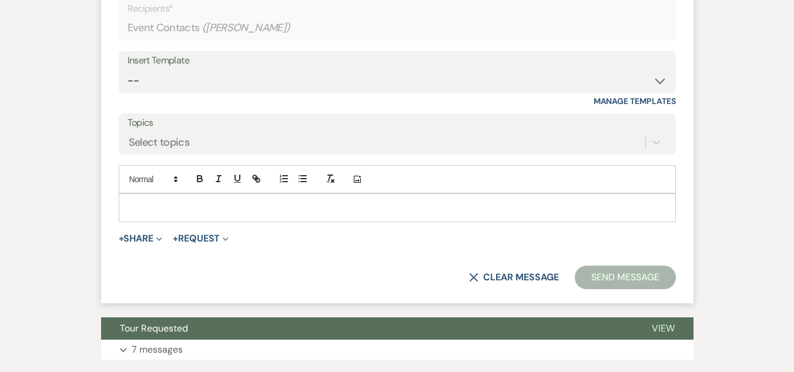
scroll to position [1873, 0]
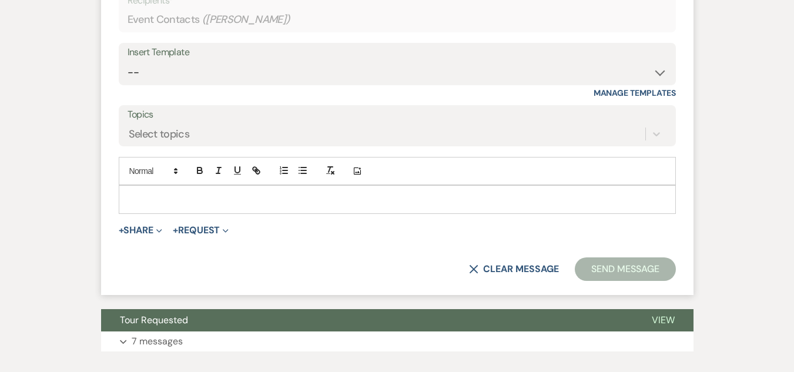
click at [298, 213] on div at bounding box center [397, 199] width 556 height 27
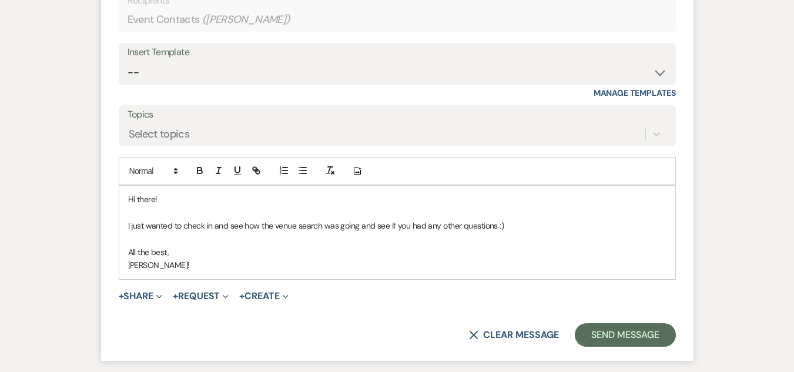
click at [157, 206] on p "Hi there!" at bounding box center [397, 199] width 538 height 13
click at [123, 272] on div "Hi Vanessa! I just wanted to check in and see how the venue search was going an…" at bounding box center [397, 232] width 556 height 93
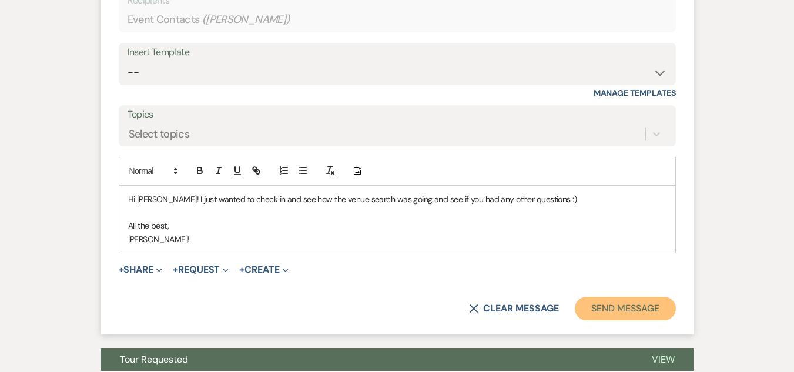
click at [628, 320] on button "Send Message" at bounding box center [625, 309] width 100 height 24
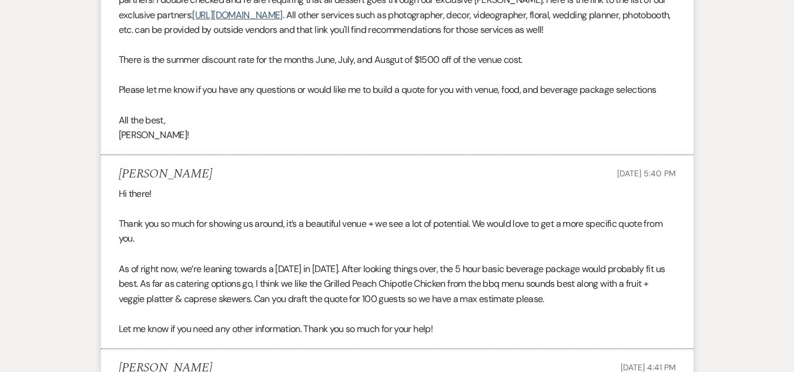
scroll to position [0, 0]
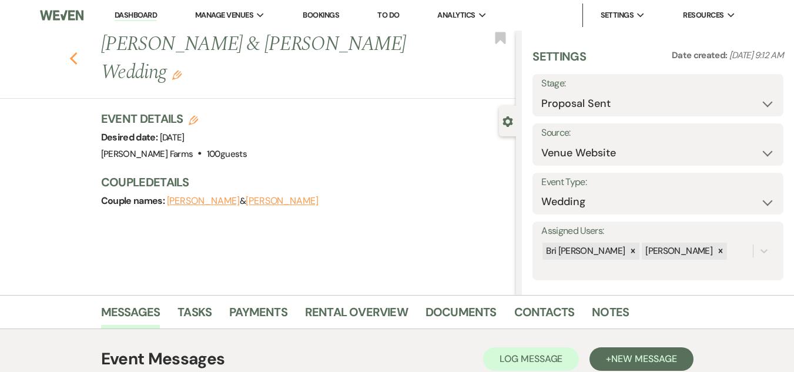
click at [76, 61] on icon "Previous" at bounding box center [73, 59] width 9 height 14
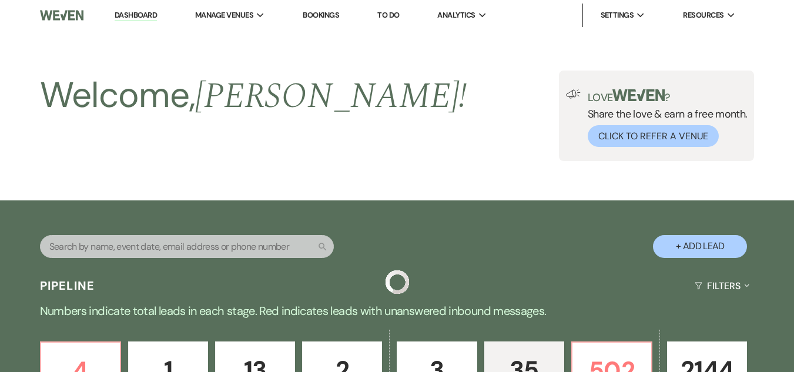
scroll to position [2209, 0]
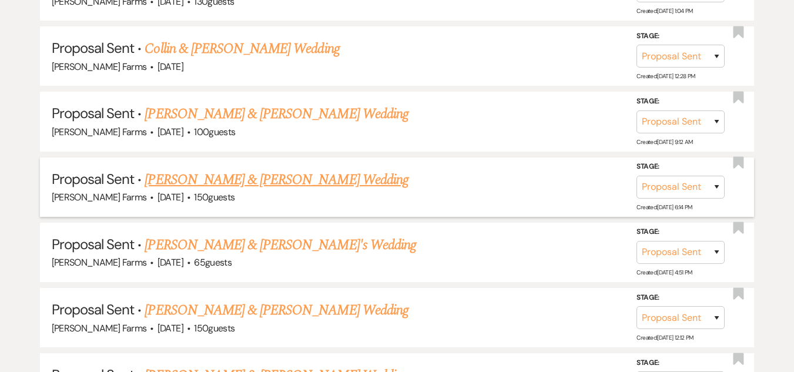
click at [288, 184] on link "Alexander Cameron & Hailee Calvert-Smith's Wedding" at bounding box center [276, 179] width 263 height 21
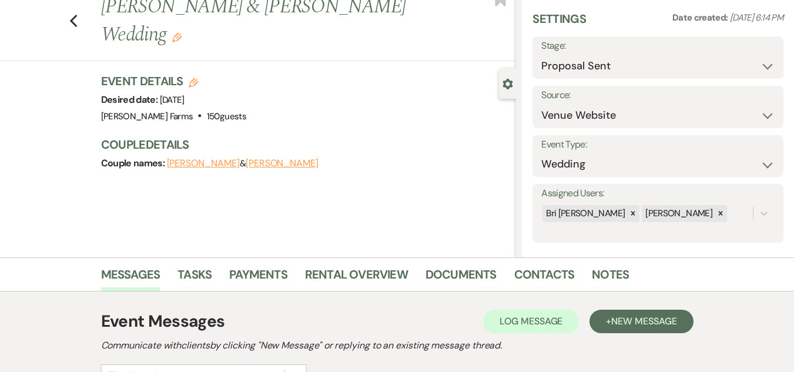
scroll to position [49, 0]
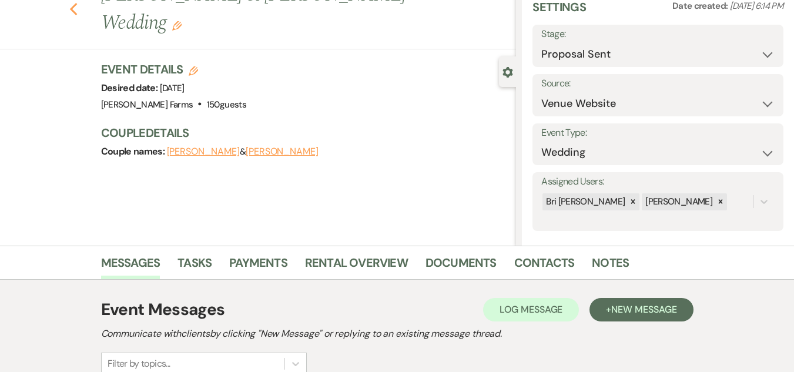
click at [77, 11] on use "button" at bounding box center [73, 9] width 8 height 13
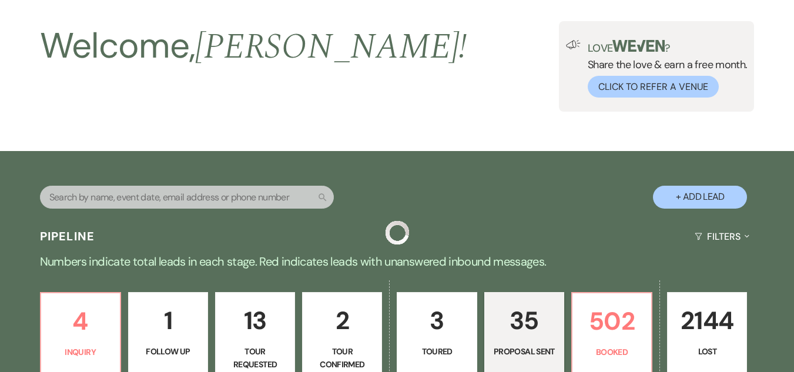
scroll to position [2209, 0]
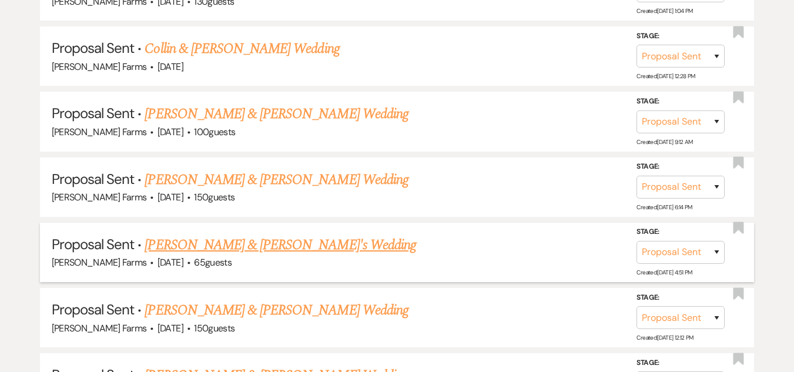
click at [200, 242] on link "William & Savannah's Wedding" at bounding box center [281, 244] width 272 height 21
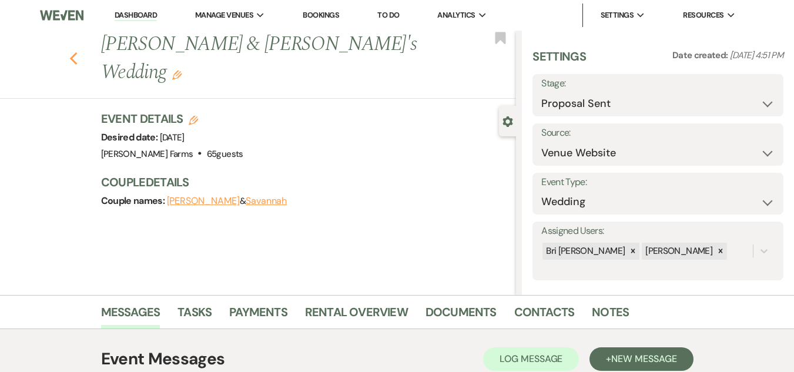
click at [78, 52] on icon "Previous" at bounding box center [73, 59] width 9 height 14
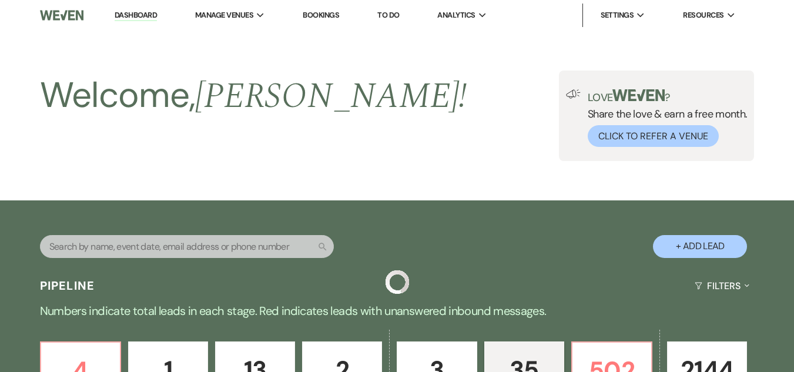
scroll to position [2209, 0]
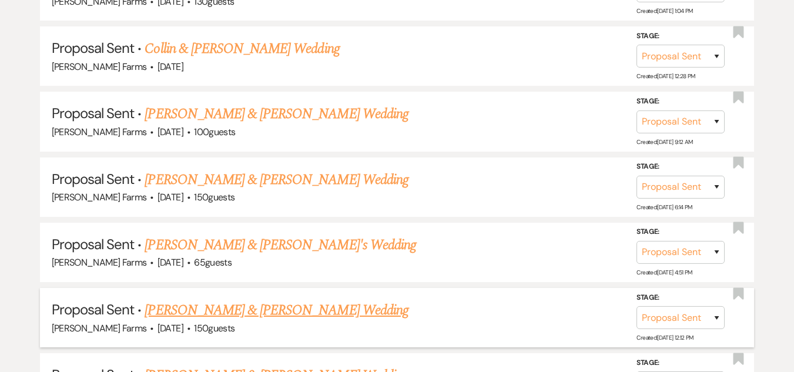
click at [230, 312] on link "Liam Hait & Marissa Credle's Wedding" at bounding box center [276, 310] width 263 height 21
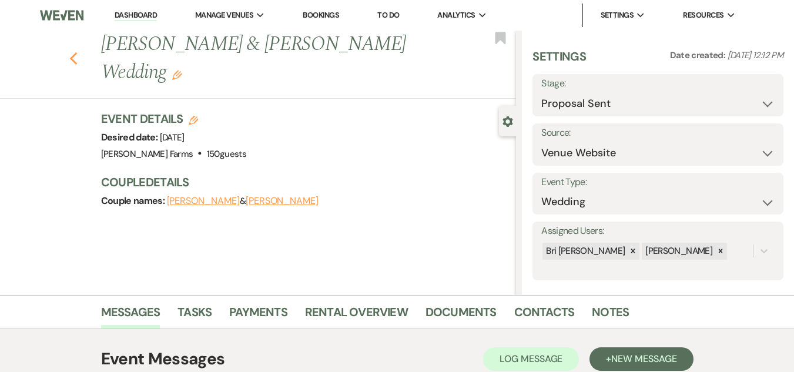
click at [76, 52] on use "button" at bounding box center [73, 58] width 8 height 13
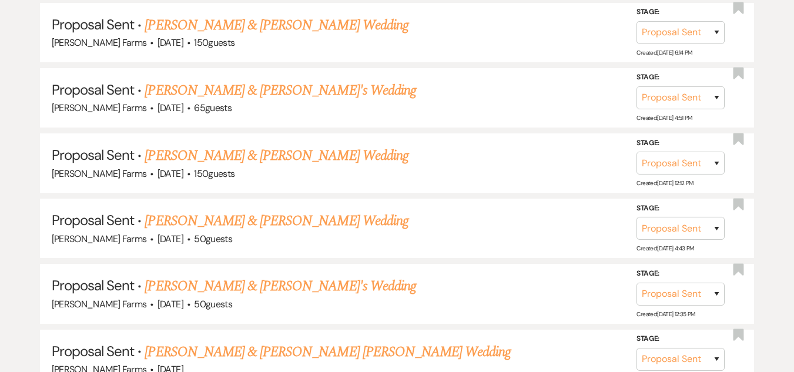
scroll to position [2379, 0]
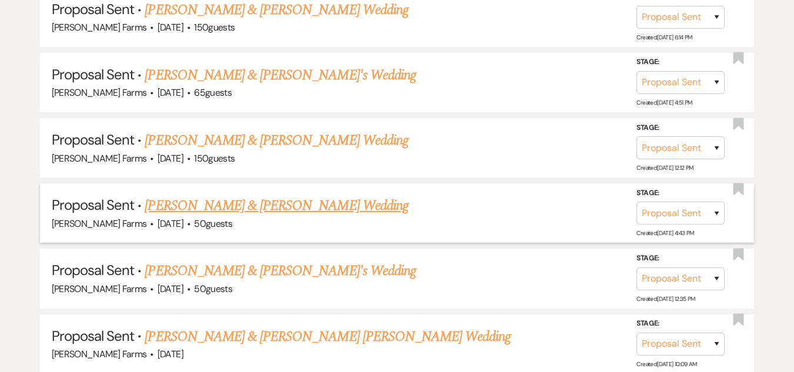
click at [296, 212] on link "Nathaniel Smith & Keirsten Skertich's Wedding" at bounding box center [276, 205] width 263 height 21
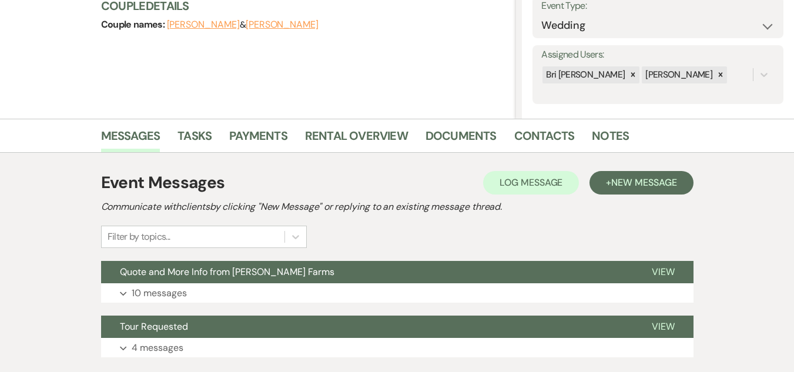
scroll to position [199, 0]
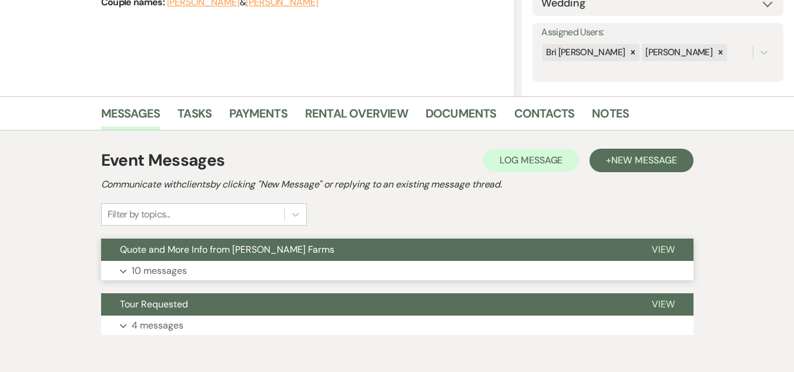
click at [313, 254] on button "Quote and More Info from Schnepf Farms" at bounding box center [367, 250] width 532 height 22
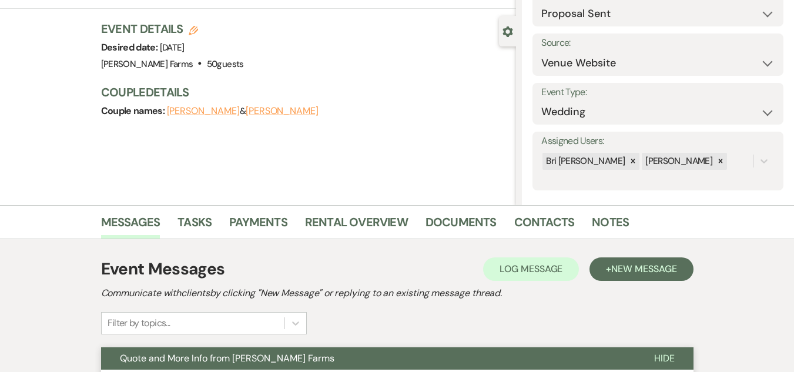
scroll to position [0, 0]
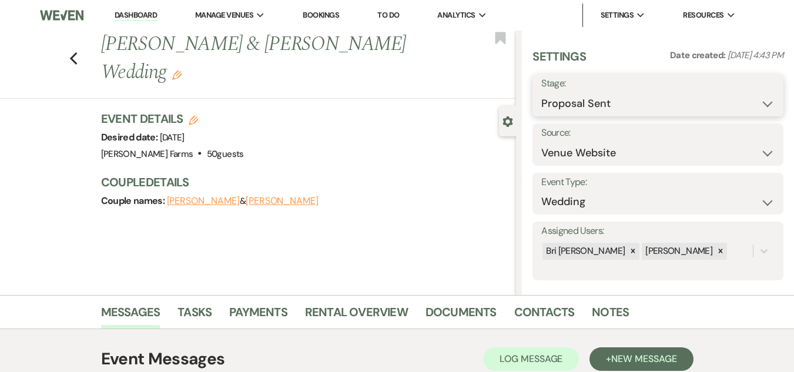
click at [589, 98] on select "Inquiry Follow Up Tour Requested Tour Confirmed Toured Proposal Sent Booked Lost" at bounding box center [657, 103] width 233 height 23
click at [731, 112] on select "Inquiry Follow Up Tour Requested Tour Confirmed Toured Proposal Sent Booked Lost" at bounding box center [657, 103] width 233 height 23
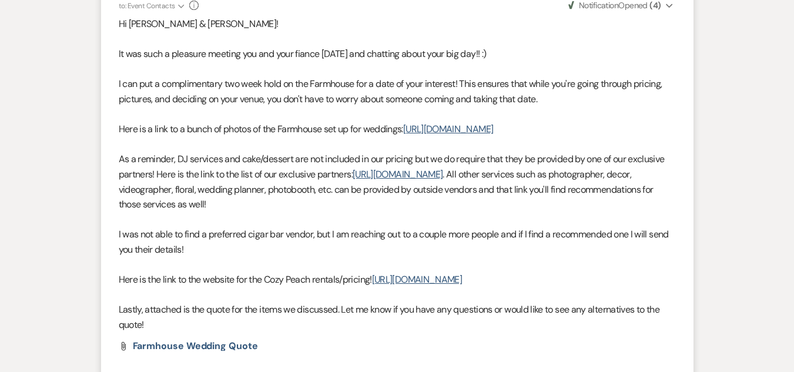
scroll to position [491, 0]
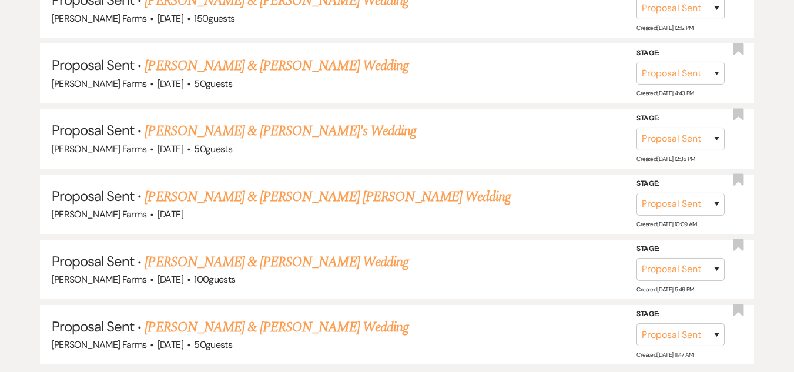
scroll to position [2524, 0]
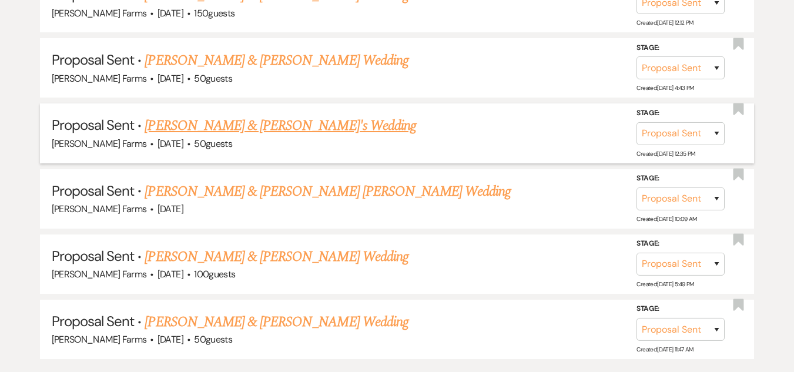
click at [157, 123] on link "Jake & Katlyn's Wedding" at bounding box center [281, 125] width 272 height 21
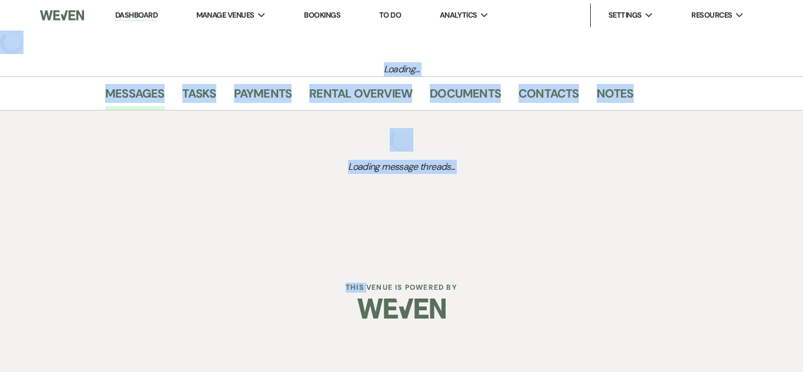
click at [157, 123] on div "Dashboard Manage Venues Expand Schnepf Farms Bookings To Do Analytics Expand Sc…" at bounding box center [401, 130] width 803 height 260
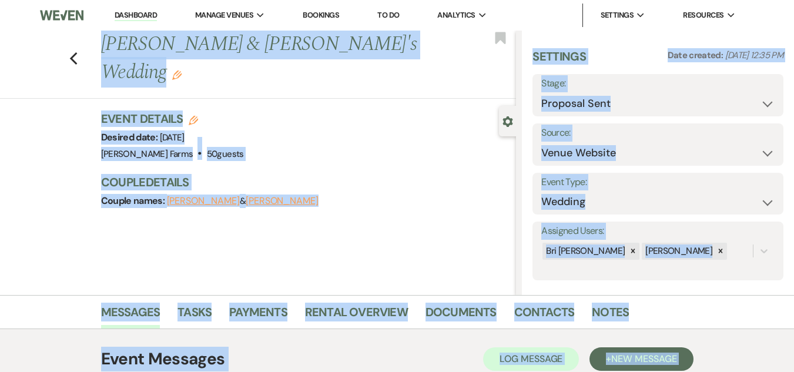
click at [49, 216] on div "Previous Jake & Katlyn's Wedding Edit Bookmark Gear Settings Settings Date crea…" at bounding box center [258, 163] width 516 height 264
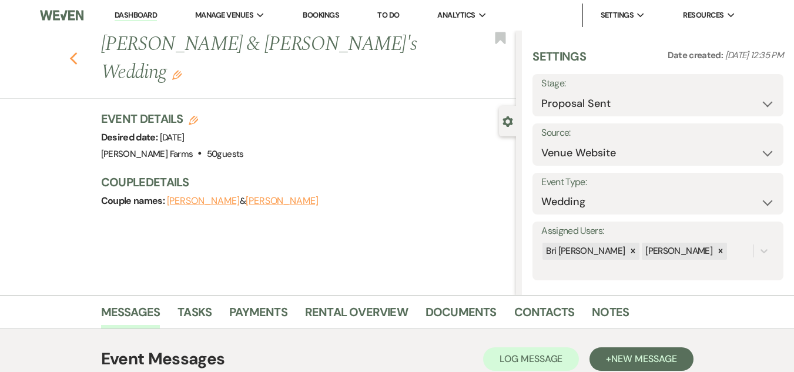
click at [77, 52] on use "button" at bounding box center [73, 58] width 8 height 13
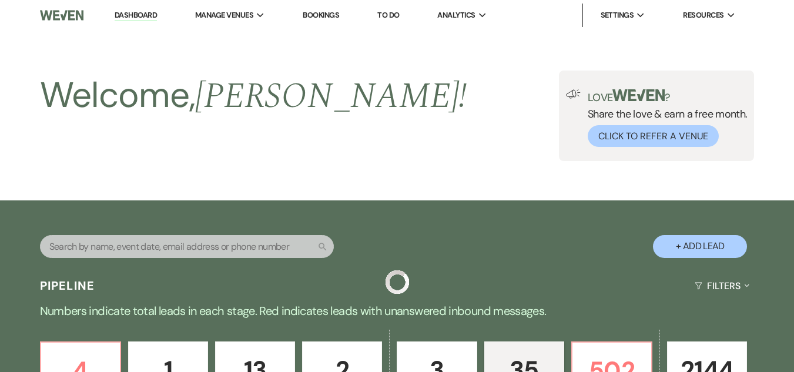
scroll to position [2524, 0]
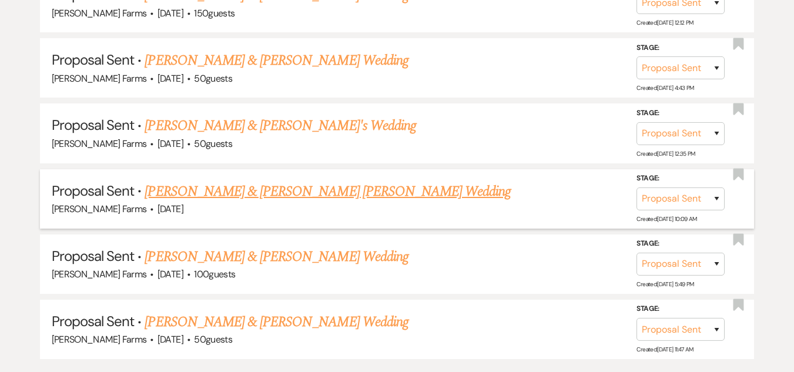
click at [195, 190] on link "Grace Komenda & Cooper Schnepf's Wedding" at bounding box center [328, 191] width 366 height 21
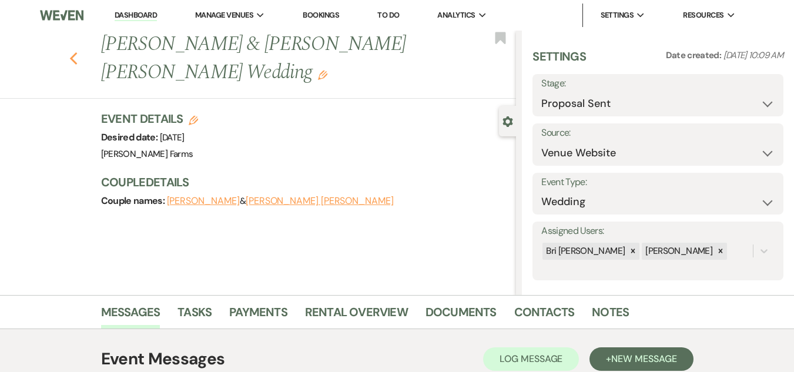
click at [77, 60] on use "button" at bounding box center [73, 58] width 8 height 13
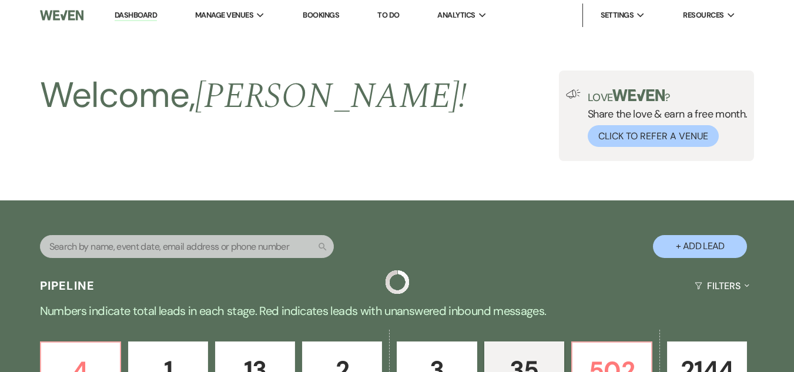
scroll to position [2524, 0]
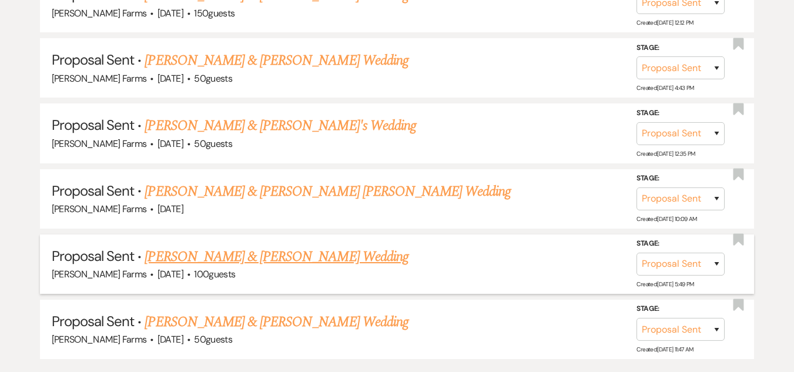
click at [164, 253] on link "Zaniel Freeman & Christina Tang's Wedding" at bounding box center [276, 256] width 263 height 21
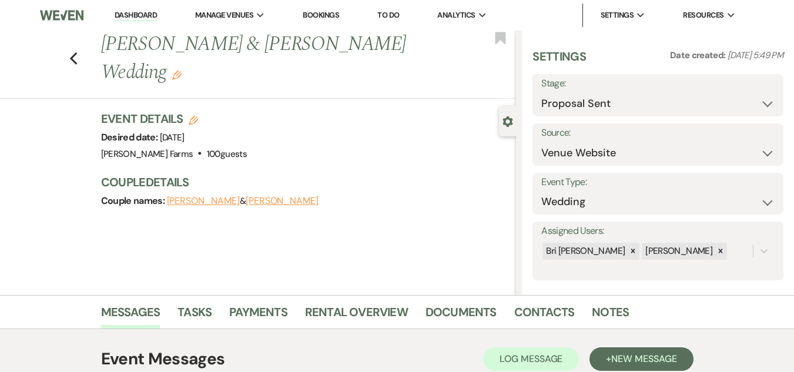
click at [82, 61] on div "Previous Zaniel Freeman & Christina Tang's Wedding Edit Bookmark" at bounding box center [255, 65] width 522 height 68
click at [77, 62] on use "button" at bounding box center [73, 58] width 8 height 13
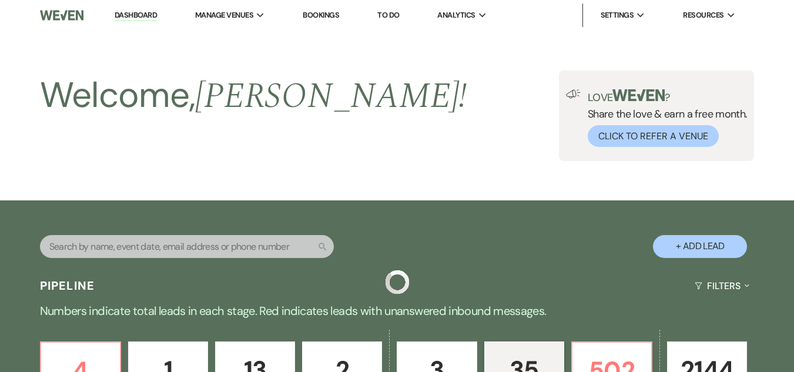
scroll to position [2524, 0]
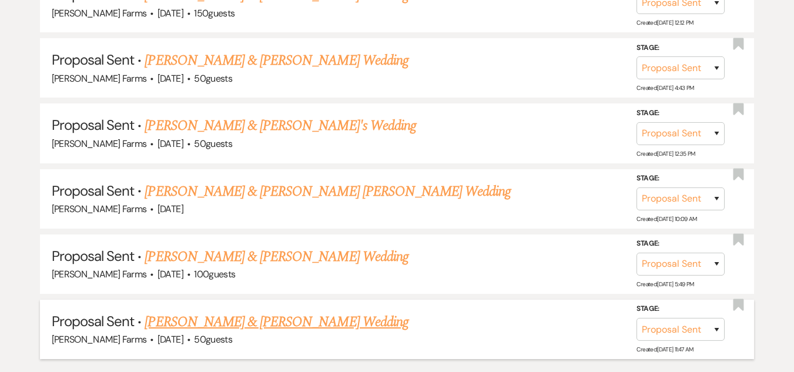
click at [274, 321] on link "Derrik Osborn & Catherine Edwards's Wedding" at bounding box center [276, 321] width 263 height 21
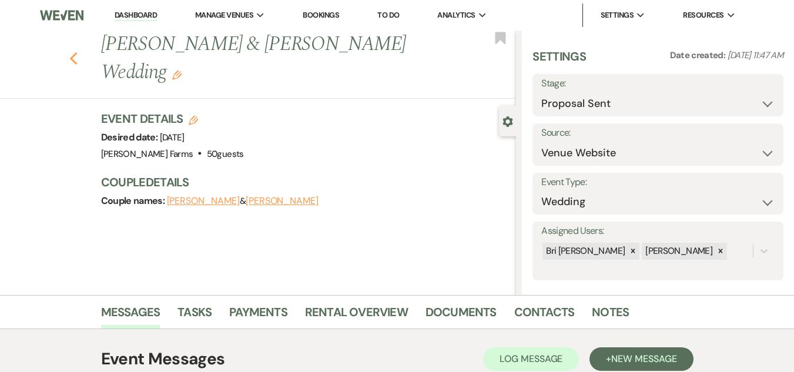
click at [74, 58] on icon "Previous" at bounding box center [73, 59] width 9 height 14
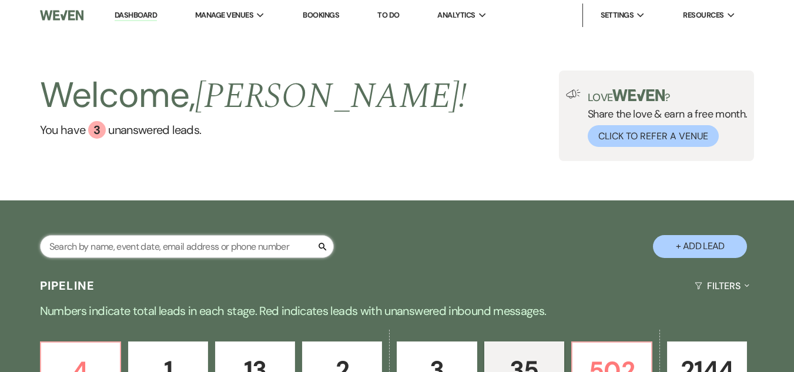
click at [132, 253] on input "text" at bounding box center [187, 246] width 294 height 23
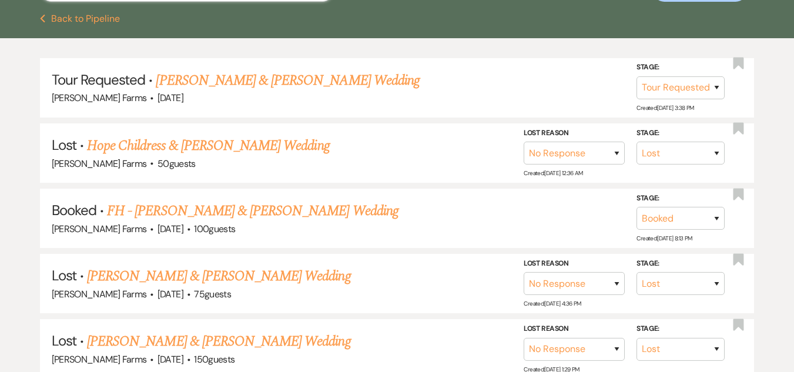
scroll to position [264, 0]
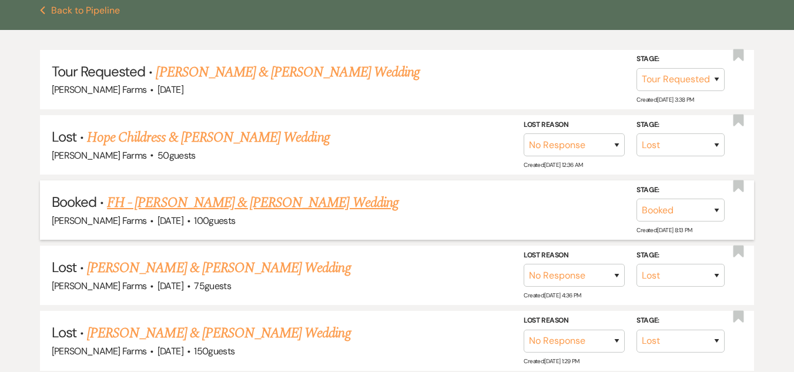
click at [215, 205] on link "FH - [PERSON_NAME] & [PERSON_NAME] Wedding" at bounding box center [252, 202] width 291 height 21
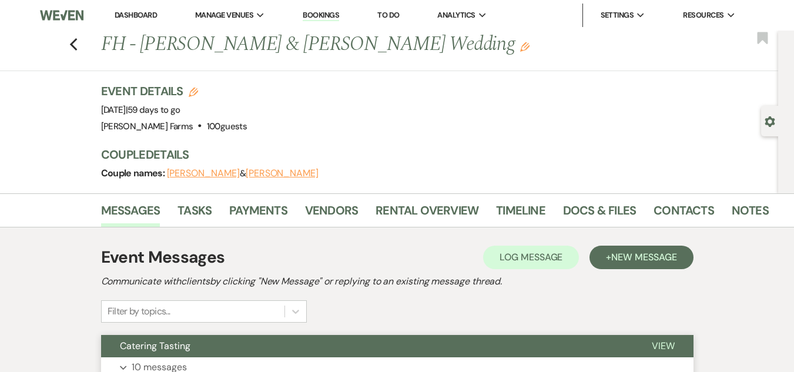
click at [250, 350] on button "Catering Tasting" at bounding box center [367, 346] width 532 height 22
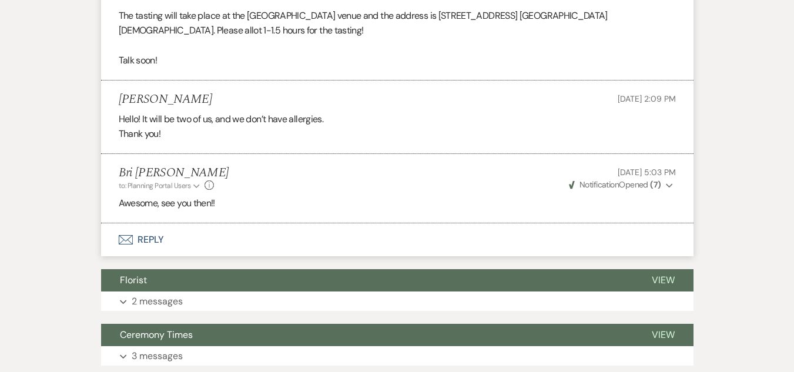
scroll to position [1116, 0]
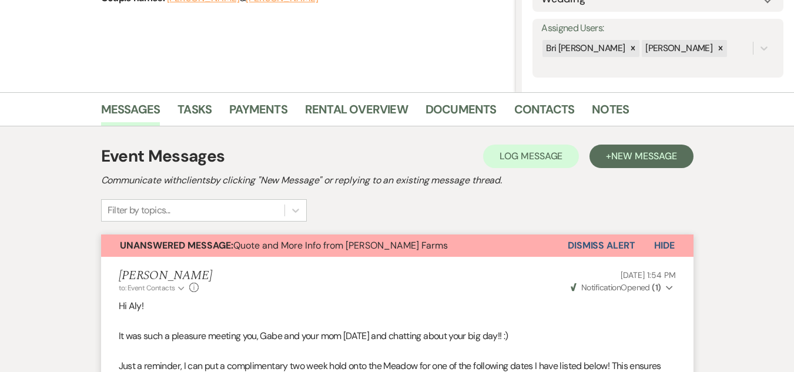
scroll to position [189, 0]
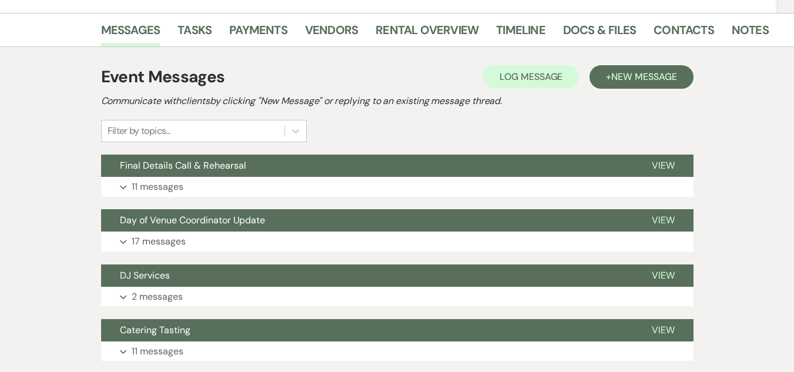
scroll to position [232, 0]
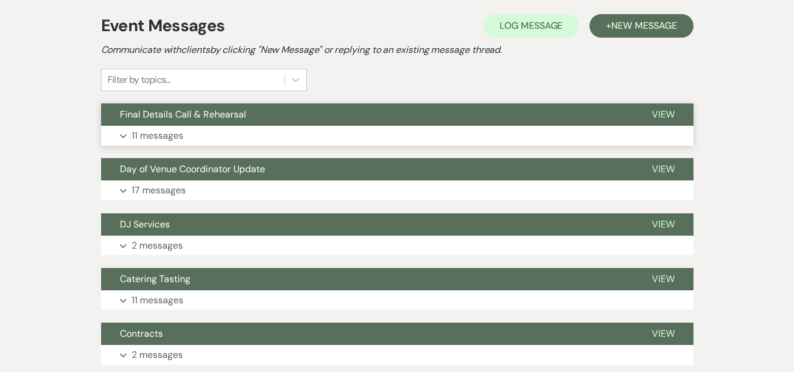
click at [423, 133] on button "Expand 11 messages" at bounding box center [397, 136] width 592 height 20
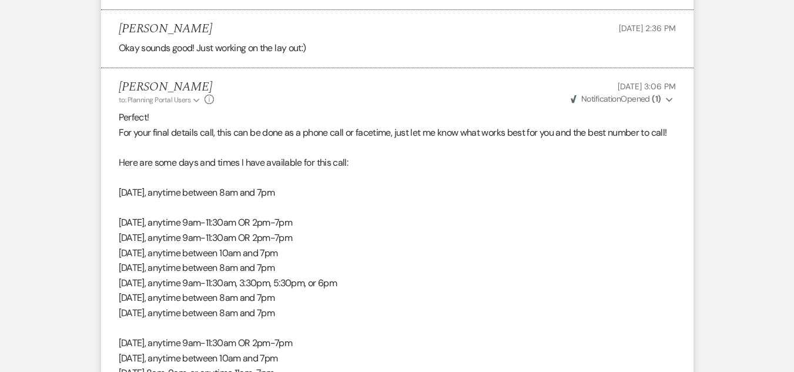
scroll to position [1608, 0]
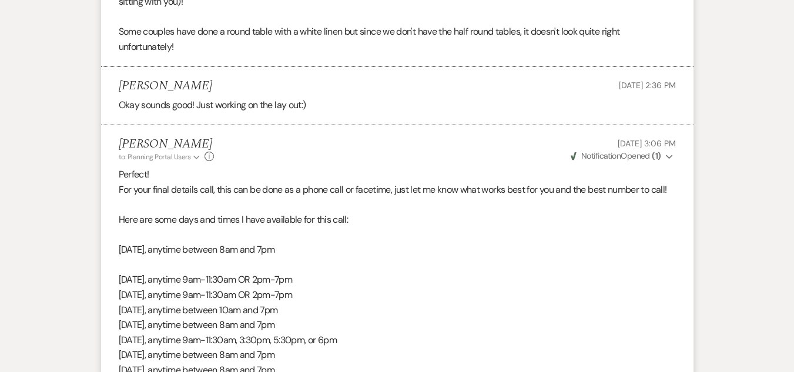
click at [647, 161] on span "Weven Check Notification Opened ( 1 )" at bounding box center [616, 155] width 91 height 11
click at [647, 184] on span "Opened (1)" at bounding box center [647, 178] width 38 height 11
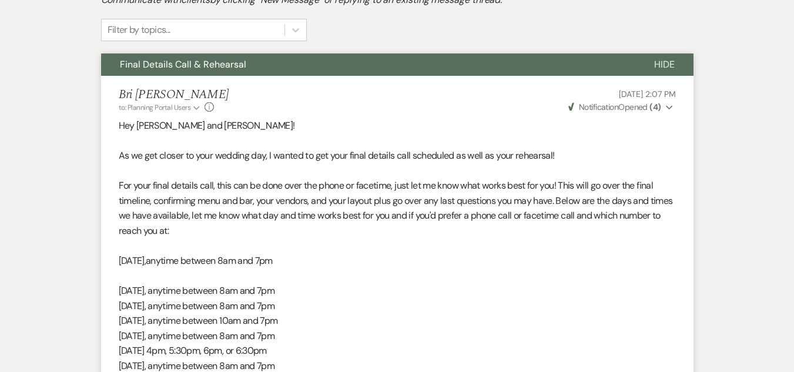
scroll to position [237, 0]
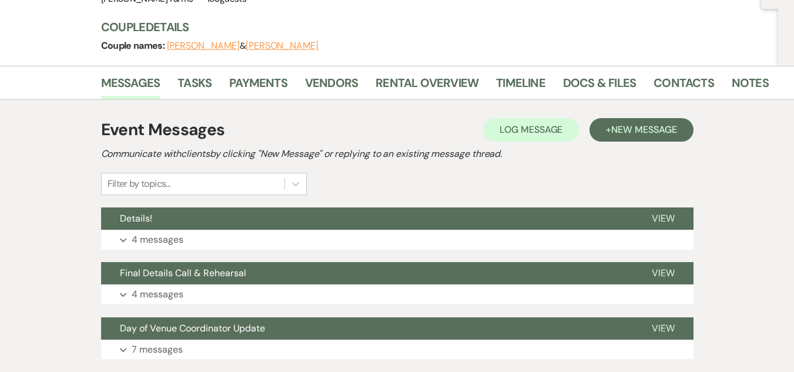
scroll to position [139, 0]
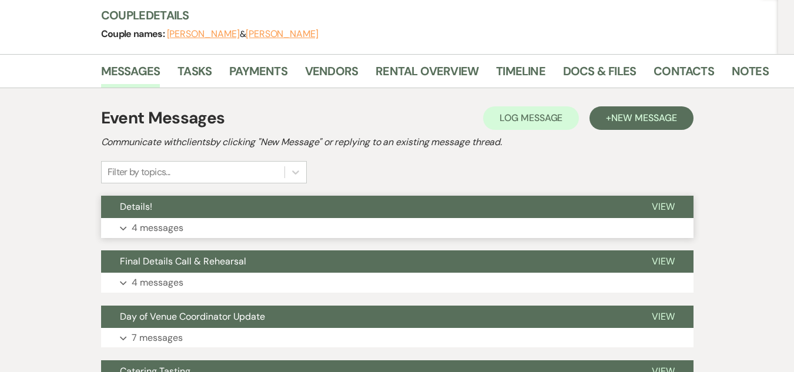
click at [240, 205] on button "Details!" at bounding box center [367, 207] width 532 height 22
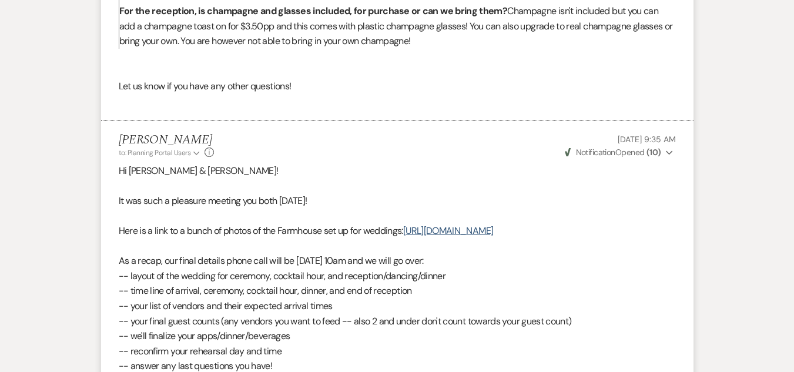
scroll to position [0, 0]
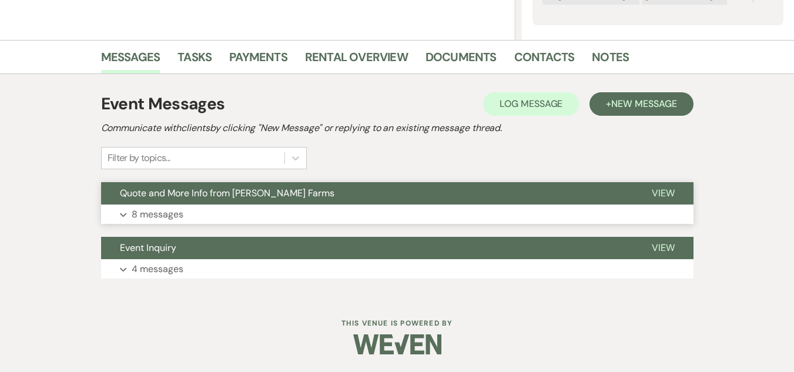
click at [351, 203] on button "Quote and More Info from Schnepf Farms" at bounding box center [367, 193] width 532 height 22
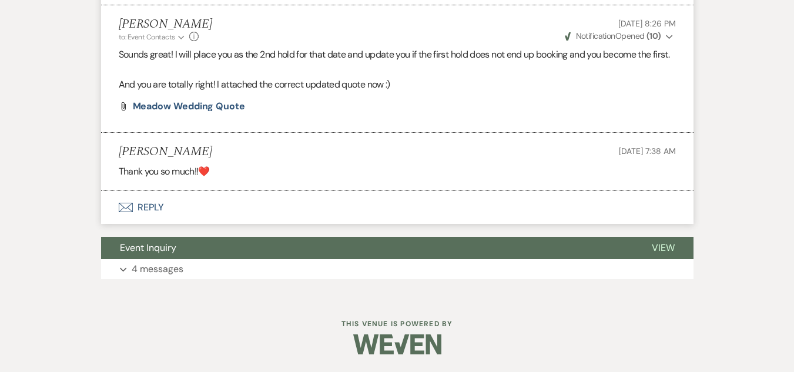
scroll to position [1305, 0]
click at [164, 224] on button "Envelope Reply" at bounding box center [397, 207] width 592 height 33
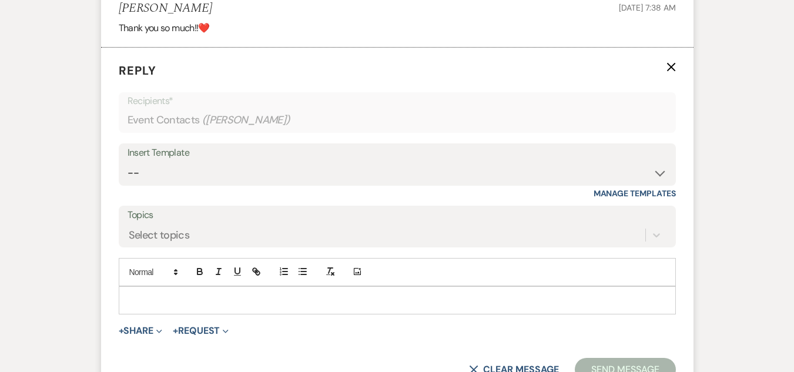
scroll to position [1504, 0]
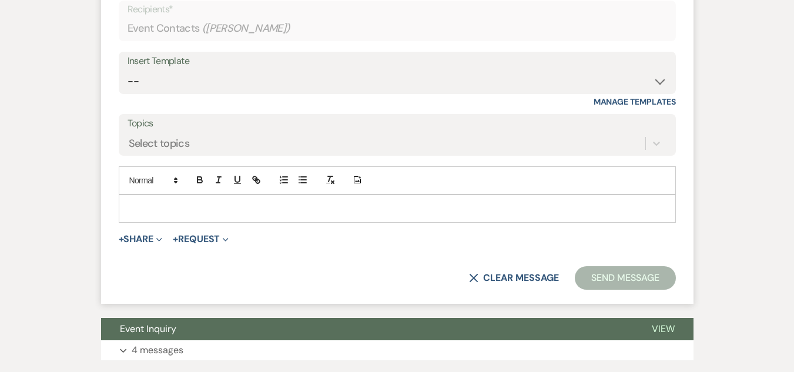
click at [386, 215] on p at bounding box center [397, 208] width 538 height 13
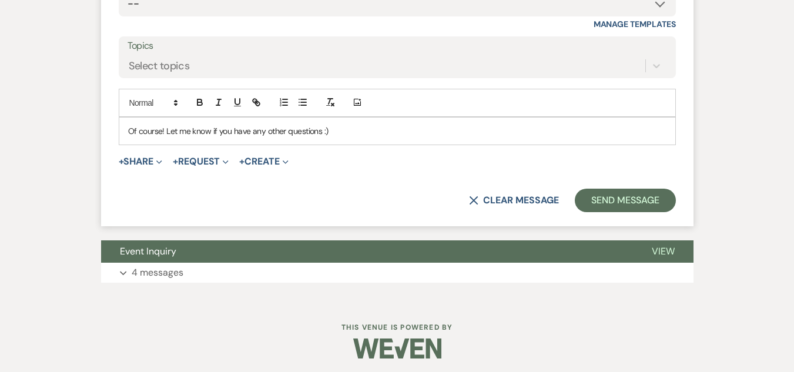
scroll to position [1596, 0]
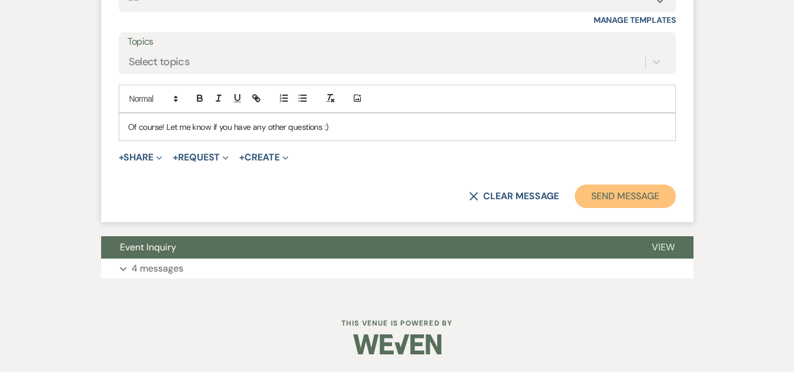
click at [641, 208] on button "Send Message" at bounding box center [625, 197] width 100 height 24
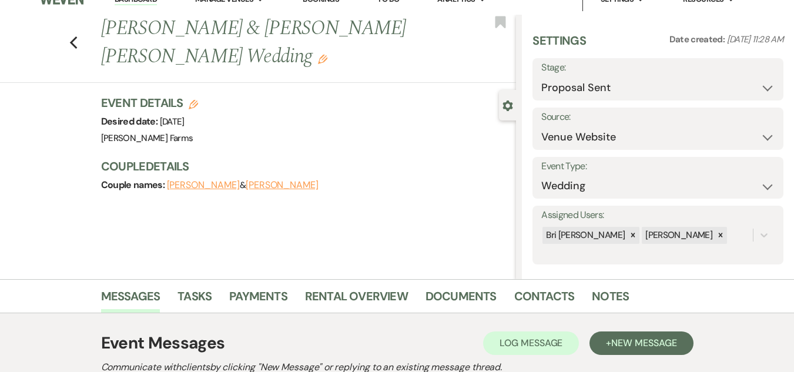
scroll to position [0, 0]
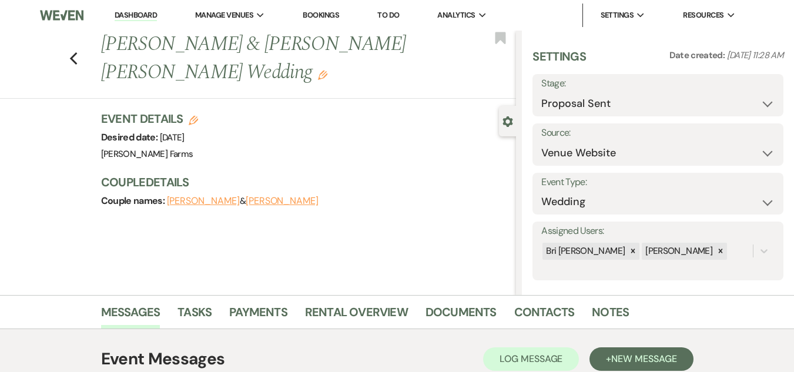
click at [128, 19] on link "Dashboard" at bounding box center [136, 15] width 42 height 11
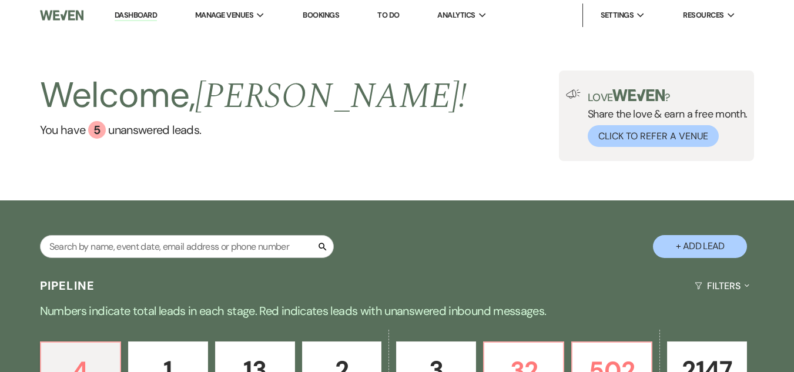
click at [179, 234] on div "Search + Add Lead" at bounding box center [397, 236] width 794 height 61
click at [170, 240] on input "text" at bounding box center [187, 246] width 294 height 23
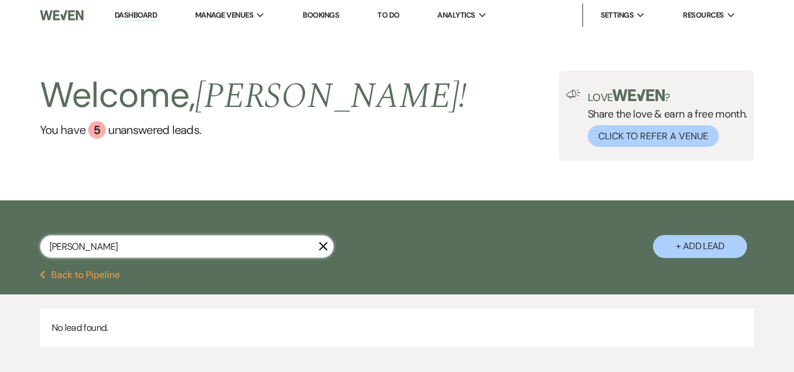
type input "samuelson"
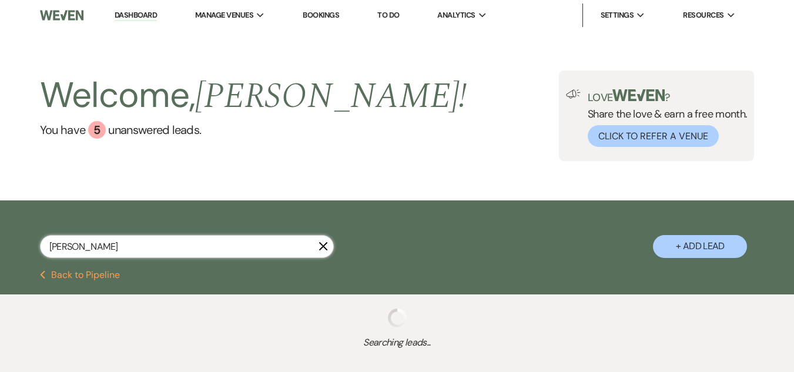
select select "6"
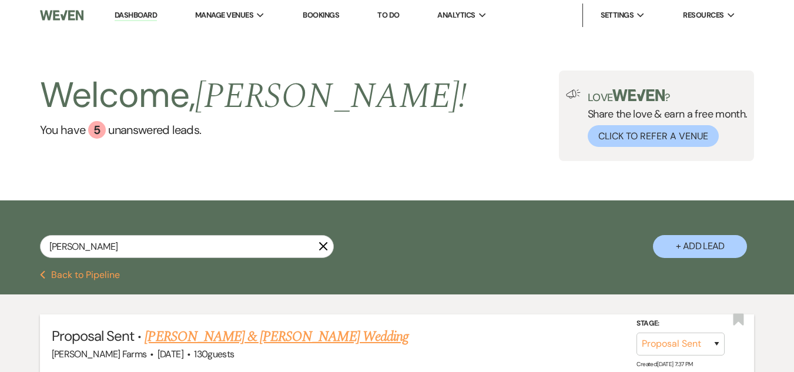
click at [220, 342] on link "Cade Martin & Brooke Samuelson's Wedding" at bounding box center [276, 336] width 263 height 21
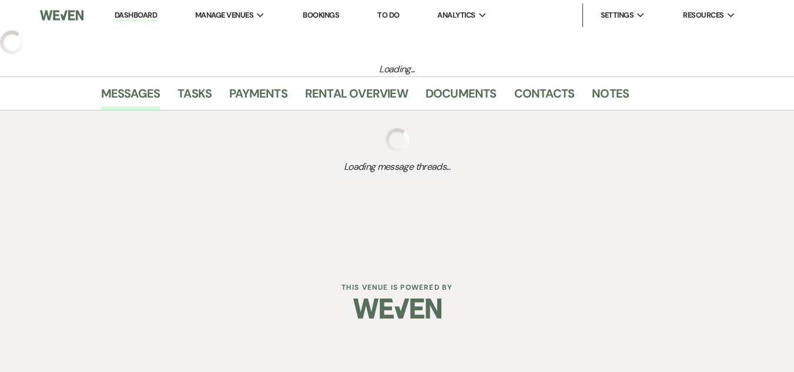
select select "6"
select select "5"
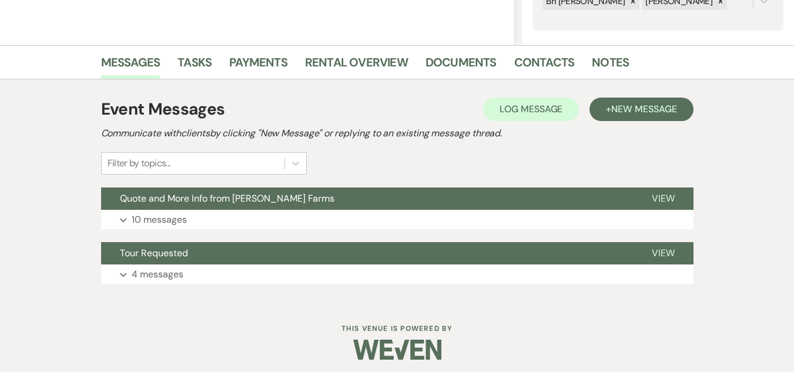
scroll to position [255, 0]
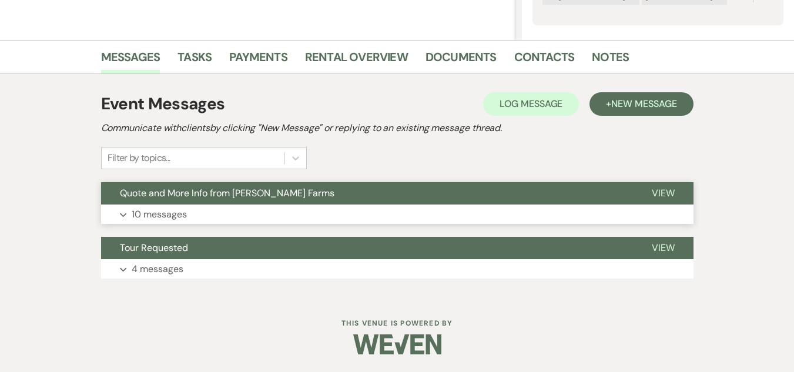
click at [292, 216] on button "Expand 10 messages" at bounding box center [397, 215] width 592 height 20
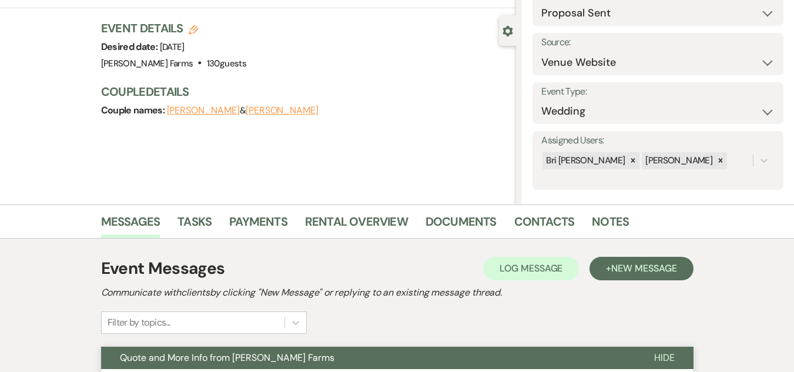
scroll to position [0, 0]
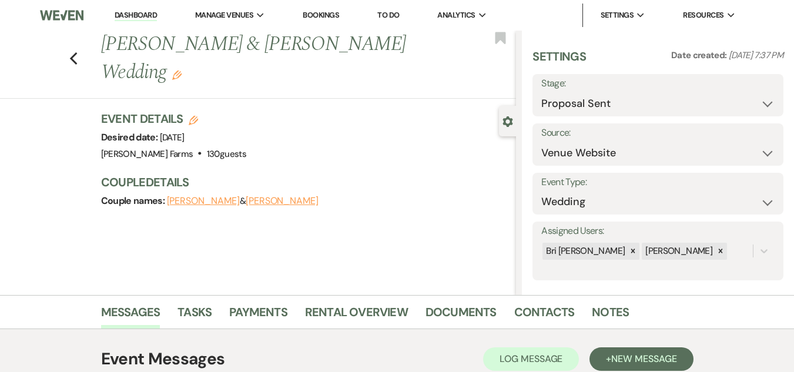
click at [138, 22] on li "Dashboard" at bounding box center [136, 16] width 54 height 24
click at [135, 16] on link "Dashboard" at bounding box center [136, 15] width 42 height 11
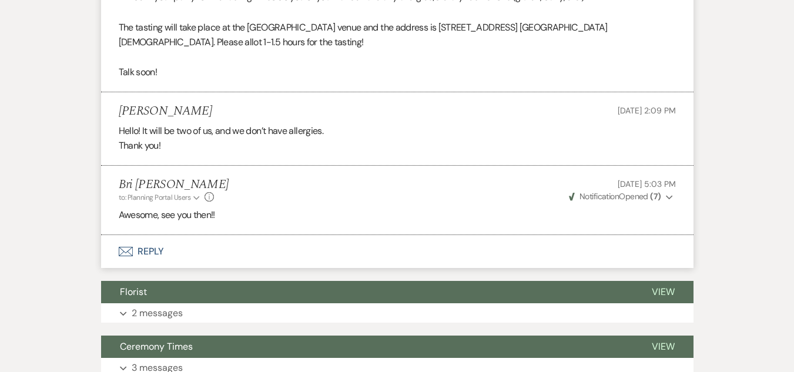
scroll to position [1116, 0]
click at [158, 249] on button "Envelope Reply" at bounding box center [397, 251] width 592 height 33
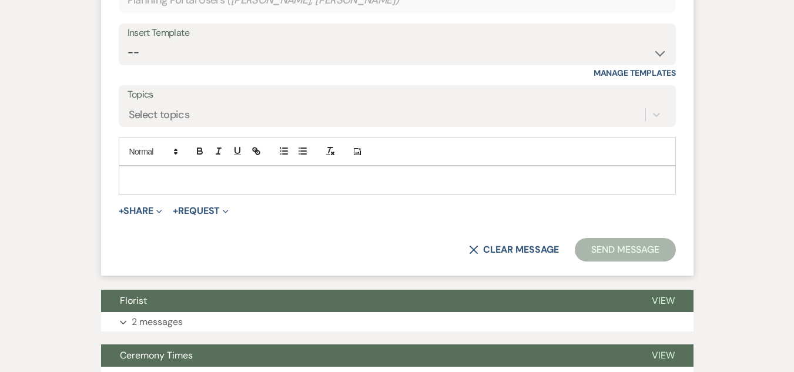
scroll to position [1424, 0]
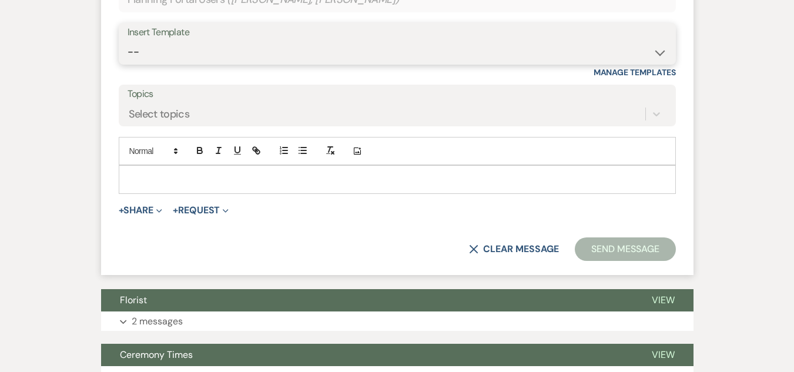
click at [373, 56] on select "-- Tour Request Response Follow Up Contract (Pre-Booked Leads) Weven Planning P…" at bounding box center [397, 52] width 539 height 23
select select "2251"
click at [128, 41] on select "-- Tour Request Response Follow Up Contract (Pre-Booked Leads) Weven Planning P…" at bounding box center [397, 52] width 539 height 23
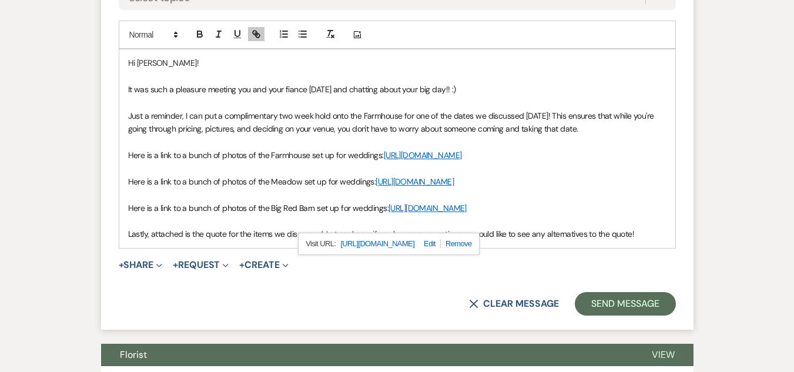
scroll to position [1608, 0]
